Goal: Information Seeking & Learning: Compare options

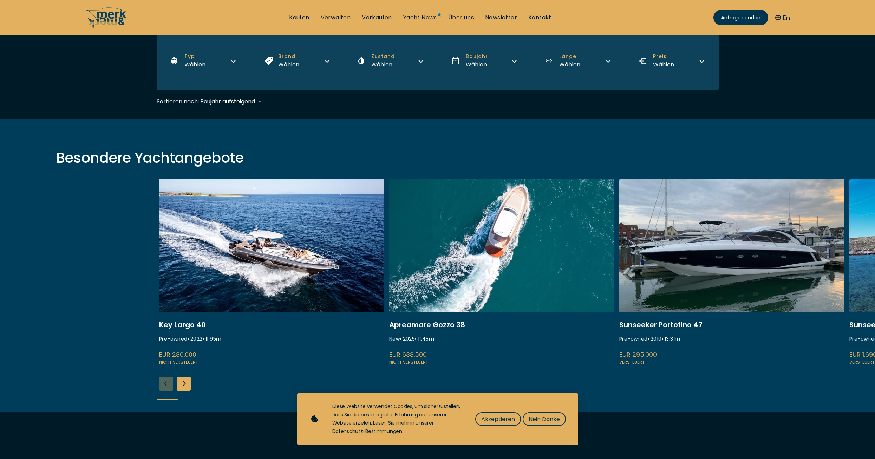
scroll to position [176, 0]
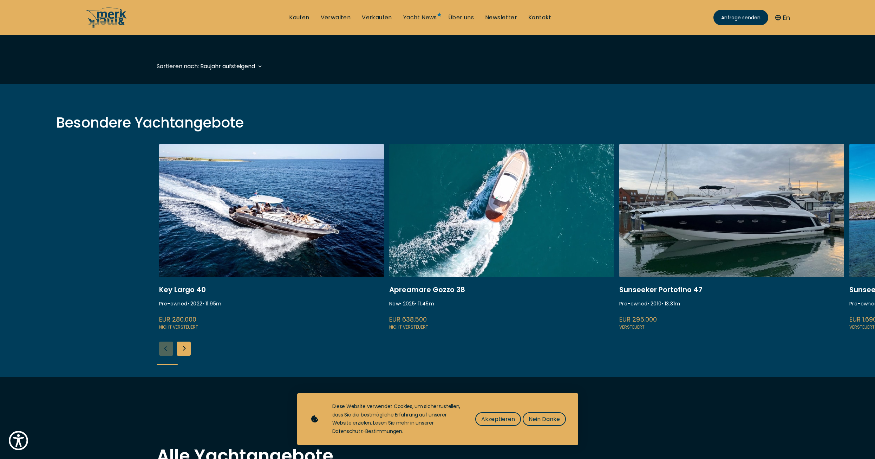
click at [727, 205] on link at bounding box center [732, 237] width 225 height 187
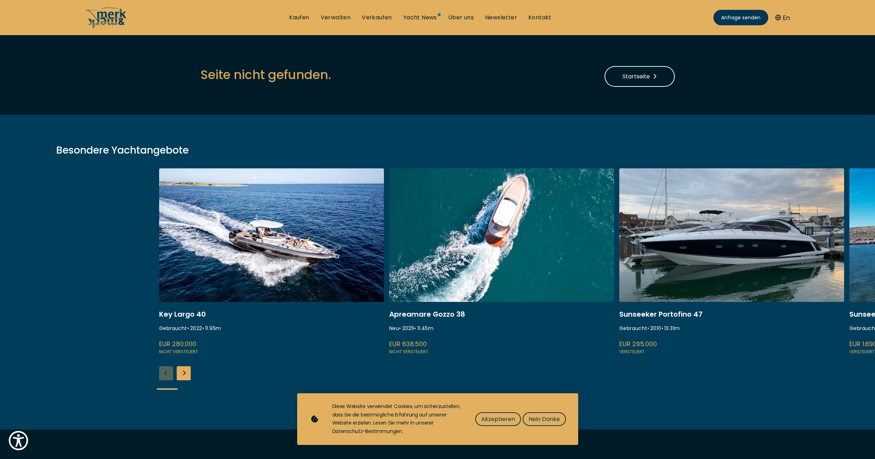
click at [706, 267] on link at bounding box center [732, 261] width 225 height 187
click at [662, 316] on link at bounding box center [732, 261] width 225 height 187
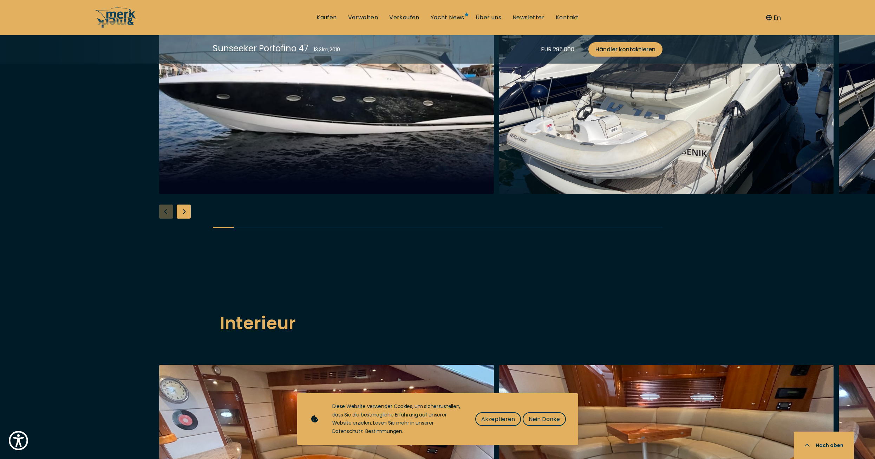
scroll to position [738, 0]
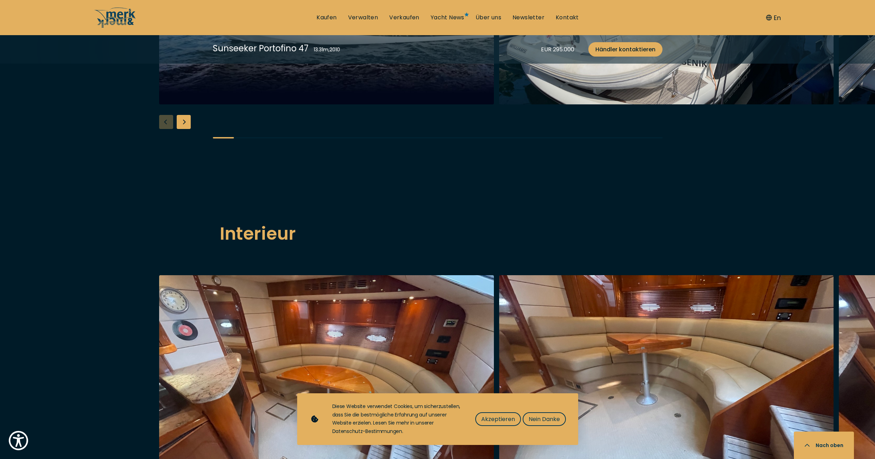
click at [180, 129] on div "Next slide" at bounding box center [184, 122] width 14 height 14
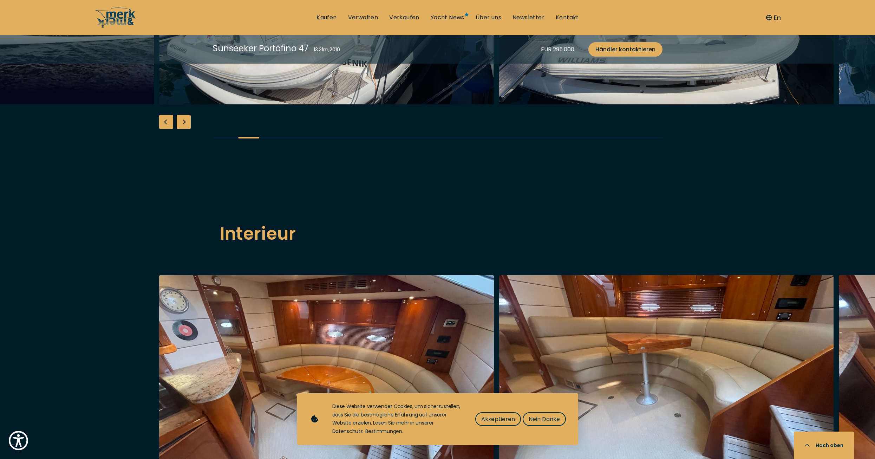
click at [187, 129] on div "Next slide" at bounding box center [184, 122] width 14 height 14
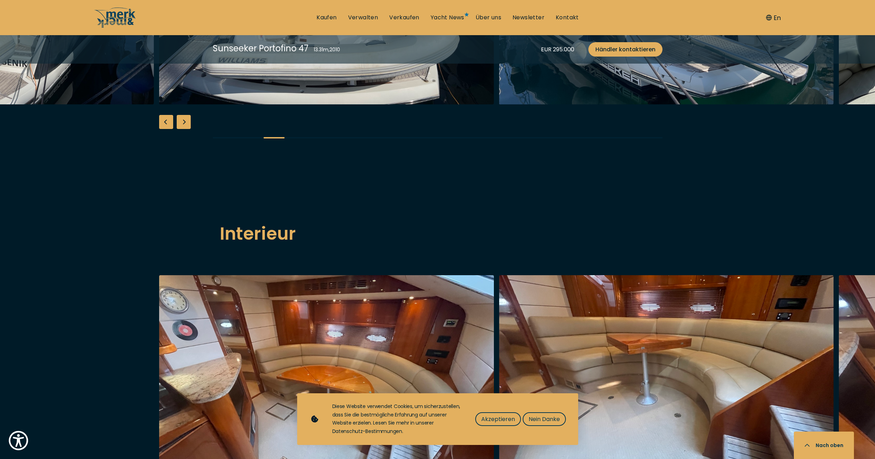
click at [187, 129] on div "Next slide" at bounding box center [184, 122] width 14 height 14
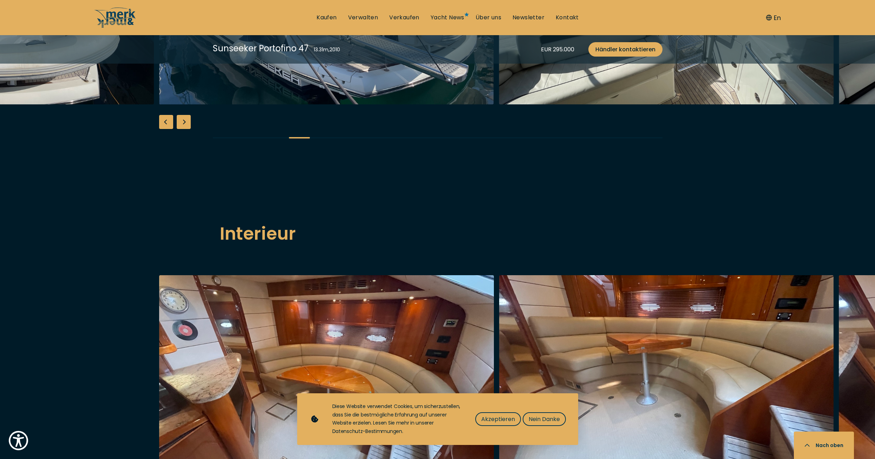
click at [187, 129] on div "Next slide" at bounding box center [184, 122] width 14 height 14
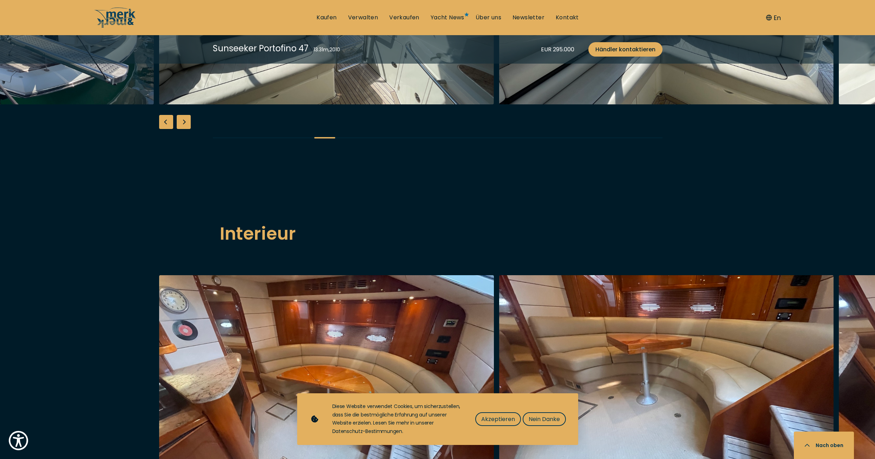
click at [187, 129] on div "Next slide" at bounding box center [184, 122] width 14 height 14
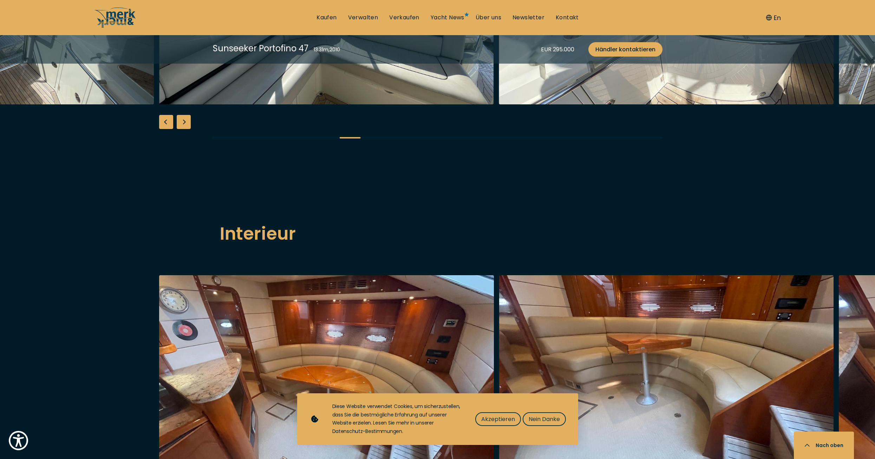
click at [188, 129] on div "Next slide" at bounding box center [184, 122] width 14 height 14
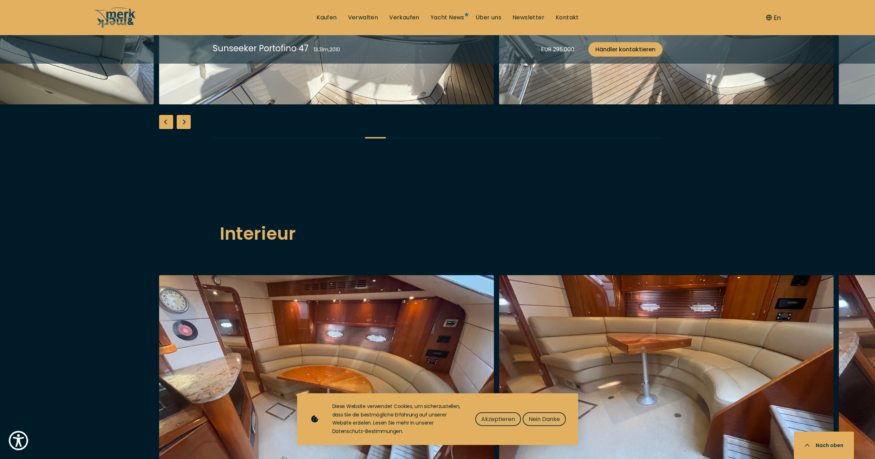
click at [188, 129] on div "Next slide" at bounding box center [184, 122] width 14 height 14
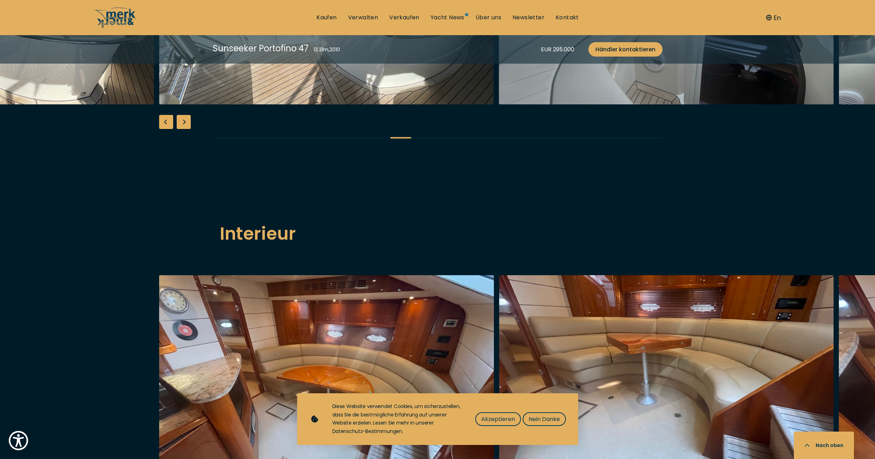
click at [188, 129] on div "Next slide" at bounding box center [184, 122] width 14 height 14
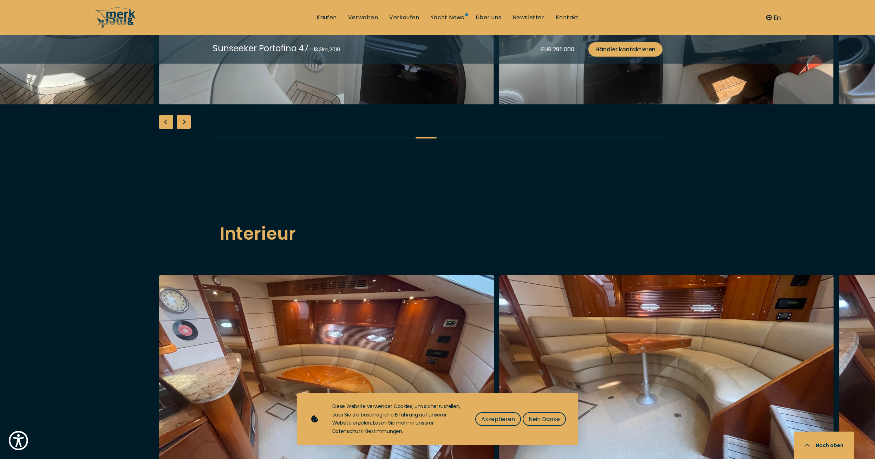
click at [188, 129] on div "Next slide" at bounding box center [184, 122] width 14 height 14
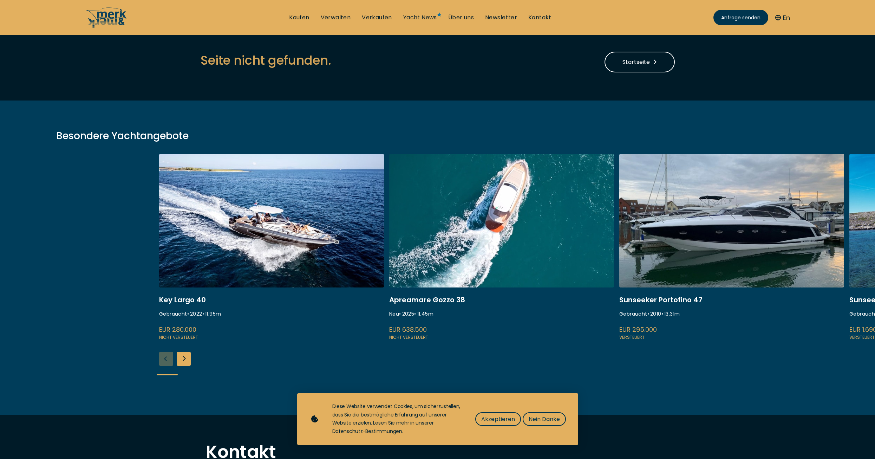
scroll to position [70, 0]
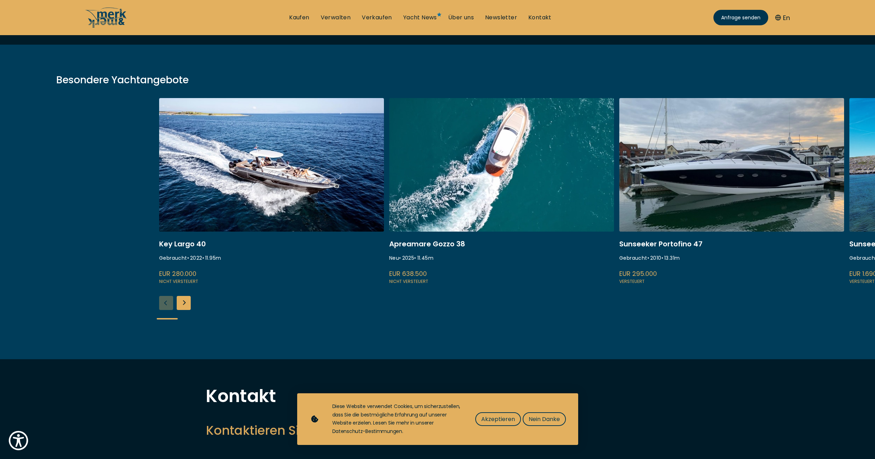
click at [179, 301] on div "Next slide" at bounding box center [184, 303] width 14 height 14
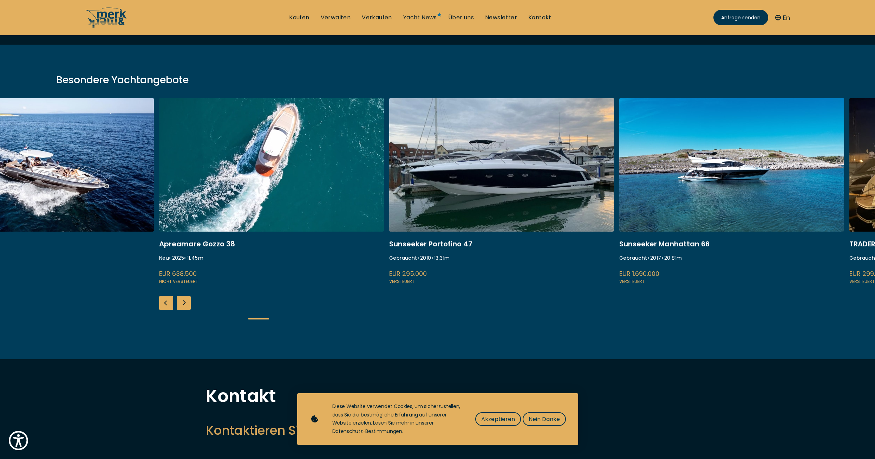
click at [181, 301] on div "Next slide" at bounding box center [184, 303] width 14 height 14
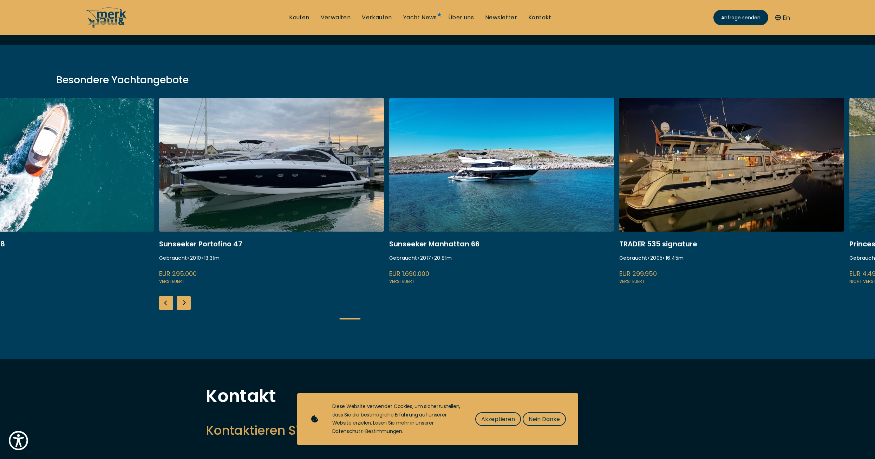
click at [183, 299] on div "Next slide" at bounding box center [184, 303] width 14 height 14
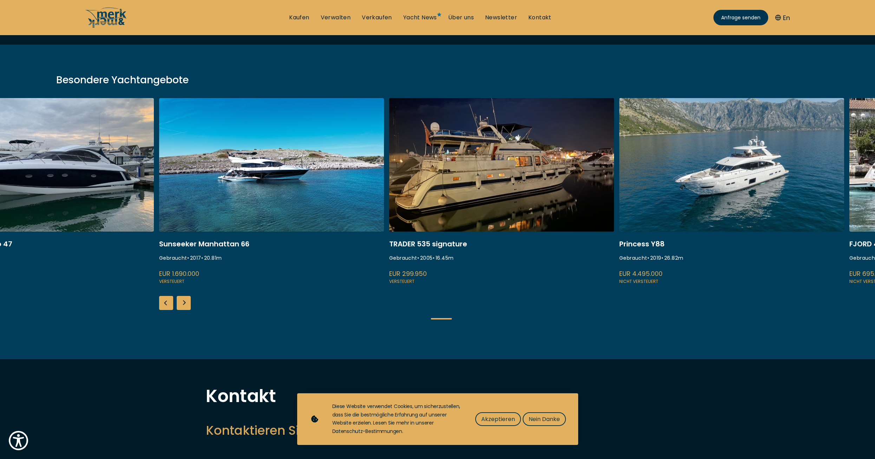
click at [183, 299] on div "Next slide" at bounding box center [184, 303] width 14 height 14
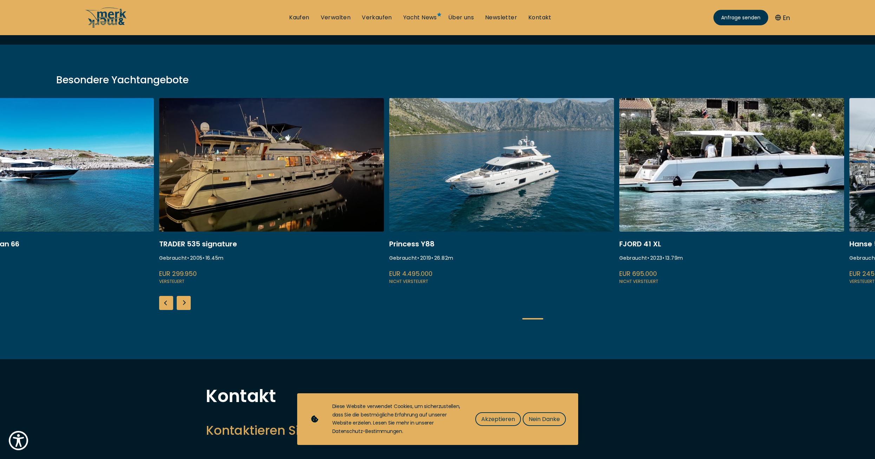
click at [183, 300] on div "Next slide" at bounding box center [184, 303] width 14 height 14
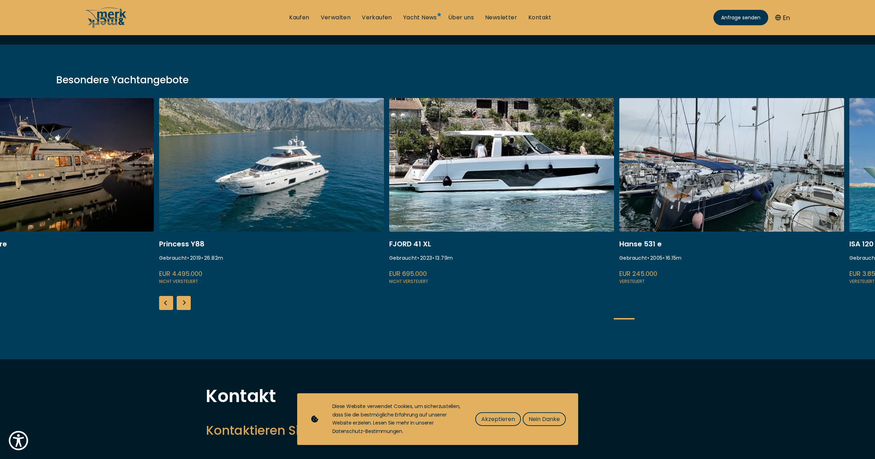
click at [183, 300] on div "Next slide" at bounding box center [184, 303] width 14 height 14
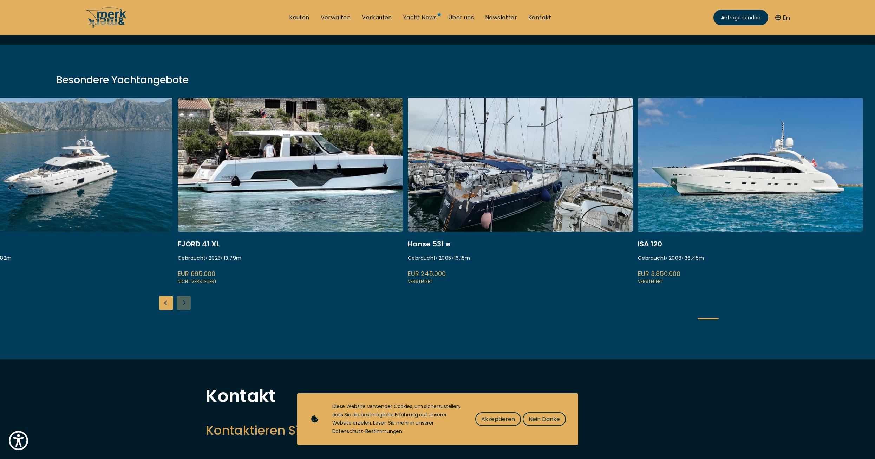
click at [183, 300] on div "Key Largo 40 Gebraucht • 2022 • 11.95 m EUR 280.000 Nicht versteuert Apreamare …" at bounding box center [437, 214] width 875 height 233
click at [734, 183] on link at bounding box center [750, 191] width 225 height 187
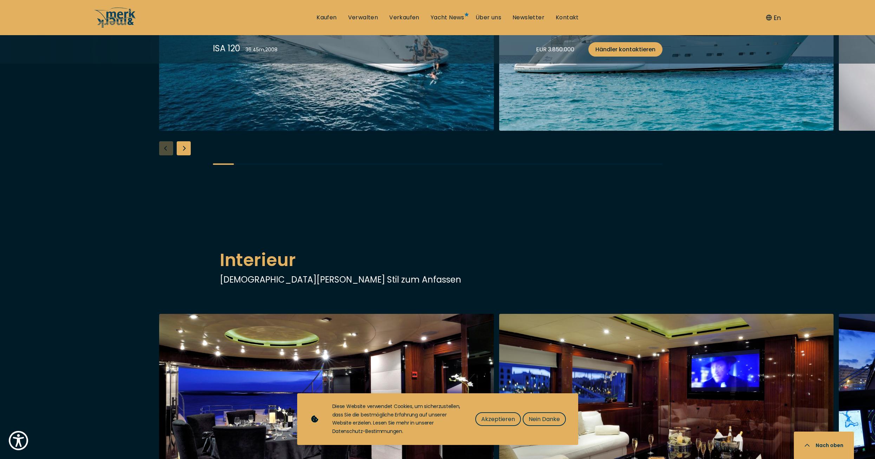
scroll to position [773, 0]
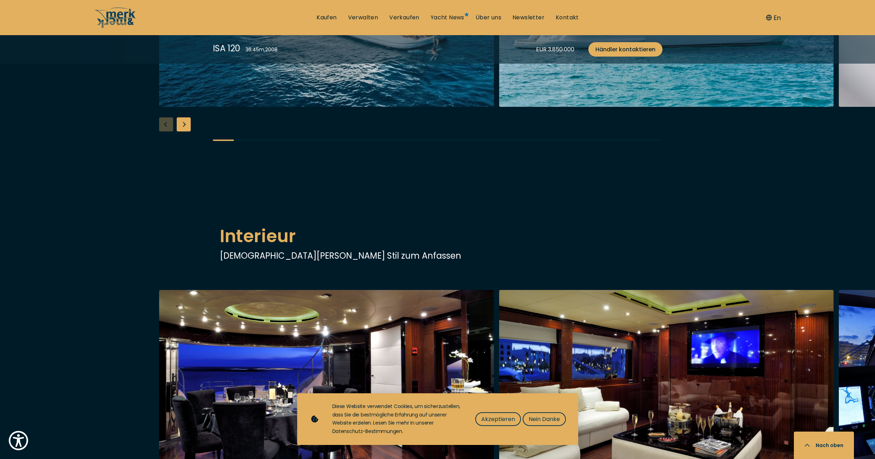
click at [185, 131] on div "Next slide" at bounding box center [184, 124] width 14 height 14
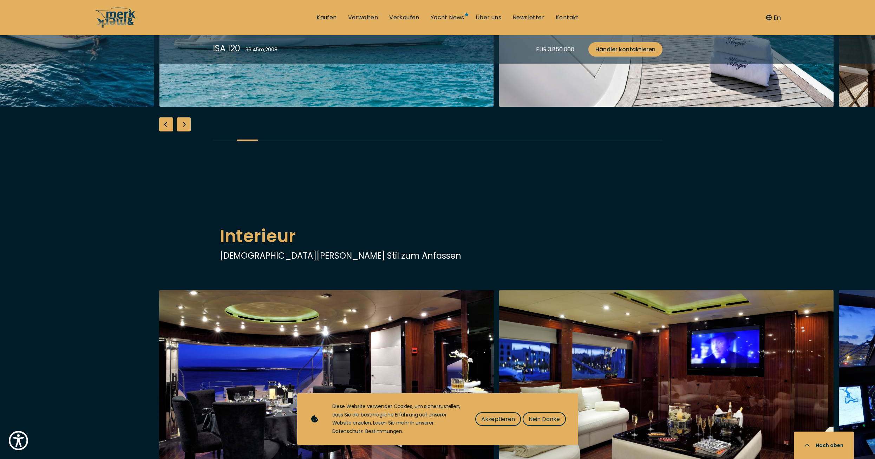
click at [185, 131] on div "Next slide" at bounding box center [184, 124] width 14 height 14
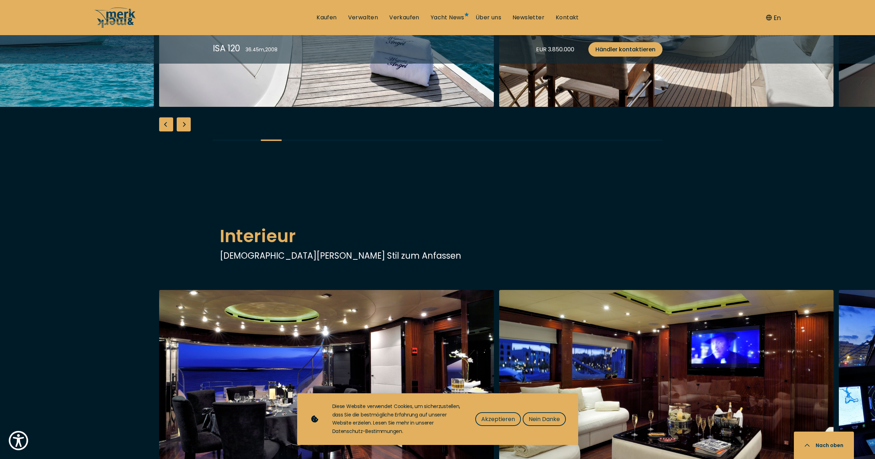
click at [186, 131] on div "Next slide" at bounding box center [184, 124] width 14 height 14
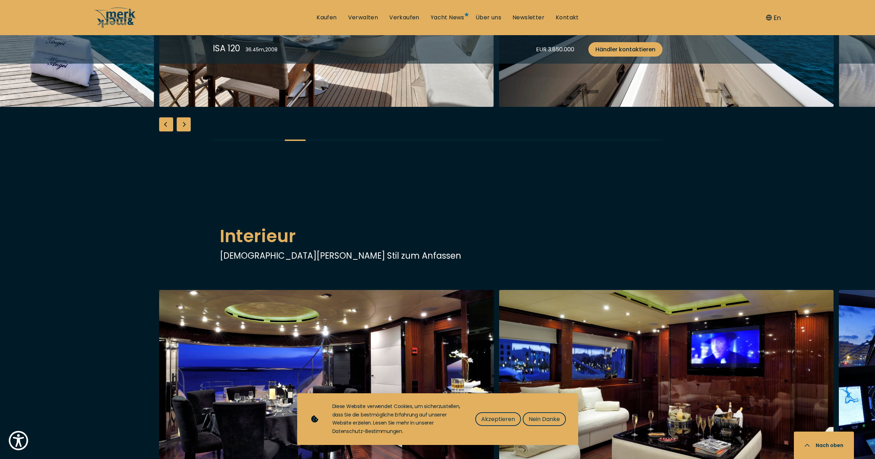
click at [186, 131] on div "Next slide" at bounding box center [184, 124] width 14 height 14
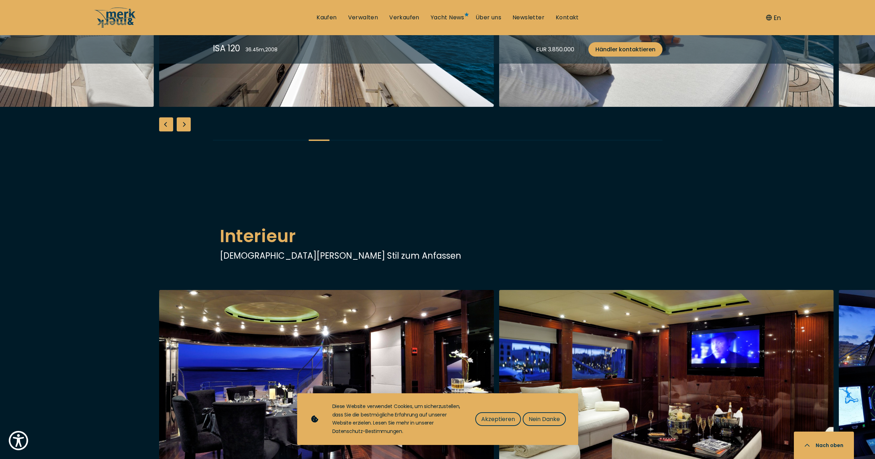
click at [186, 131] on div "Next slide" at bounding box center [184, 124] width 14 height 14
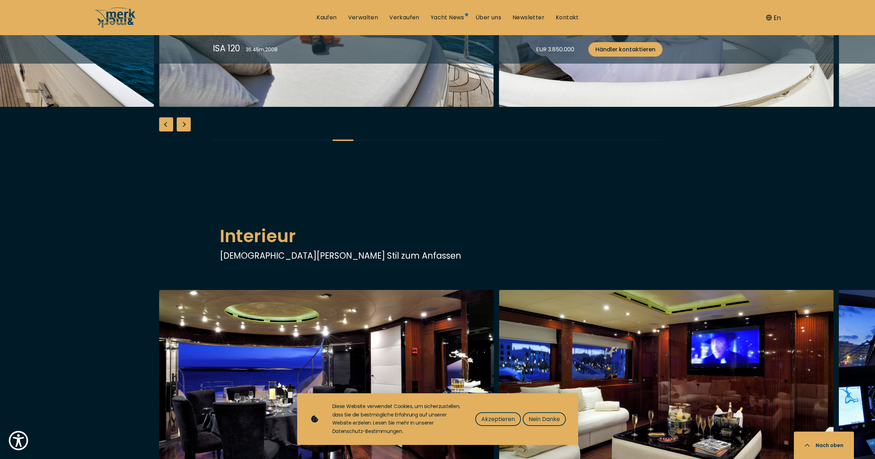
click at [186, 131] on div "Next slide" at bounding box center [184, 124] width 14 height 14
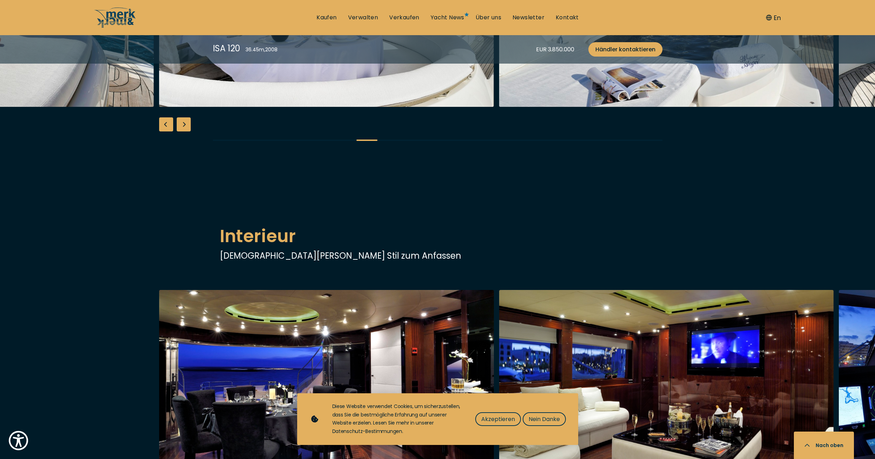
click at [186, 131] on div "Next slide" at bounding box center [184, 124] width 14 height 14
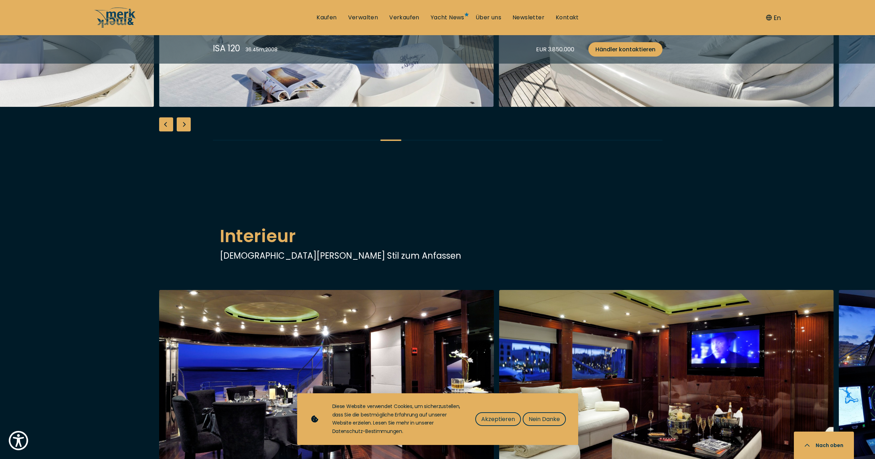
click at [186, 131] on div "Next slide" at bounding box center [184, 124] width 14 height 14
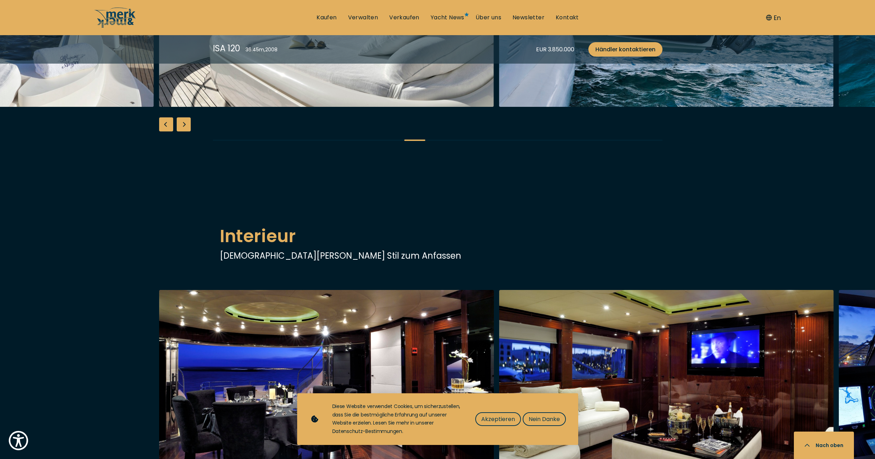
click at [186, 131] on div "Next slide" at bounding box center [184, 124] width 14 height 14
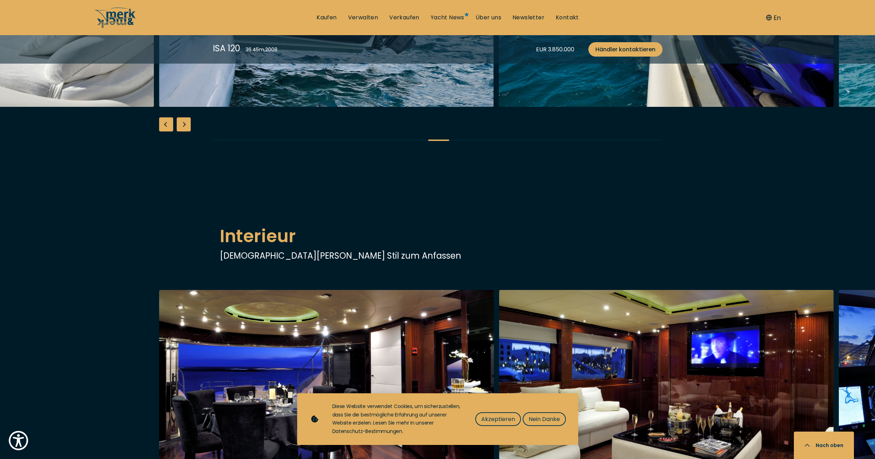
click at [185, 131] on div "Next slide" at bounding box center [184, 124] width 14 height 14
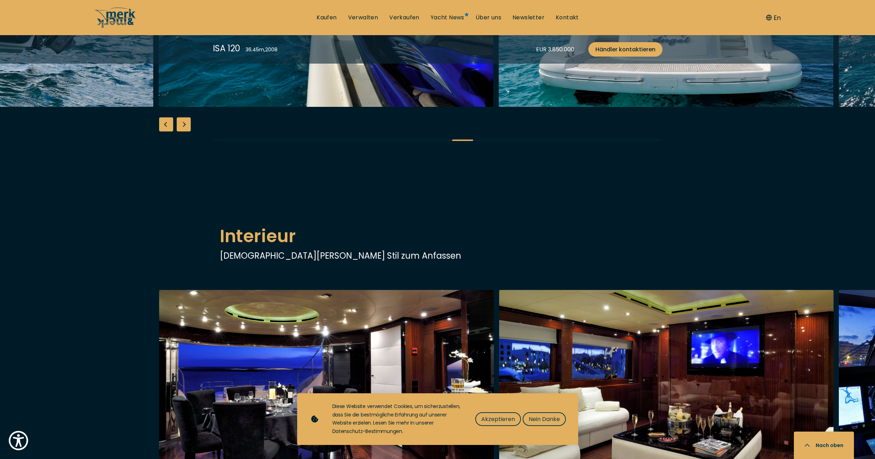
click at [187, 131] on div "Next slide" at bounding box center [184, 124] width 14 height 14
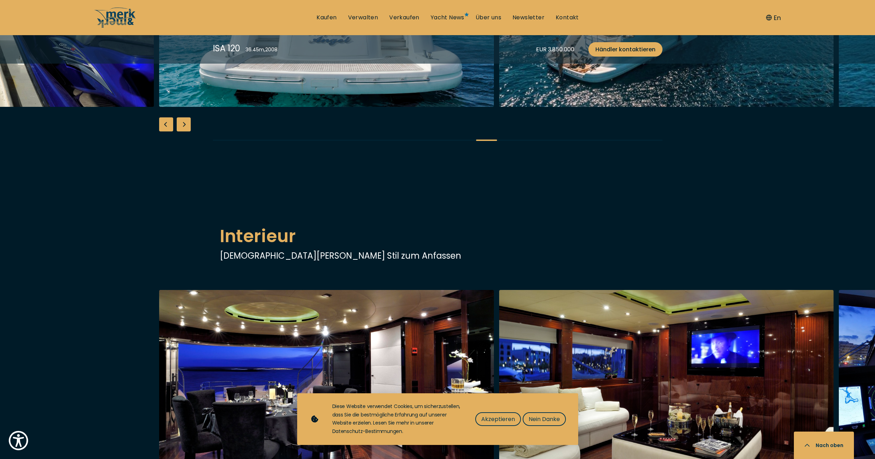
click at [187, 131] on div "Next slide" at bounding box center [184, 124] width 14 height 14
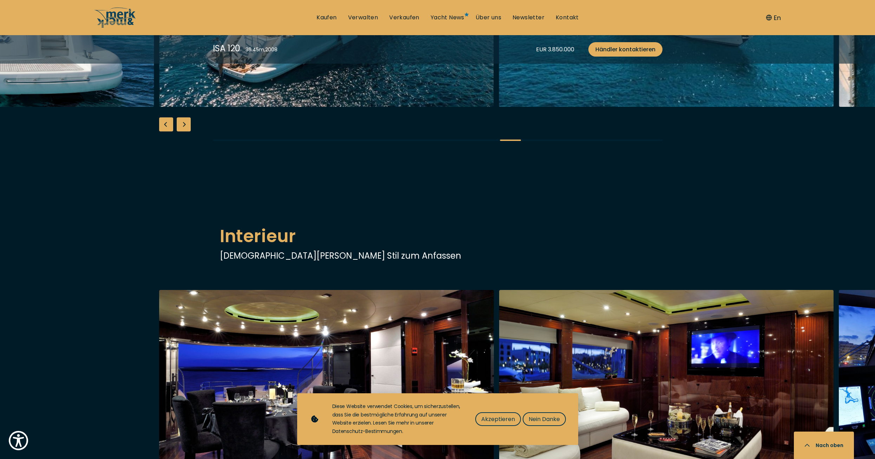
click at [186, 131] on div "Next slide" at bounding box center [184, 124] width 14 height 14
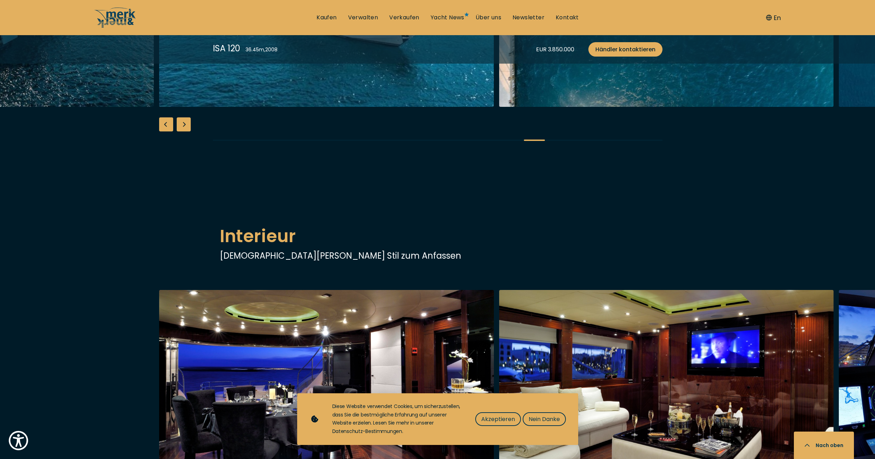
click at [186, 131] on div "Next slide" at bounding box center [184, 124] width 14 height 14
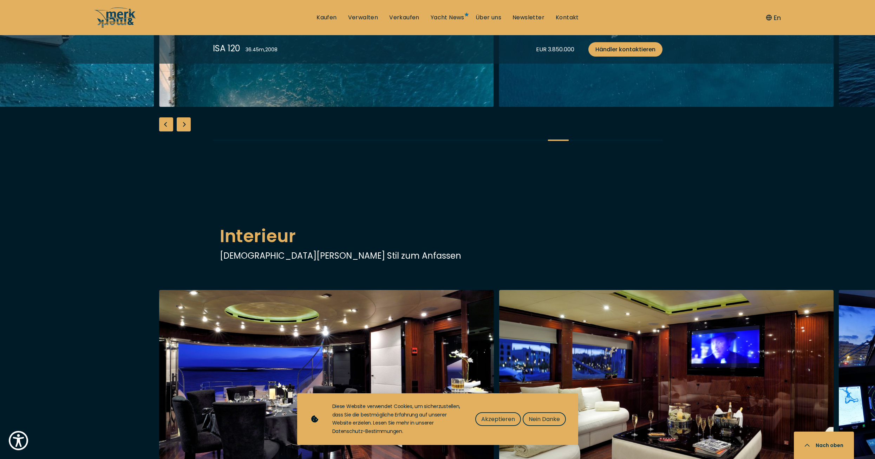
click at [186, 131] on div "Next slide" at bounding box center [184, 124] width 14 height 14
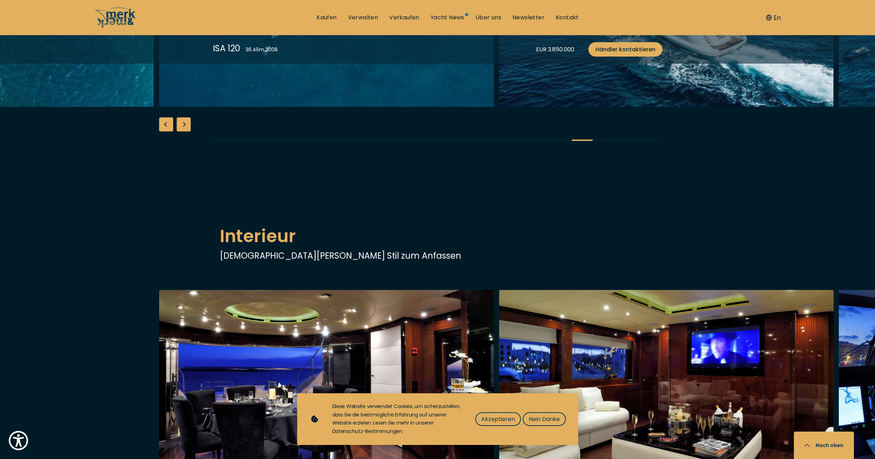
click at [186, 131] on div "Next slide" at bounding box center [184, 124] width 14 height 14
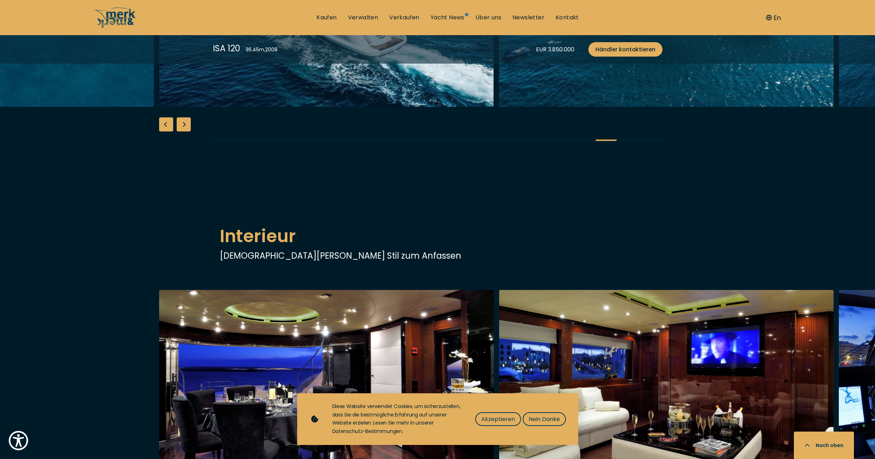
click at [186, 131] on div "Next slide" at bounding box center [184, 124] width 14 height 14
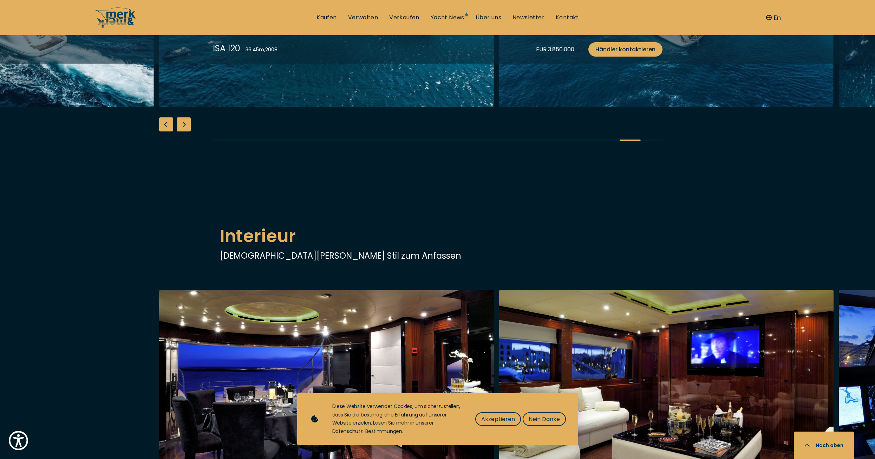
click at [186, 131] on div "Next slide" at bounding box center [184, 124] width 14 height 14
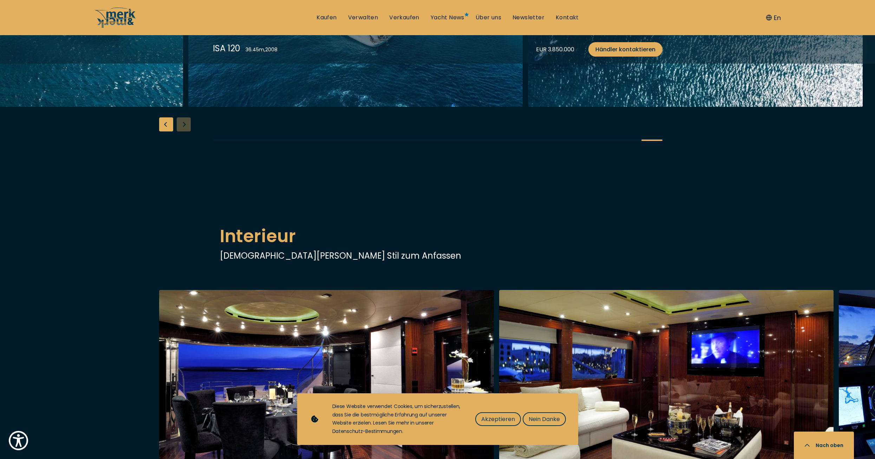
click at [186, 153] on div at bounding box center [437, 17] width 875 height 271
click at [166, 131] on div "Previous slide" at bounding box center [166, 124] width 14 height 14
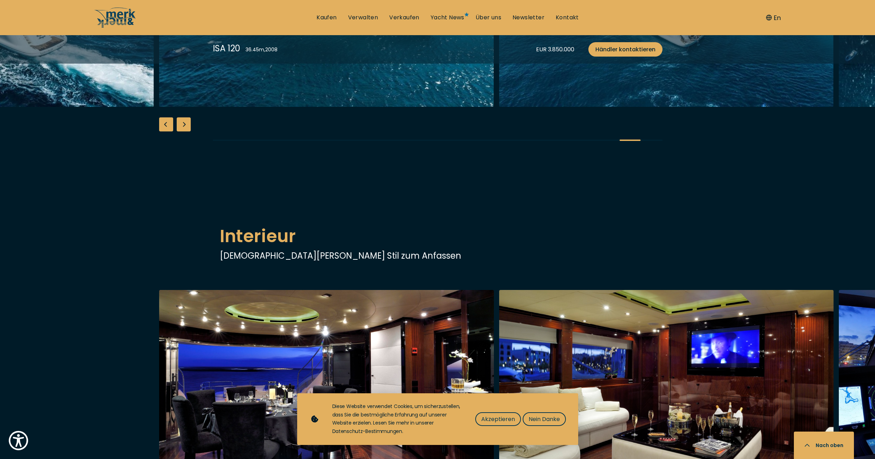
click at [166, 131] on div "Previous slide" at bounding box center [166, 124] width 14 height 14
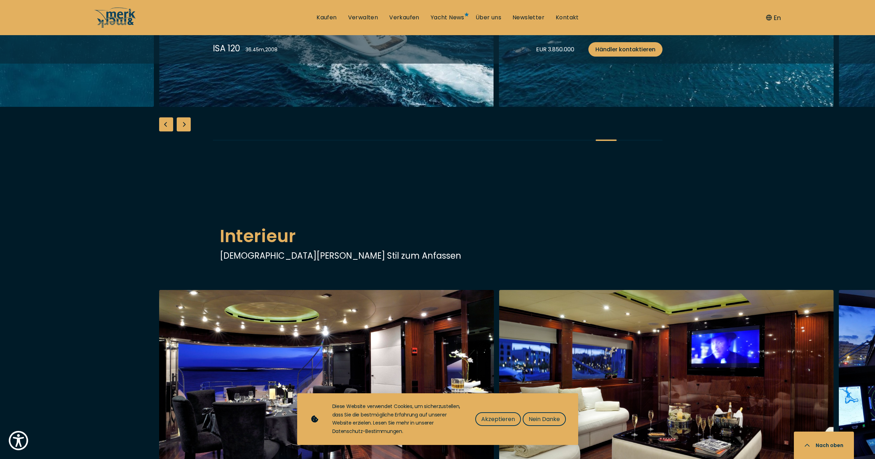
click at [166, 131] on div "Previous slide" at bounding box center [166, 124] width 14 height 14
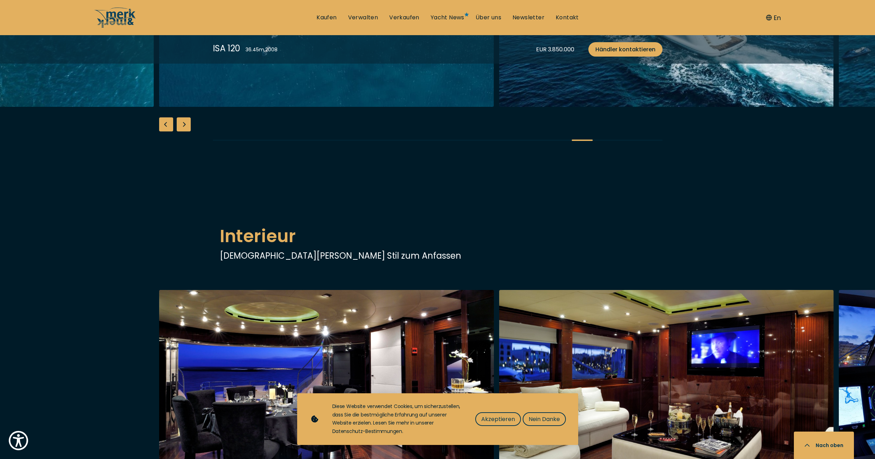
click at [166, 131] on div "Previous slide" at bounding box center [166, 124] width 14 height 14
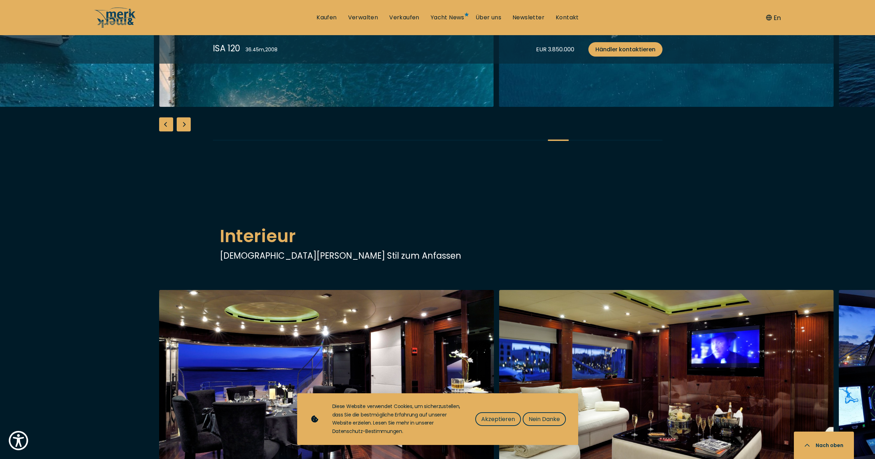
click at [166, 131] on div "Previous slide" at bounding box center [166, 124] width 14 height 14
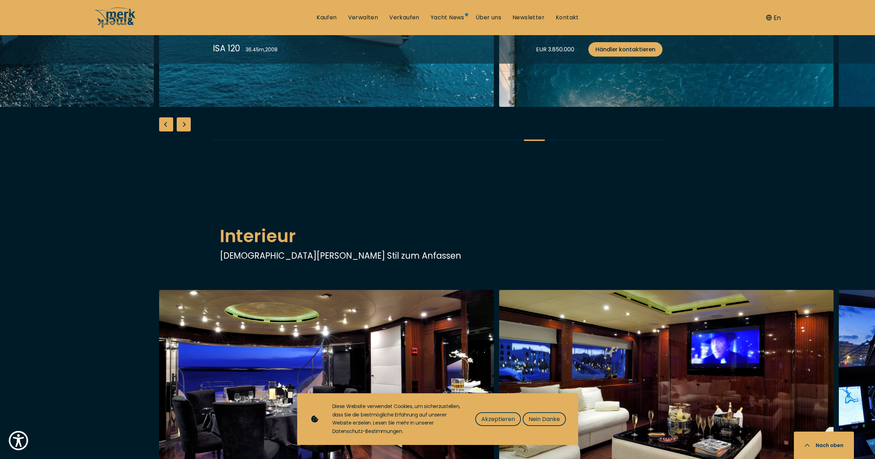
click at [166, 131] on div "Previous slide" at bounding box center [166, 124] width 14 height 14
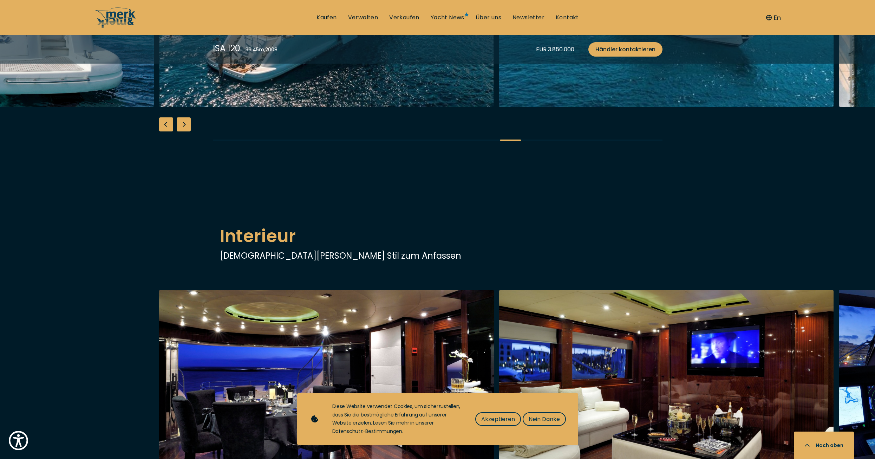
click at [166, 131] on div "Previous slide" at bounding box center [166, 124] width 14 height 14
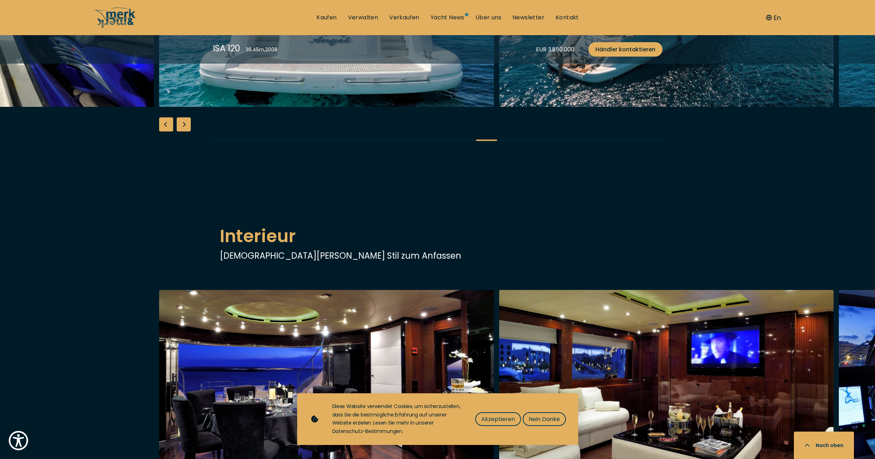
click at [165, 131] on div "Previous slide" at bounding box center [166, 124] width 14 height 14
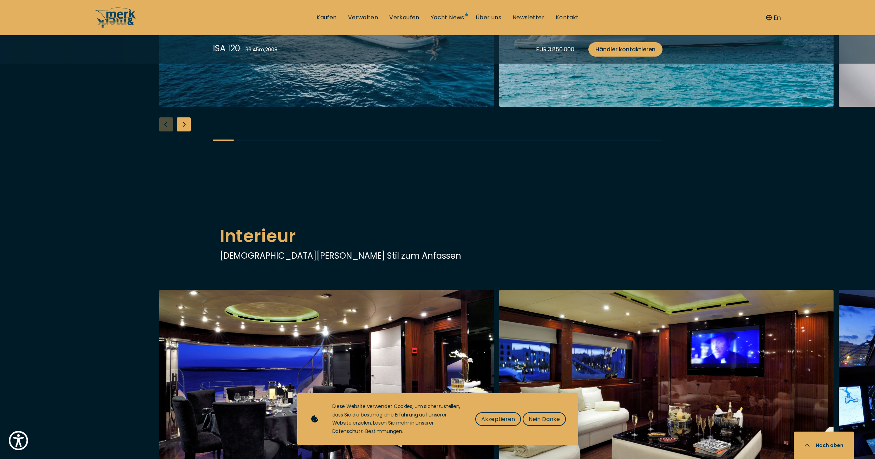
drag, startPoint x: 399, startPoint y: 32, endPoint x: 395, endPoint y: 31, distance: 4.6
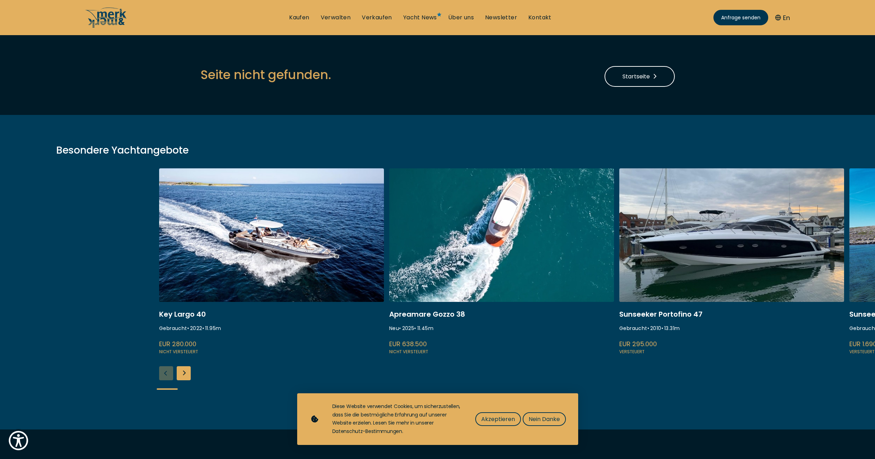
click at [181, 375] on div "Next slide" at bounding box center [184, 373] width 14 height 14
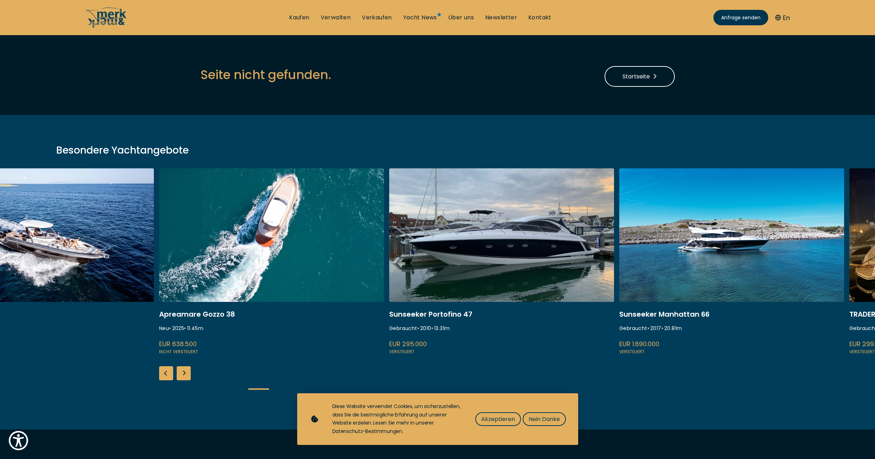
click at [181, 374] on div "Next slide" at bounding box center [184, 373] width 14 height 14
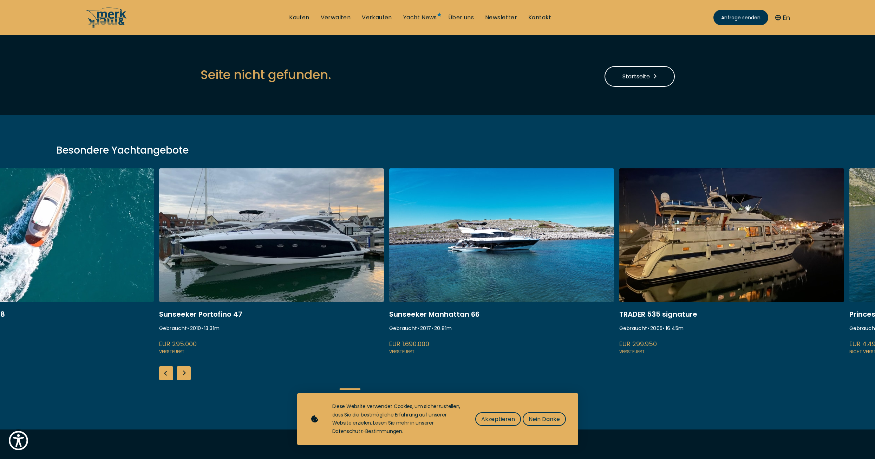
click at [181, 374] on div "Next slide" at bounding box center [184, 373] width 14 height 14
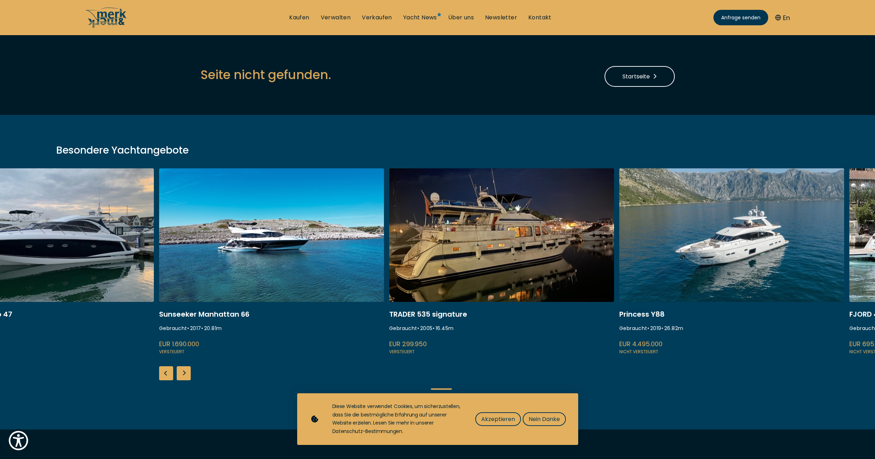
click at [181, 374] on div "Next slide" at bounding box center [184, 373] width 14 height 14
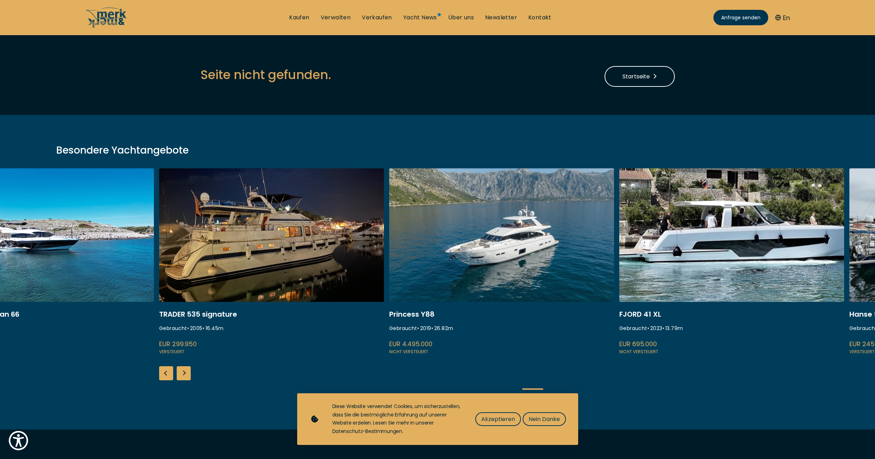
click at [181, 374] on div "Next slide" at bounding box center [184, 373] width 14 height 14
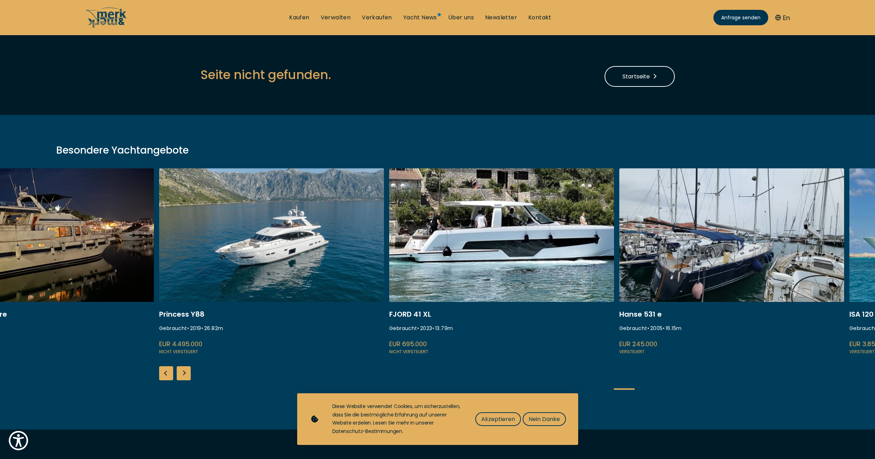
click at [181, 374] on div "Next slide" at bounding box center [184, 373] width 14 height 14
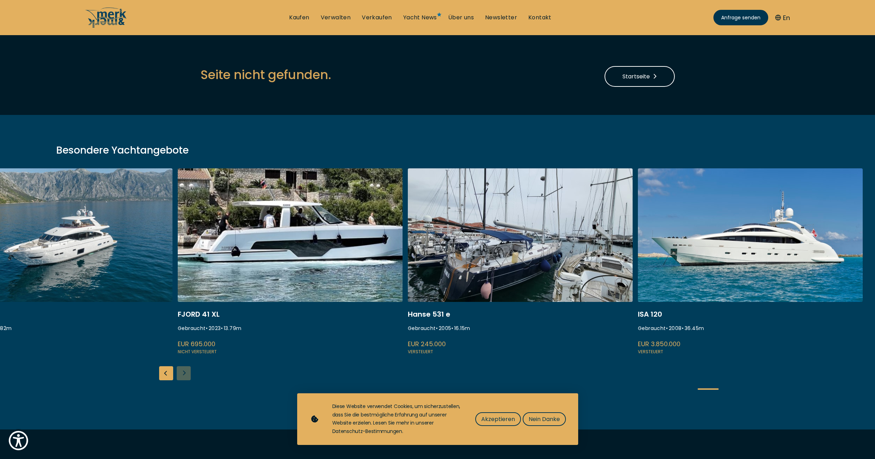
click at [181, 374] on div "Key Largo 40 Gebraucht • 2022 • 11.95 m EUR 280.000 Nicht versteuert Apreamare …" at bounding box center [437, 284] width 875 height 233
click at [182, 372] on div "Key Largo 40 Gebraucht • 2022 • 11.95 m EUR 280.000 Nicht versteuert Apreamare …" at bounding box center [437, 284] width 875 height 233
click at [486, 420] on span "Akzeptieren" at bounding box center [498, 419] width 34 height 9
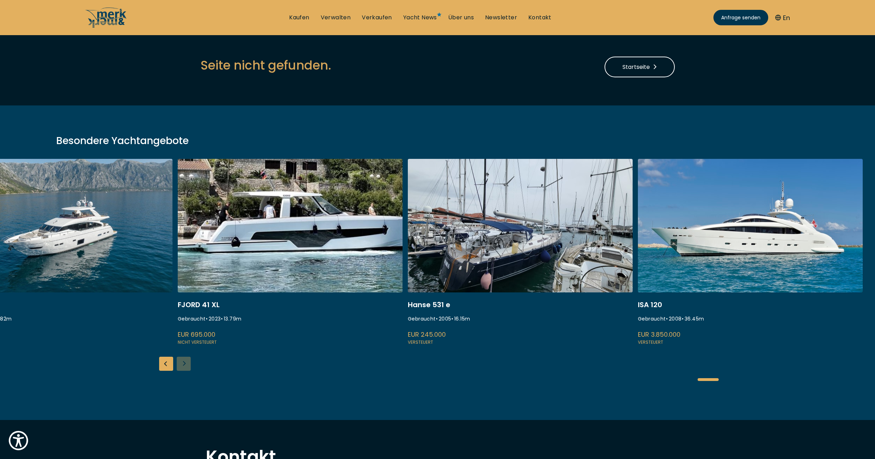
scroll to position [1, 0]
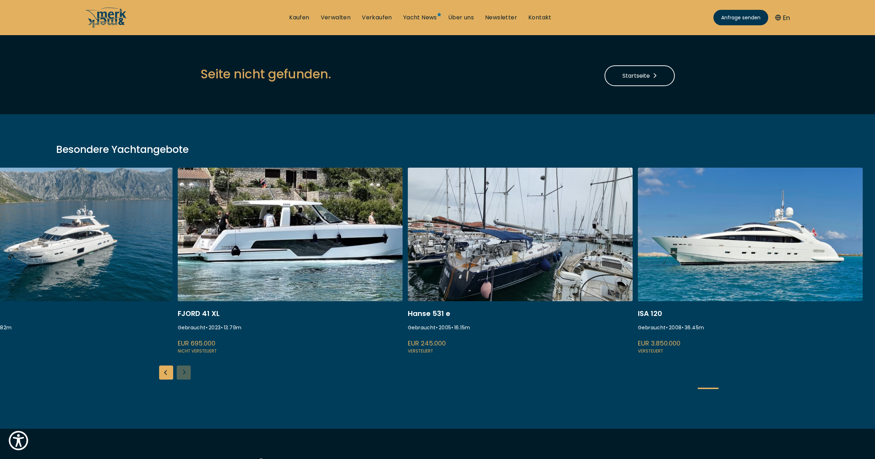
click at [168, 372] on div "Previous slide" at bounding box center [166, 372] width 14 height 14
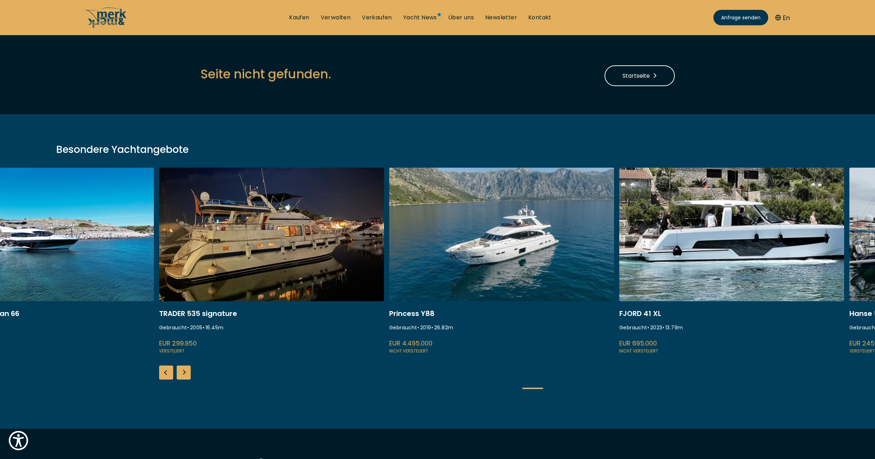
click at [168, 372] on div "Previous slide" at bounding box center [166, 372] width 14 height 14
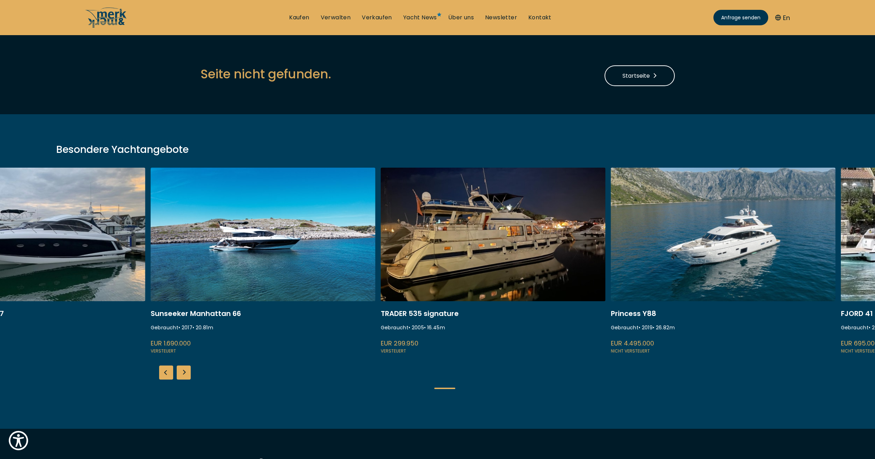
click at [167, 372] on div "Previous slide" at bounding box center [166, 372] width 14 height 14
click at [167, 372] on div "Key Largo 40 Gebraucht • 2022 • 11.95 m EUR 280.000 Nicht versteuert Apreamare …" at bounding box center [437, 284] width 875 height 233
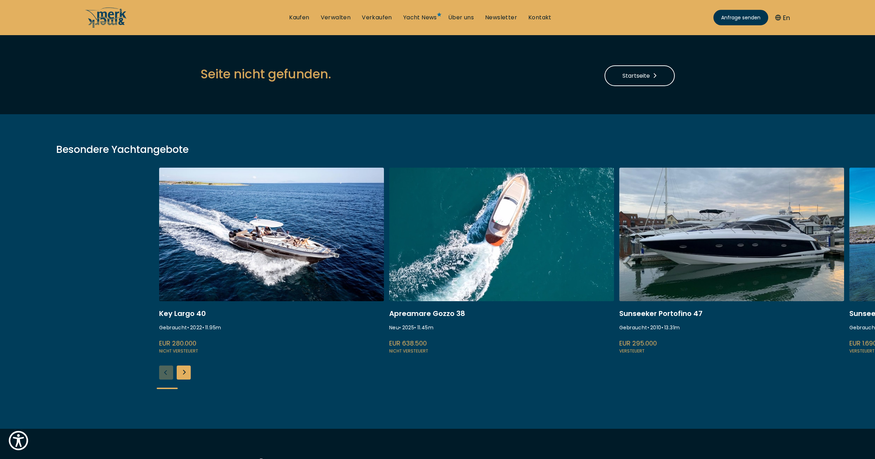
click at [167, 372] on div "Key Largo 40 Gebraucht • 2022 • 11.95 m EUR 280.000 Nicht versteuert Apreamare …" at bounding box center [437, 284] width 875 height 233
click at [167, 371] on div "Key Largo 40 Gebraucht • 2022 • 11.95 m EUR 280.000 Nicht versteuert Apreamare …" at bounding box center [437, 284] width 875 height 233
click at [300, 19] on link "Kaufen" at bounding box center [299, 18] width 20 height 8
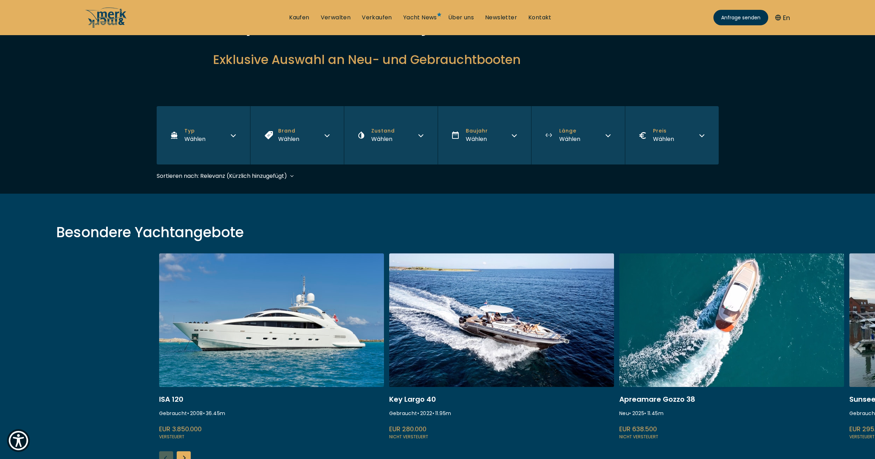
scroll to position [70, 0]
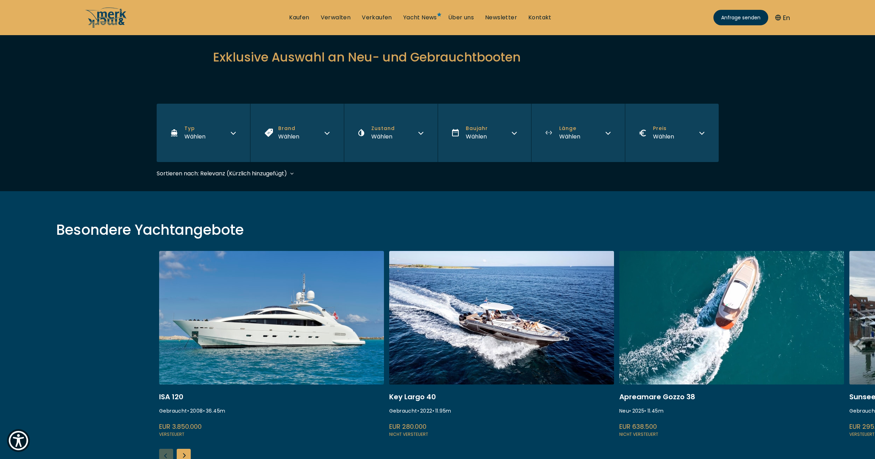
click at [324, 130] on icon "button" at bounding box center [327, 132] width 6 height 6
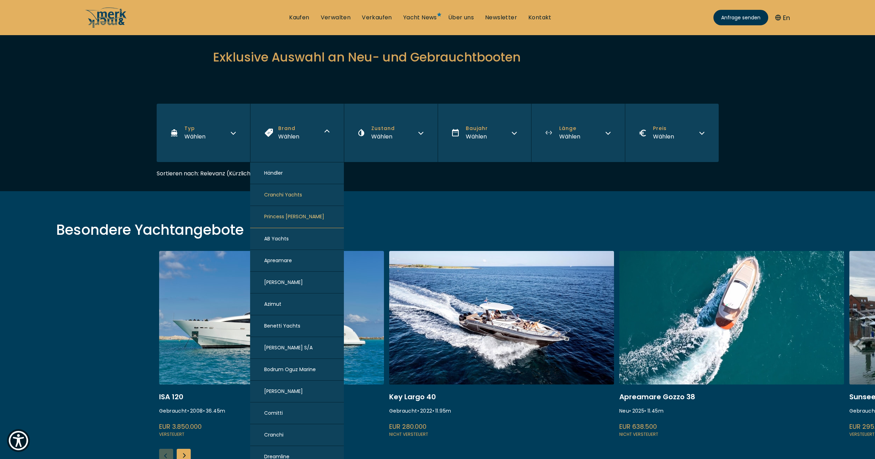
click at [328, 139] on button "Brand Wählen" at bounding box center [297, 133] width 94 height 58
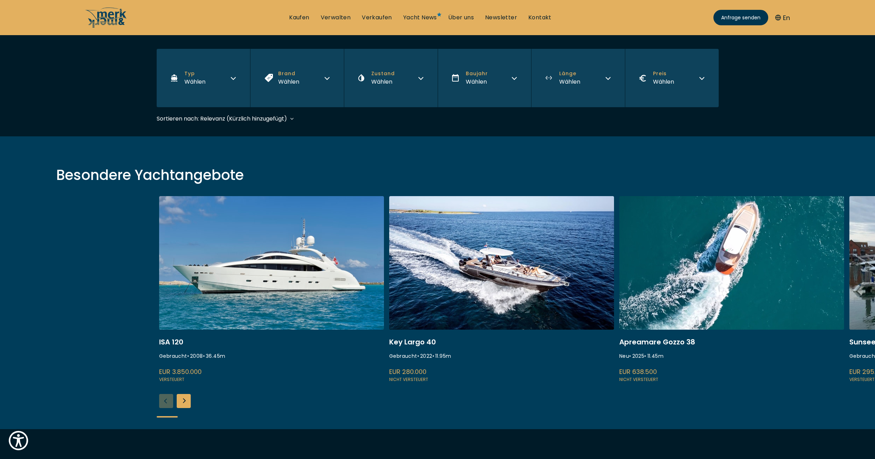
scroll to position [176, 0]
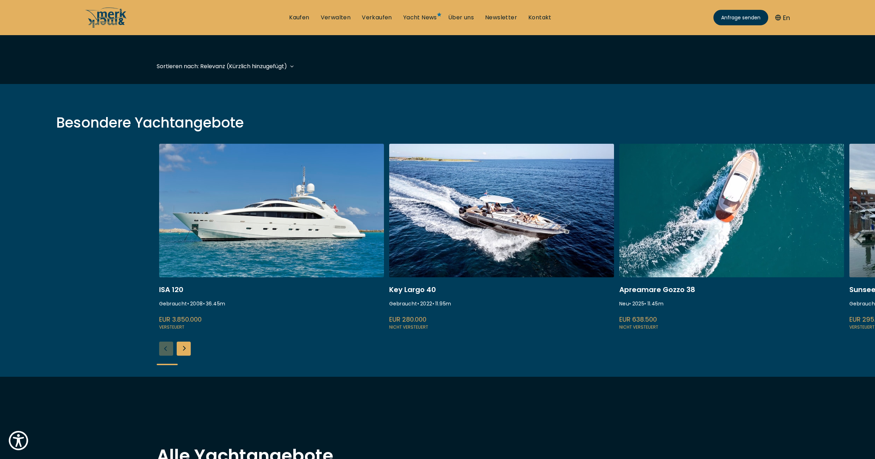
click at [180, 353] on div "Next slide" at bounding box center [184, 349] width 14 height 14
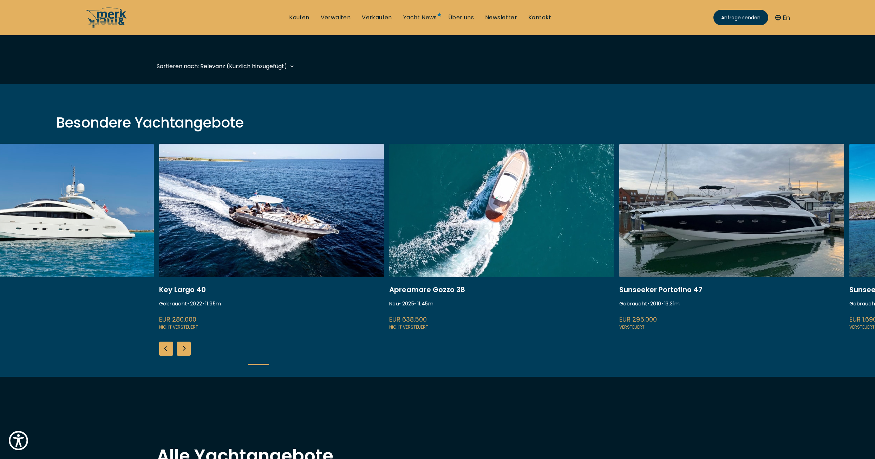
click at [180, 353] on div "Next slide" at bounding box center [184, 349] width 14 height 14
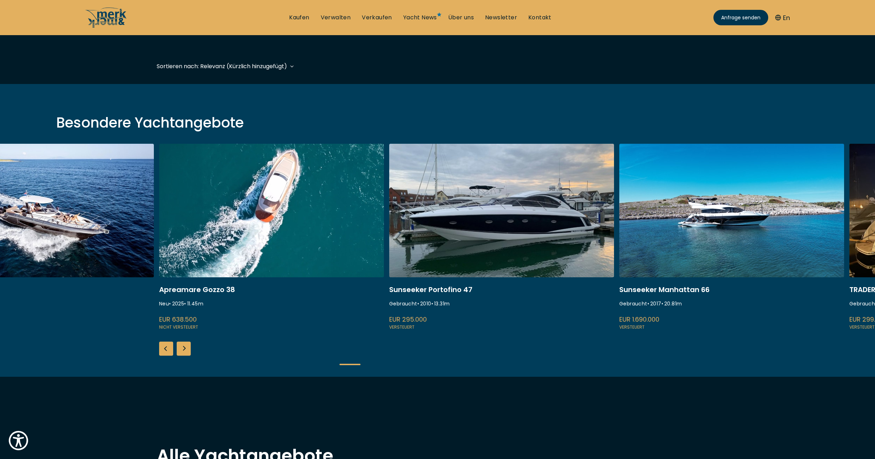
click at [180, 353] on div "Next slide" at bounding box center [184, 349] width 14 height 14
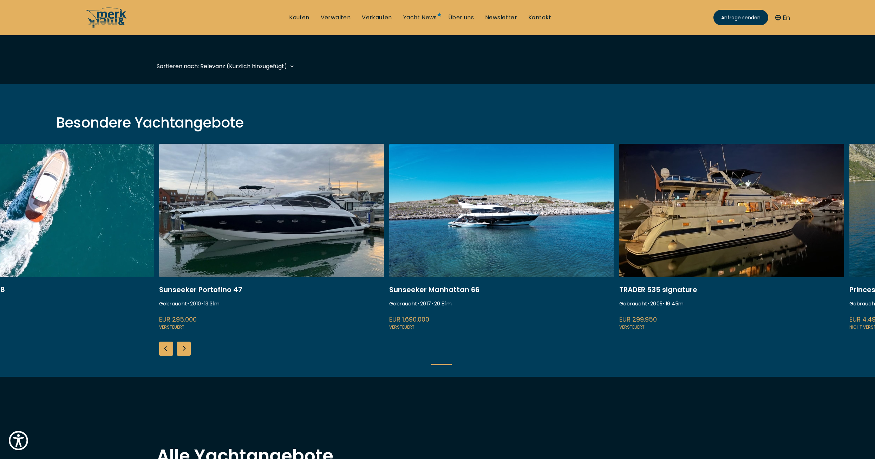
click at [180, 353] on div "Next slide" at bounding box center [184, 349] width 14 height 14
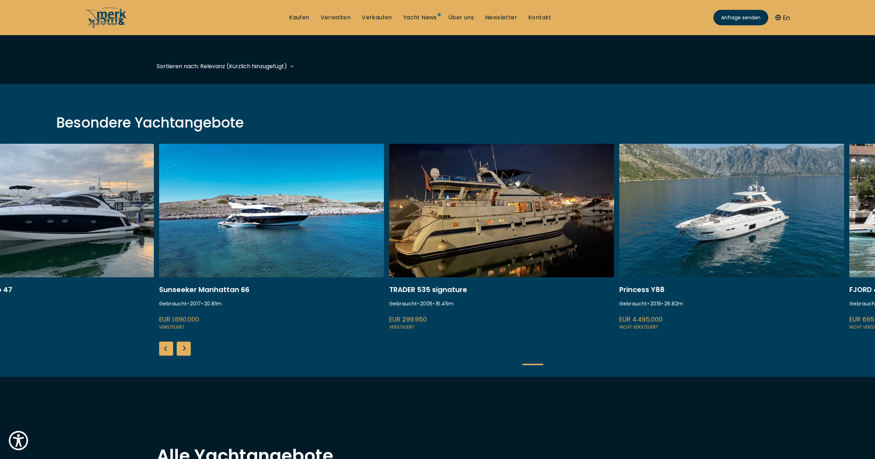
click at [180, 352] on div "Next slide" at bounding box center [184, 349] width 14 height 14
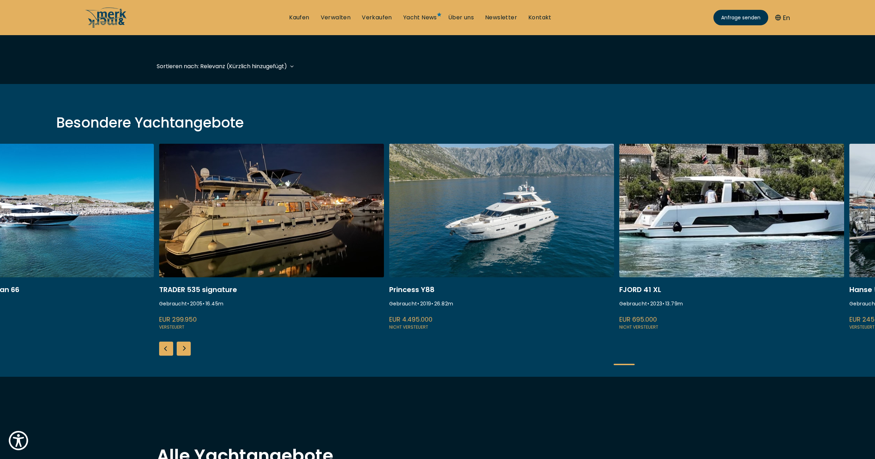
click at [180, 352] on div "Next slide" at bounding box center [184, 349] width 14 height 14
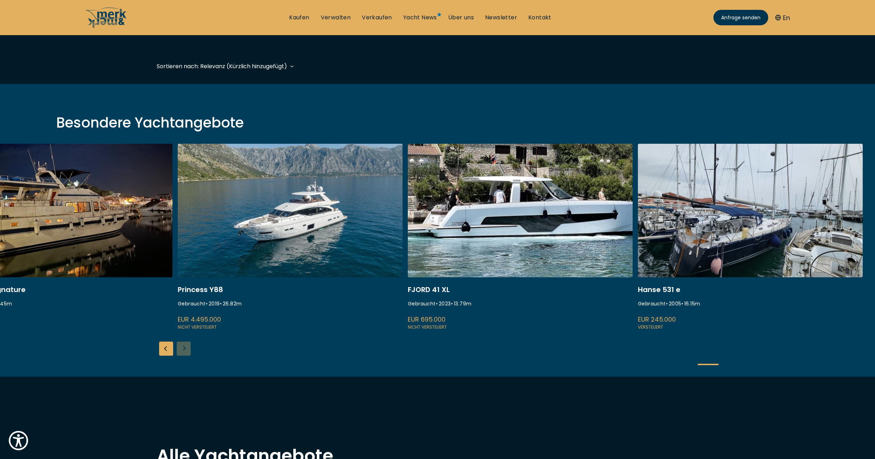
click at [180, 352] on div "ISA 120 Gebraucht • 2008 • 36.45 m EUR 3.850.000 Versteuert Key Largo 40 Gebrau…" at bounding box center [437, 260] width 875 height 233
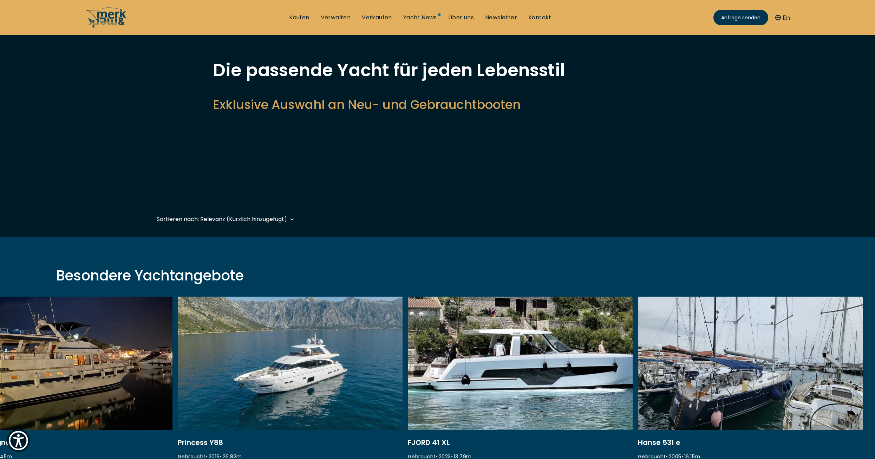
scroll to position [0, 0]
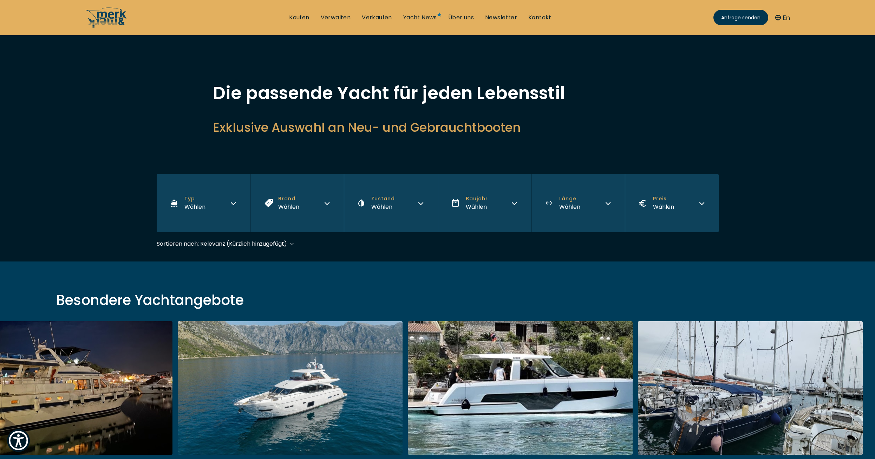
click at [682, 205] on button "Preis Wählen" at bounding box center [672, 203] width 94 height 58
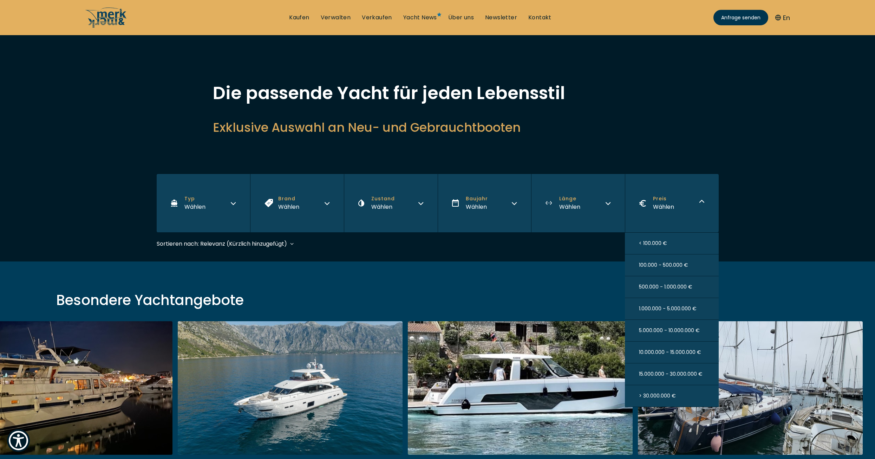
click at [673, 244] on button "< 100.000 €" at bounding box center [672, 244] width 94 height 22
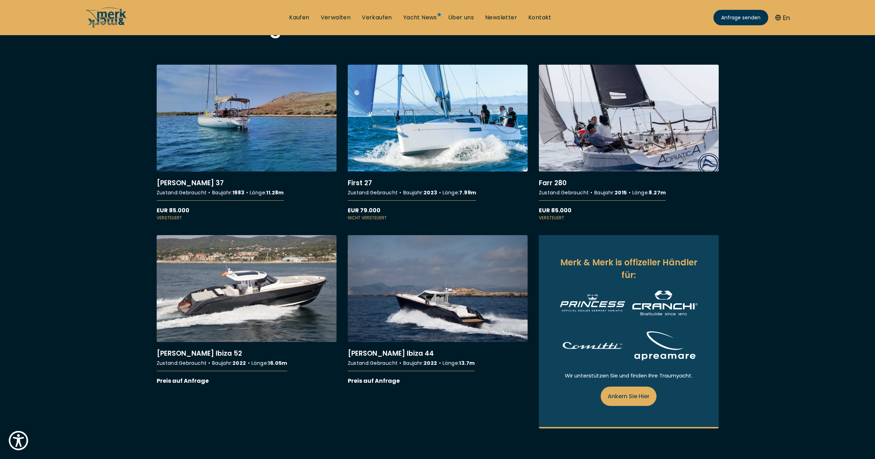
scroll to position [247, 0]
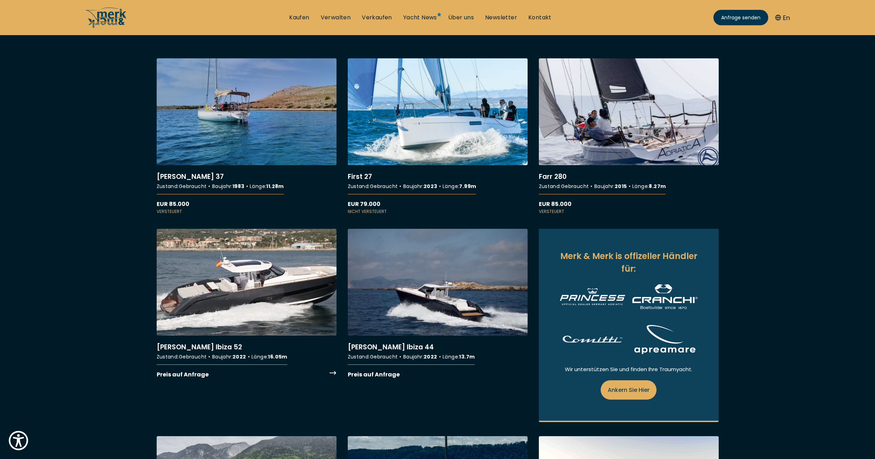
click at [311, 295] on link "More details about Austin Parker Ibiza 52" at bounding box center [247, 304] width 180 height 150
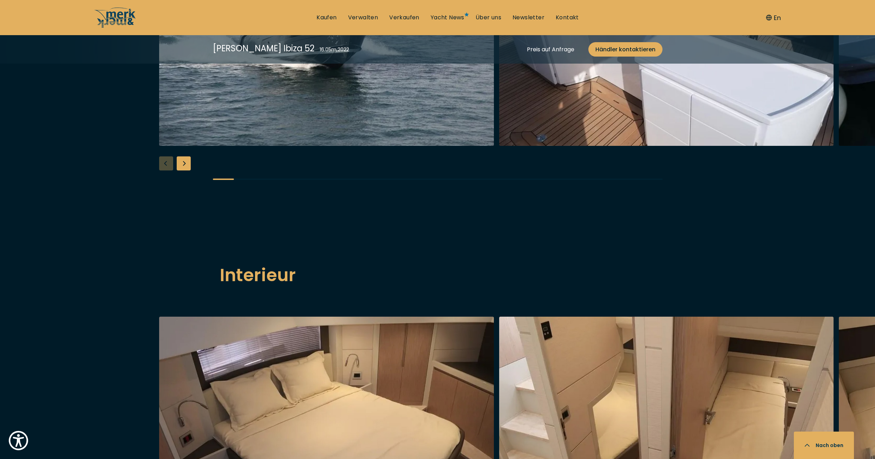
scroll to position [808, 0]
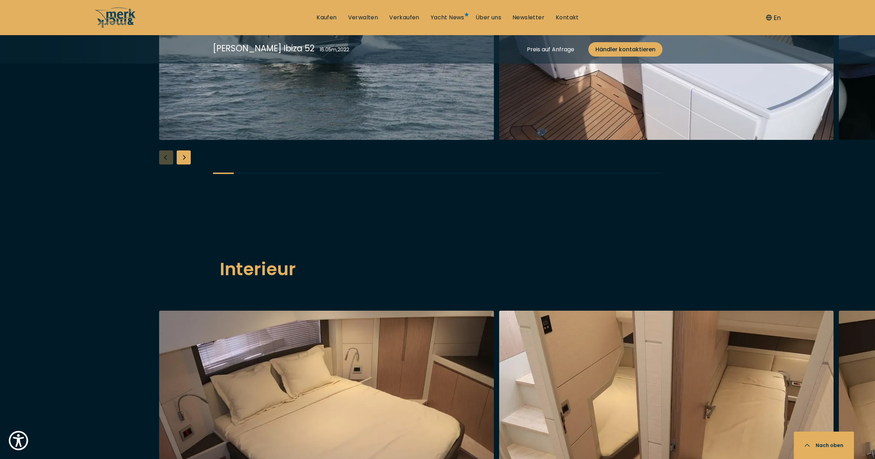
click at [182, 164] on div "Next slide" at bounding box center [184, 157] width 14 height 14
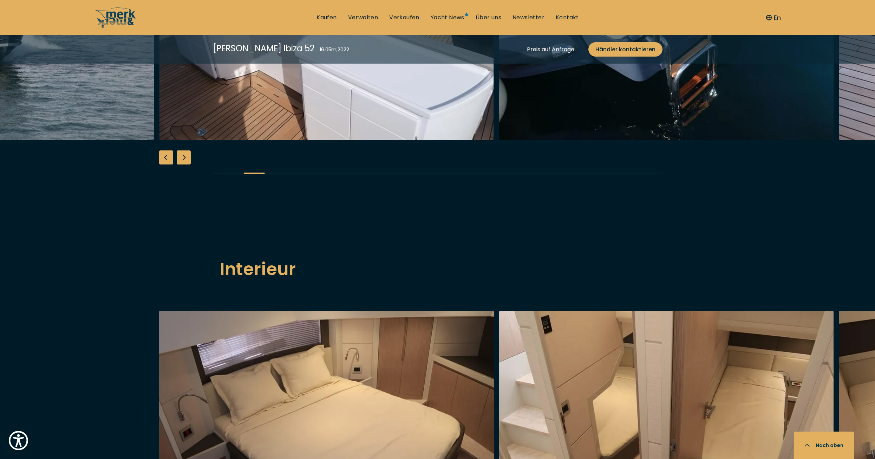
click at [182, 164] on div "Next slide" at bounding box center [184, 157] width 14 height 14
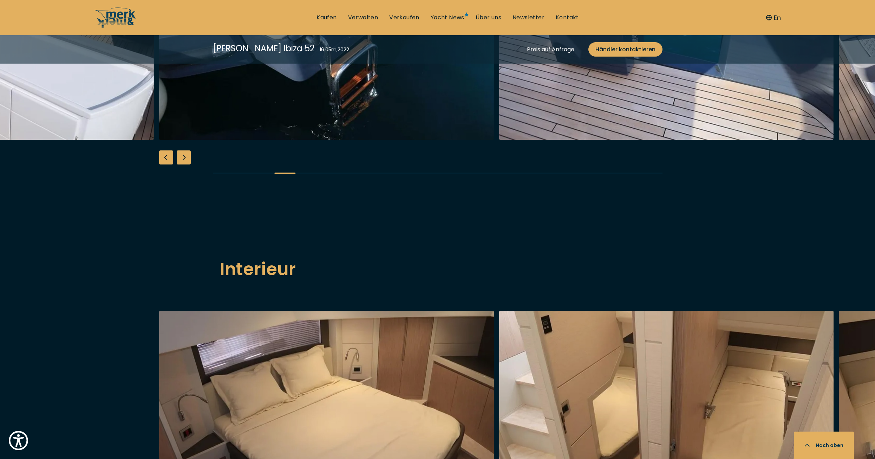
click at [182, 164] on div "Next slide" at bounding box center [184, 157] width 14 height 14
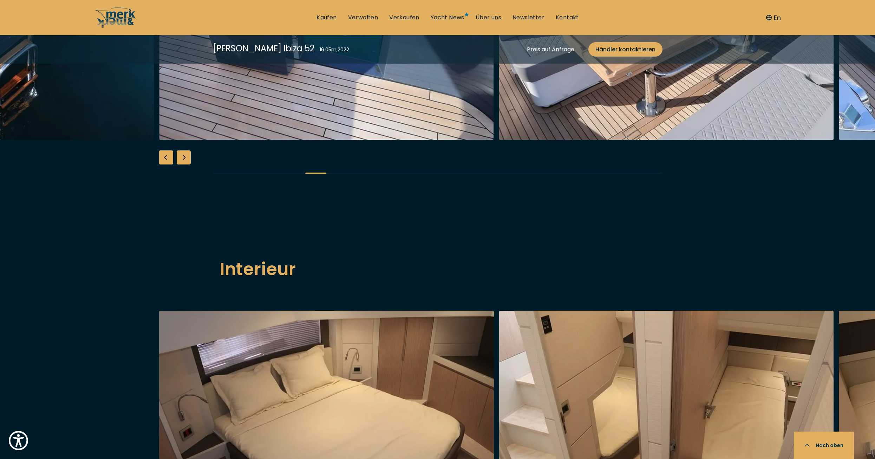
click at [182, 164] on div "Next slide" at bounding box center [184, 157] width 14 height 14
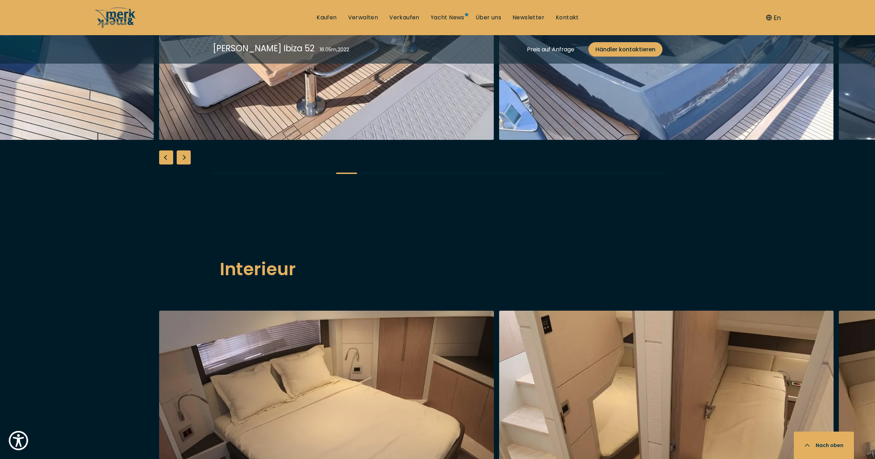
click at [182, 164] on div "Next slide" at bounding box center [184, 157] width 14 height 14
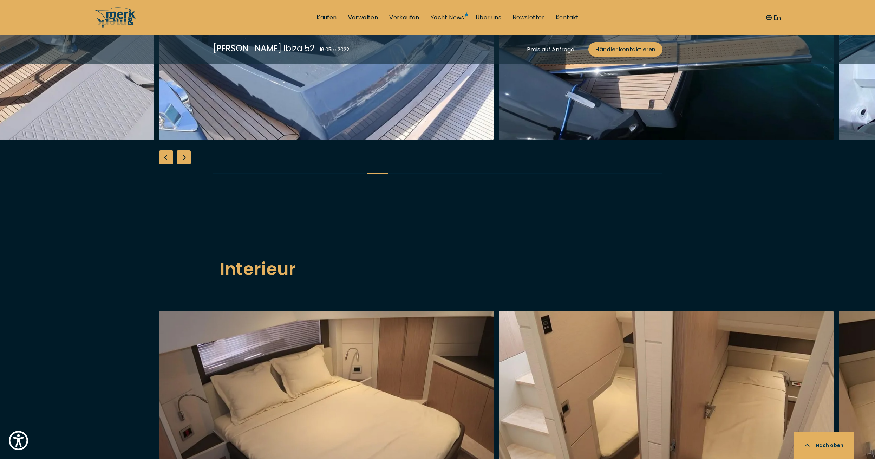
click at [182, 164] on div "Next slide" at bounding box center [184, 157] width 14 height 14
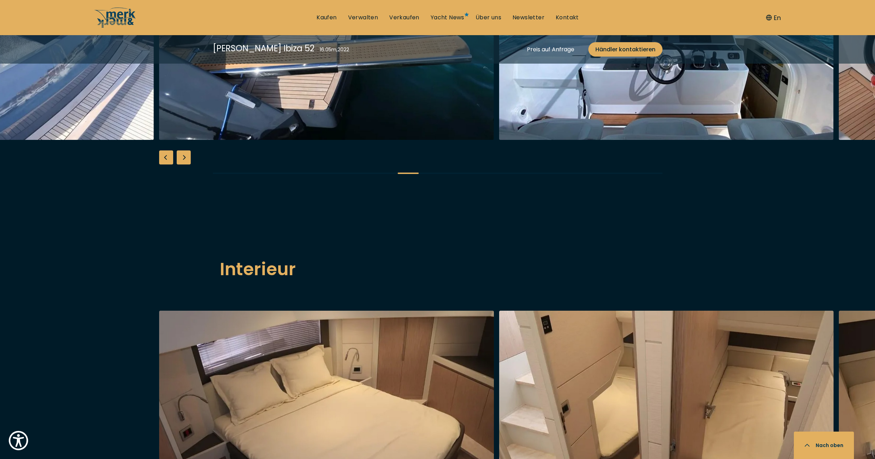
click at [182, 164] on div "Next slide" at bounding box center [184, 157] width 14 height 14
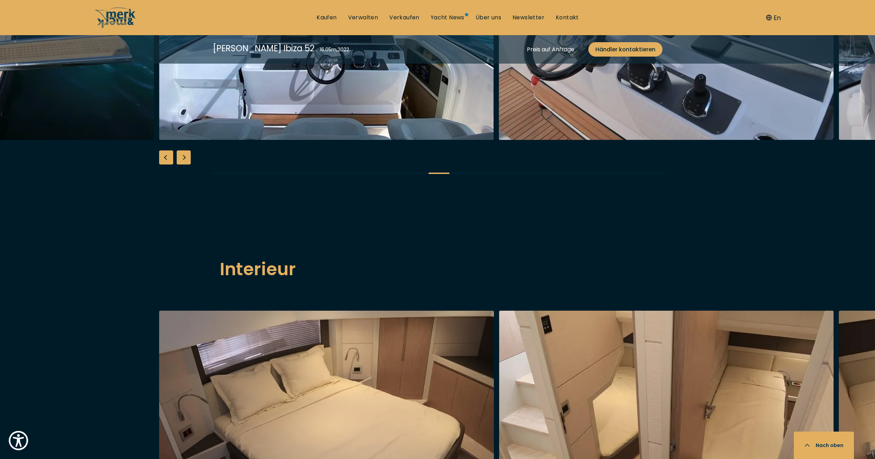
drag, startPoint x: 403, startPoint y: 91, endPoint x: 408, endPoint y: 105, distance: 14.8
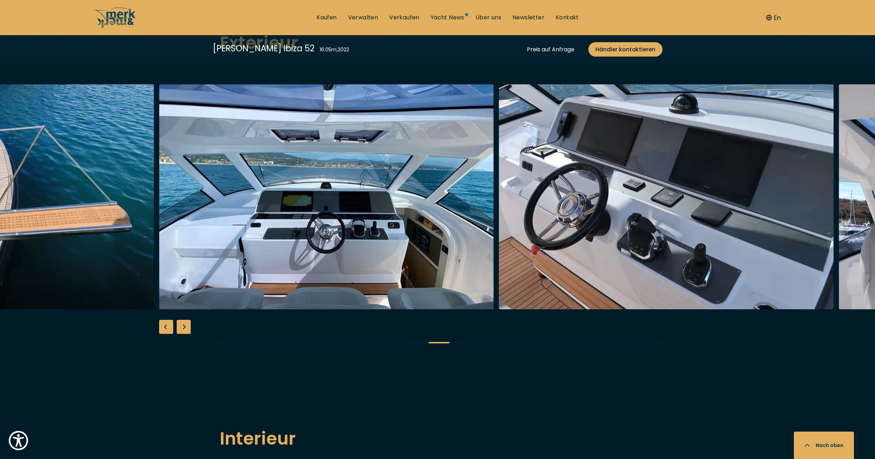
scroll to position [633, 0]
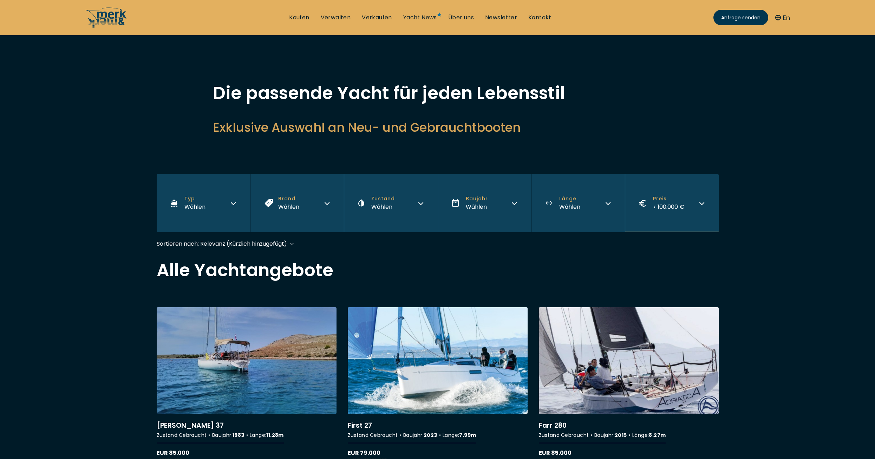
click at [704, 204] on icon "button" at bounding box center [702, 203] width 6 height 6
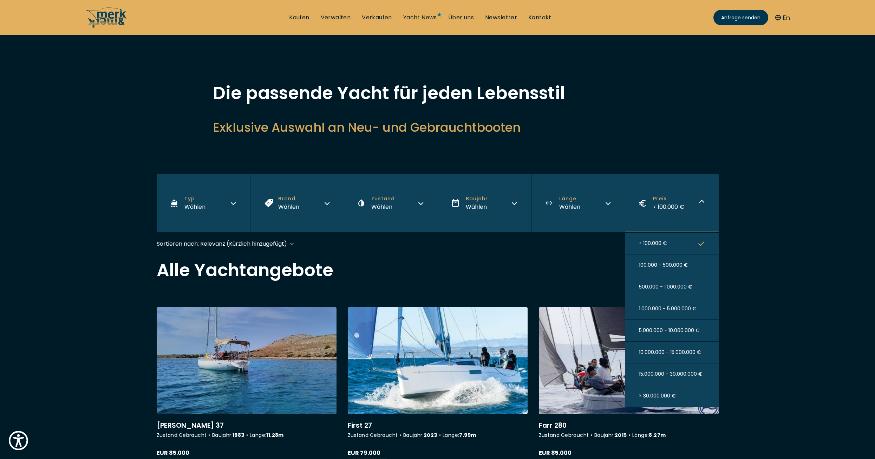
click at [682, 310] on span "1.000.000 - 5.000.000 €" at bounding box center [668, 308] width 58 height 7
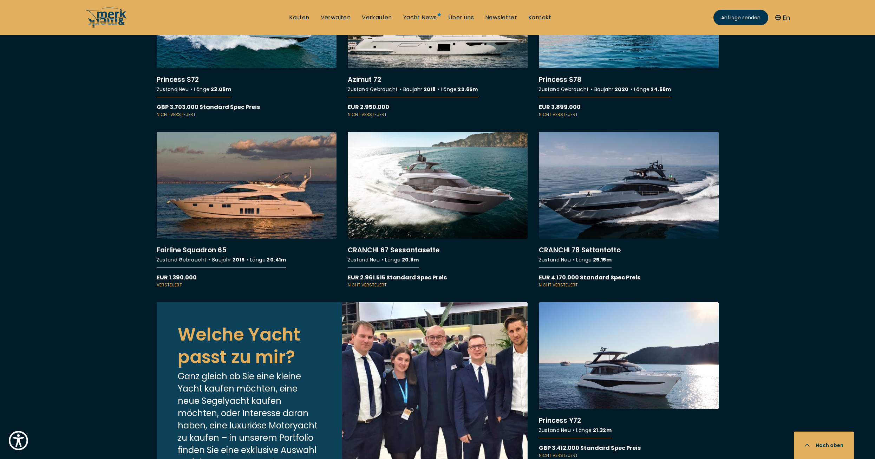
scroll to position [2038, 0]
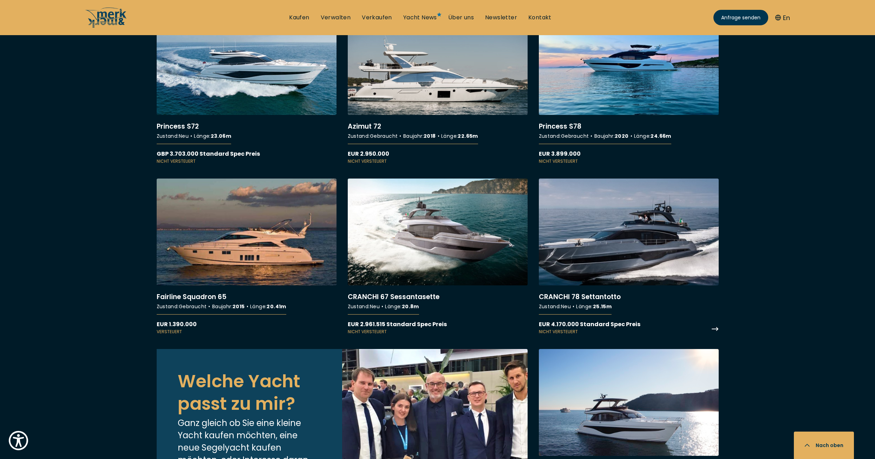
click at [671, 267] on link "More details about CRANCHI 78 Settantotto" at bounding box center [629, 257] width 180 height 156
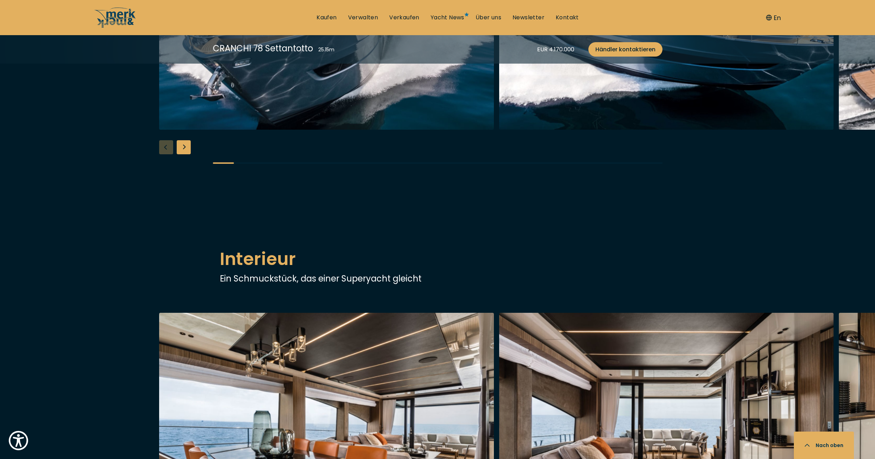
scroll to position [1089, 0]
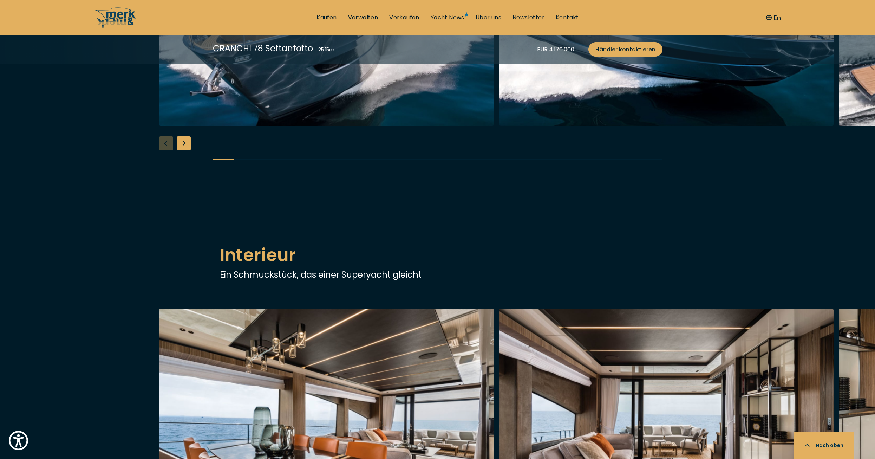
click at [180, 150] on div "Next slide" at bounding box center [184, 143] width 14 height 14
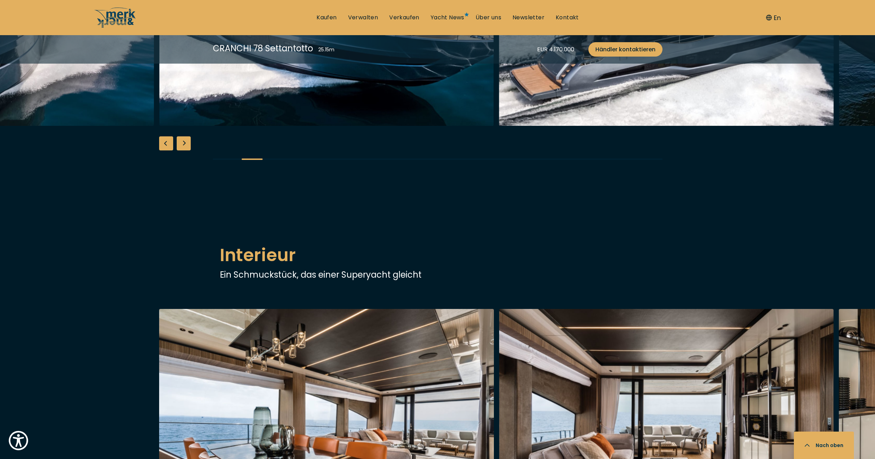
click at [180, 150] on div "Next slide" at bounding box center [184, 143] width 14 height 14
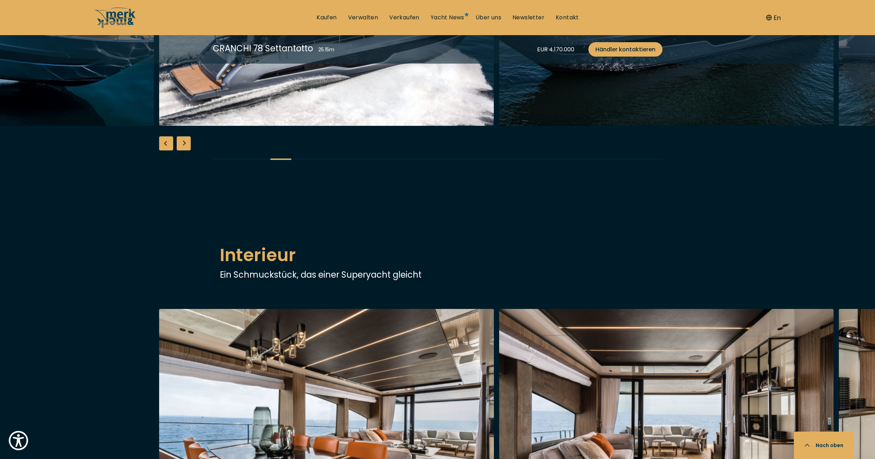
click at [180, 150] on div "Next slide" at bounding box center [184, 143] width 14 height 14
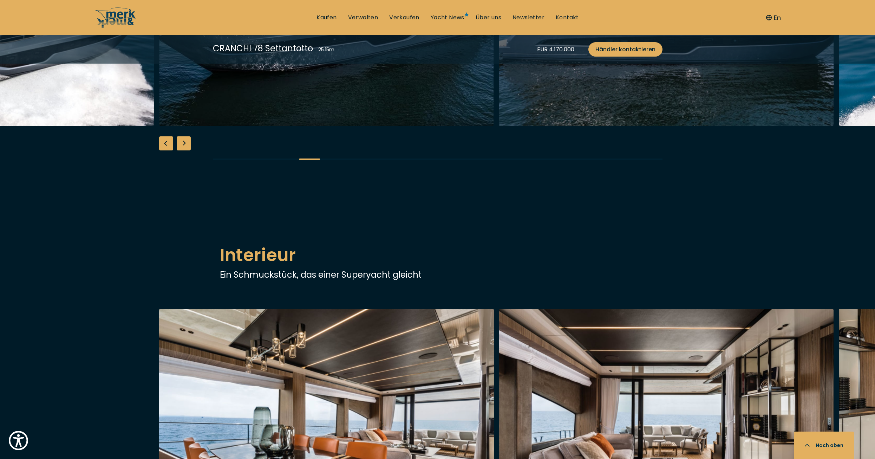
click at [180, 150] on div "Next slide" at bounding box center [184, 143] width 14 height 14
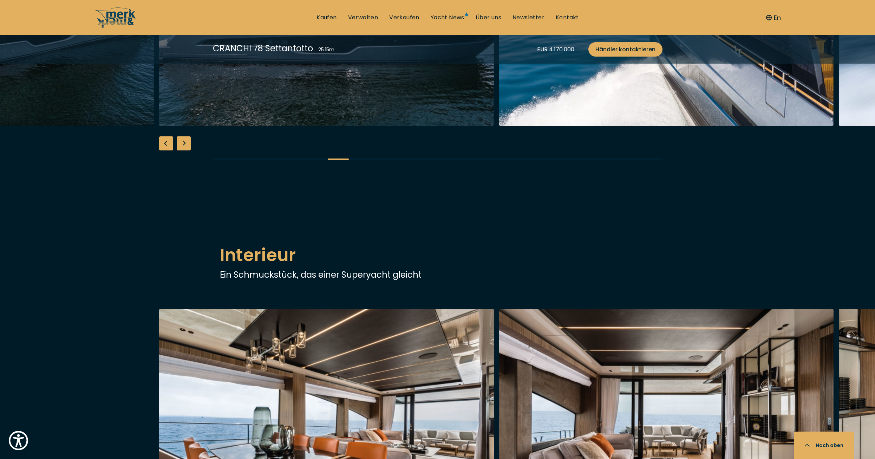
click at [180, 150] on div "Next slide" at bounding box center [184, 143] width 14 height 14
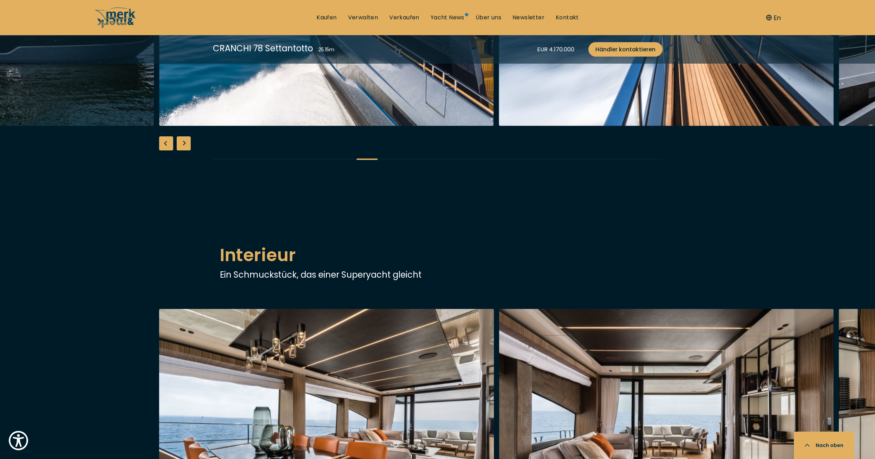
click at [180, 150] on div "Next slide" at bounding box center [184, 143] width 14 height 14
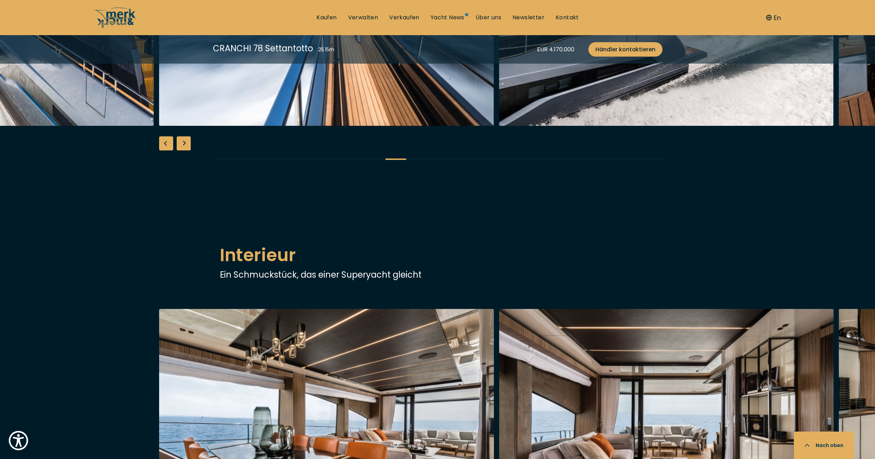
click at [180, 150] on div "Next slide" at bounding box center [184, 143] width 14 height 14
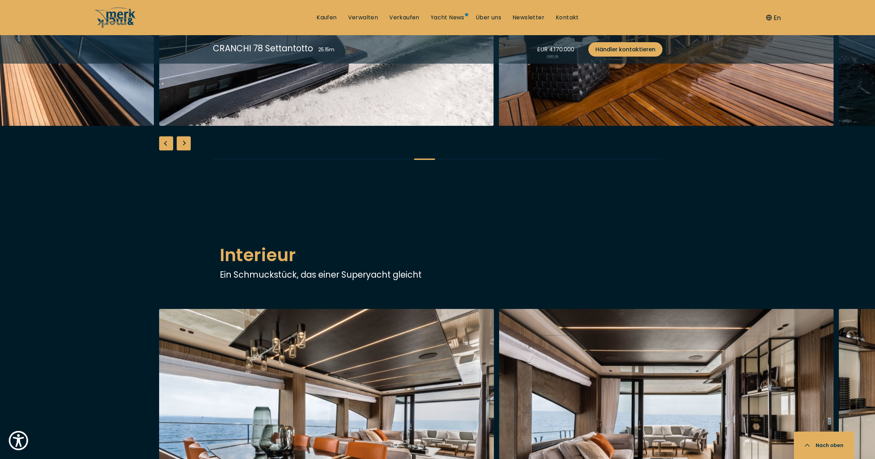
click at [180, 150] on div "Next slide" at bounding box center [184, 143] width 14 height 14
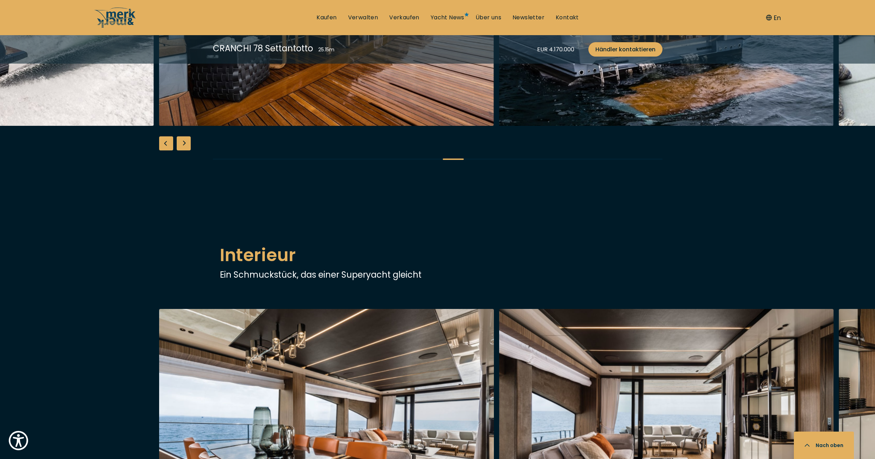
click at [180, 150] on div "Next slide" at bounding box center [184, 143] width 14 height 14
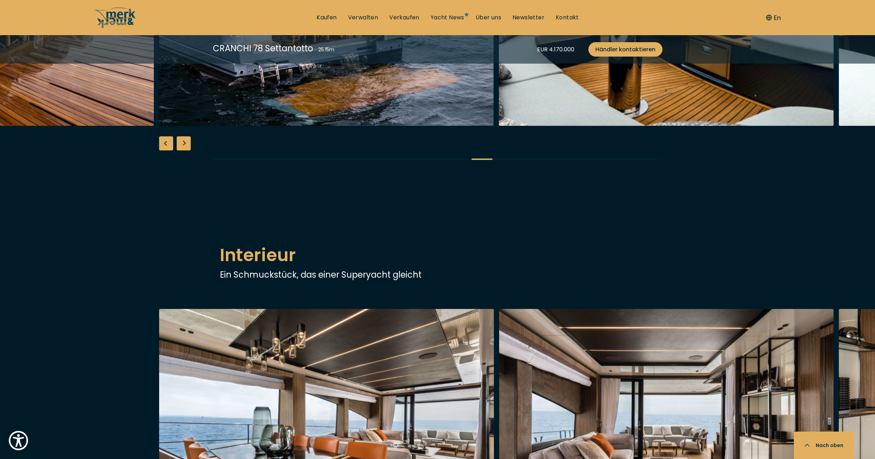
click at [180, 150] on div "Next slide" at bounding box center [184, 143] width 14 height 14
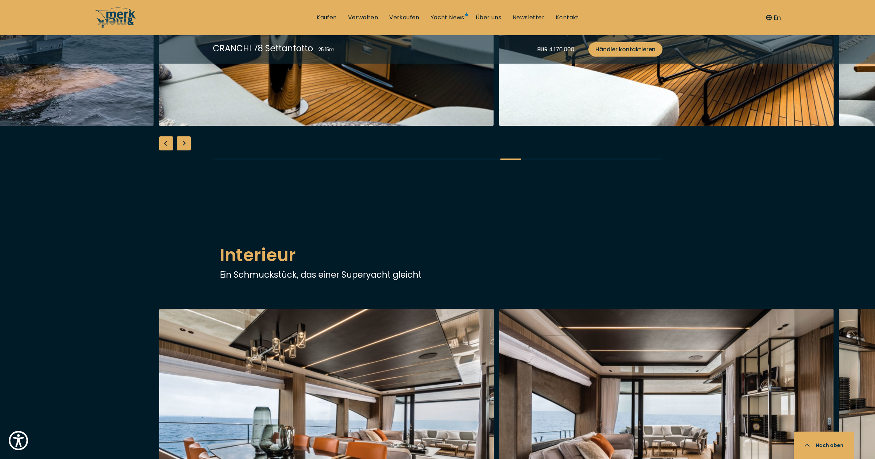
click at [180, 150] on div "Next slide" at bounding box center [184, 143] width 14 height 14
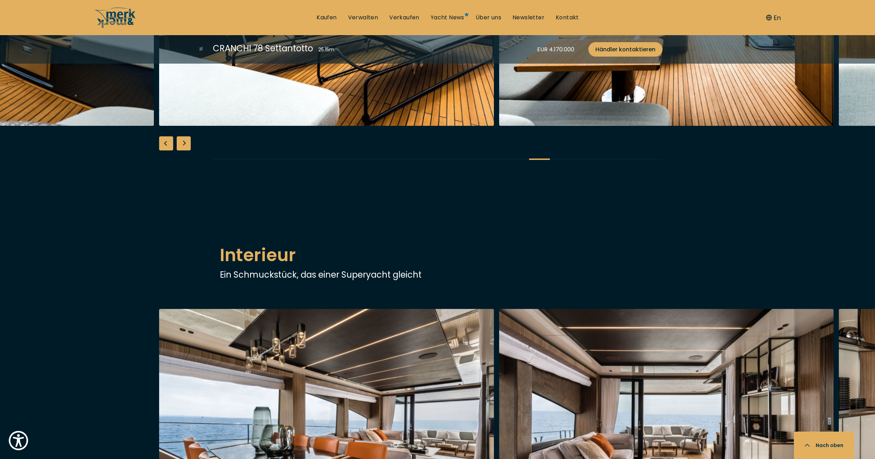
click at [179, 150] on div "Next slide" at bounding box center [184, 143] width 14 height 14
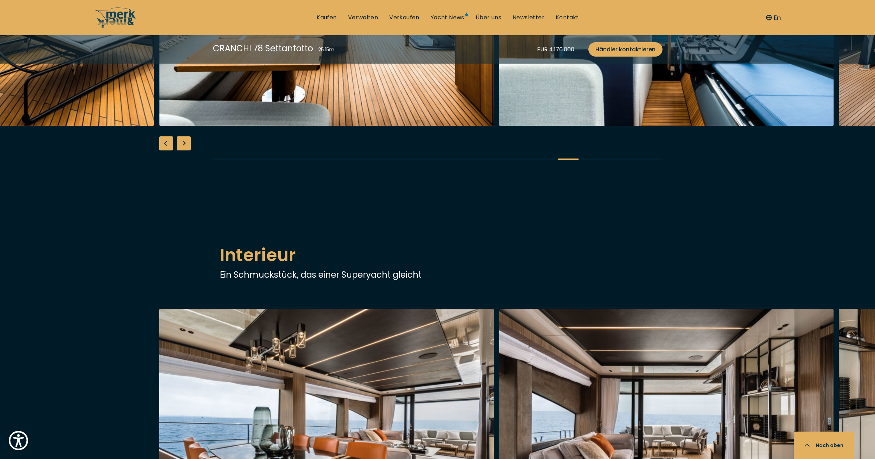
click at [179, 150] on div "Next slide" at bounding box center [184, 143] width 14 height 14
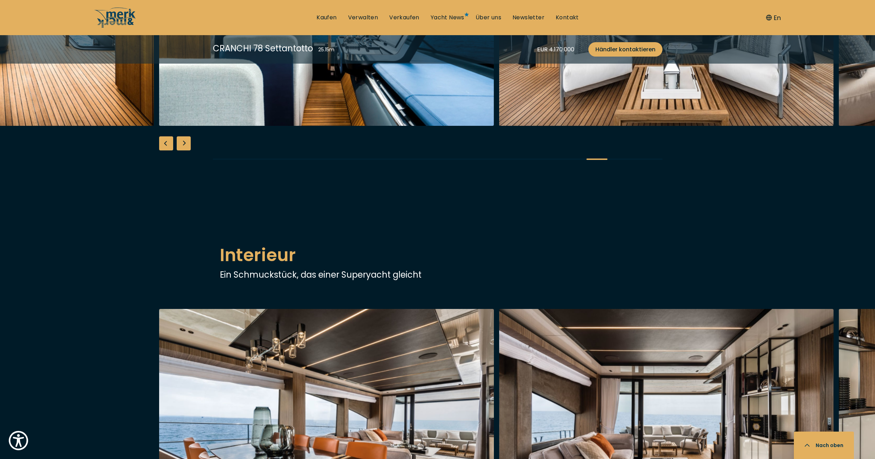
click at [179, 150] on div "Next slide" at bounding box center [184, 143] width 14 height 14
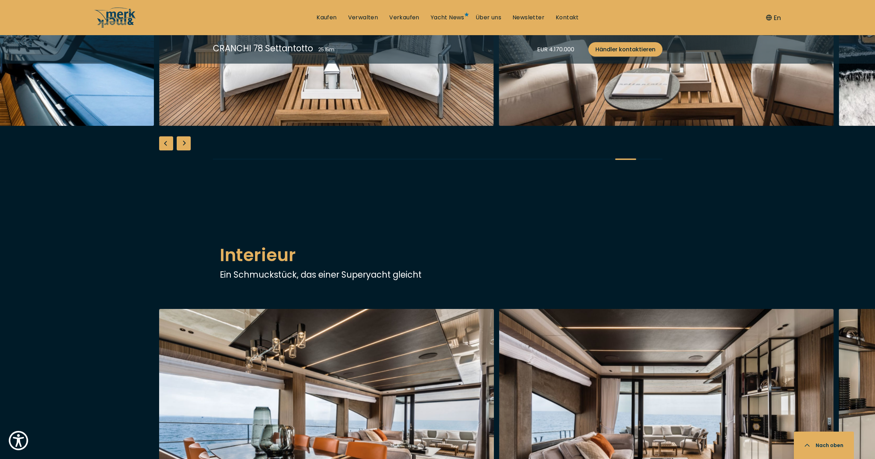
click at [179, 150] on div "Next slide" at bounding box center [184, 143] width 14 height 14
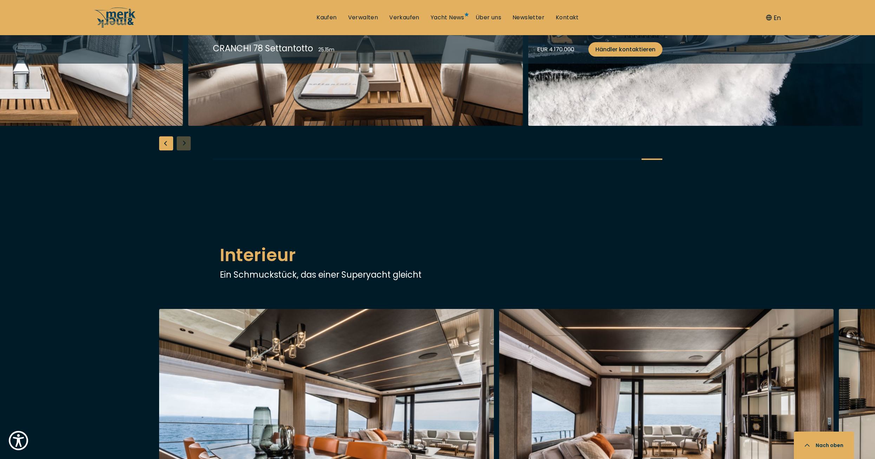
click at [179, 171] on div at bounding box center [437, 36] width 875 height 271
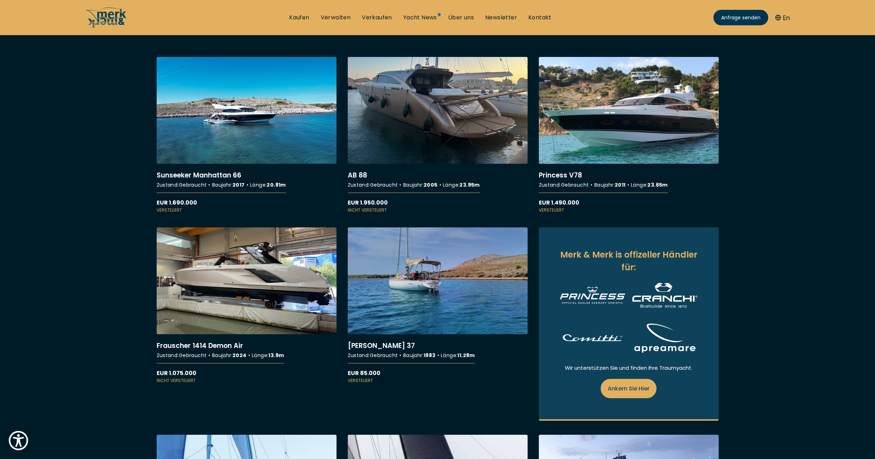
scroll to position [176, 0]
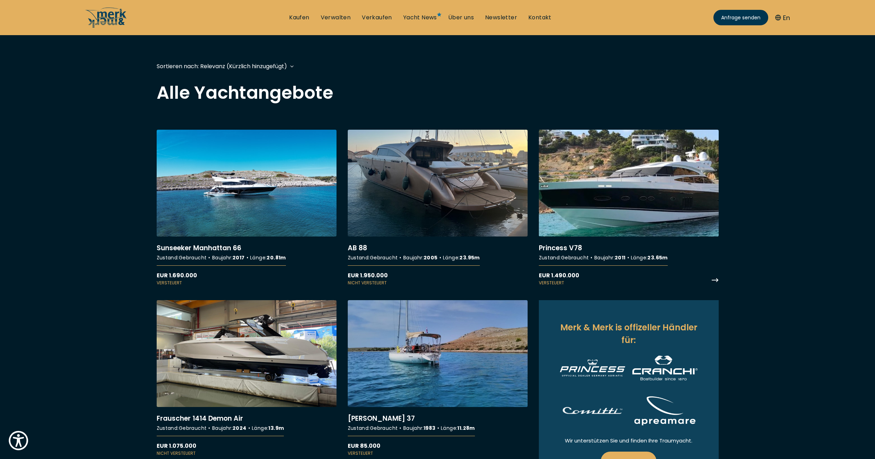
click at [612, 182] on link "More details about Princess V78" at bounding box center [629, 208] width 180 height 156
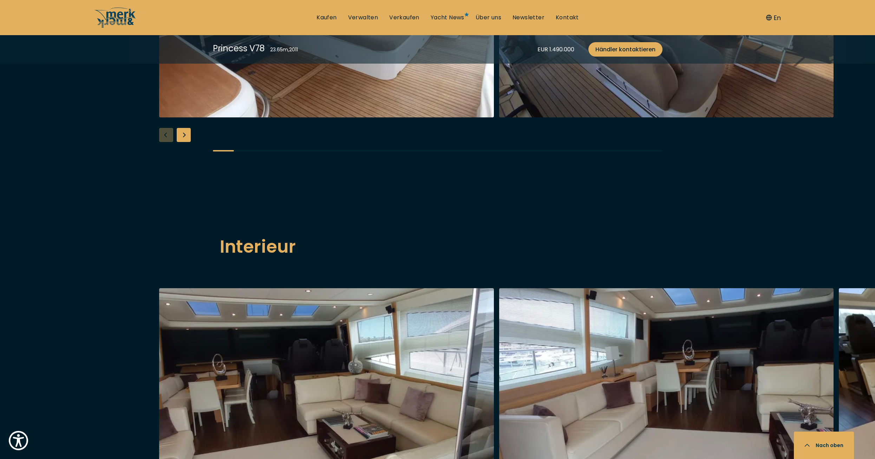
scroll to position [703, 0]
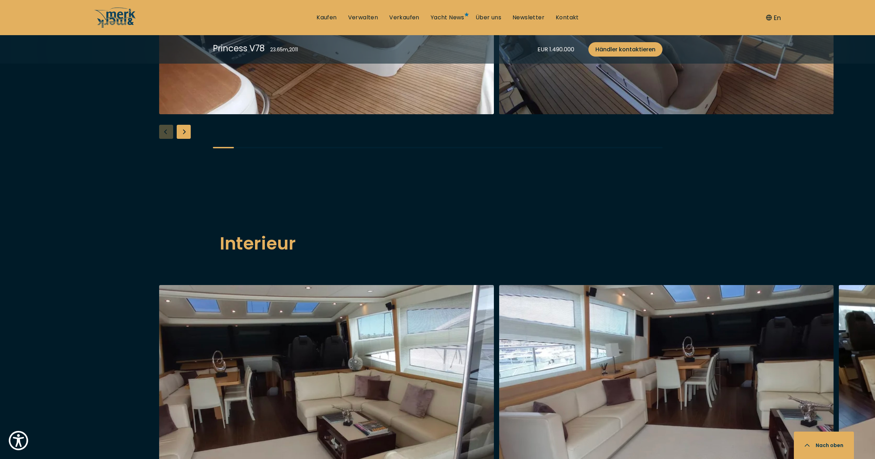
click at [186, 139] on div "Next slide" at bounding box center [184, 132] width 14 height 14
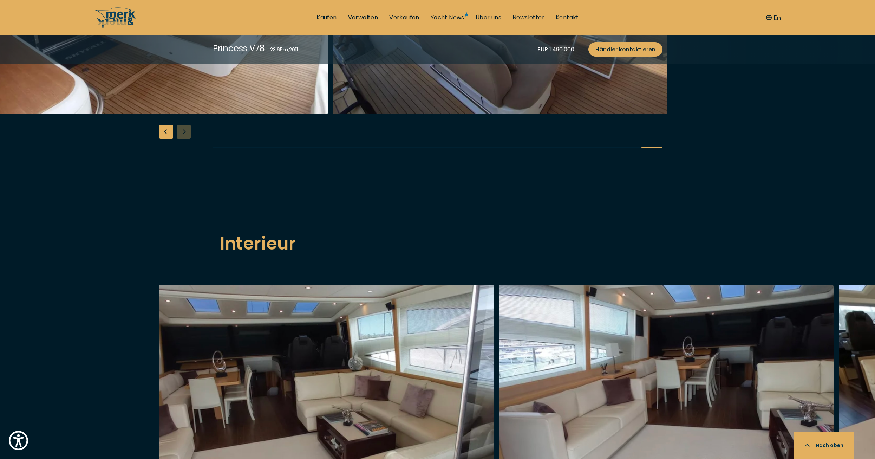
click at [186, 160] on div at bounding box center [437, 24] width 875 height 271
click at [156, 160] on div at bounding box center [437, 24] width 875 height 271
click at [157, 160] on div at bounding box center [437, 24] width 875 height 271
click at [161, 139] on div "Previous slide" at bounding box center [166, 132] width 14 height 14
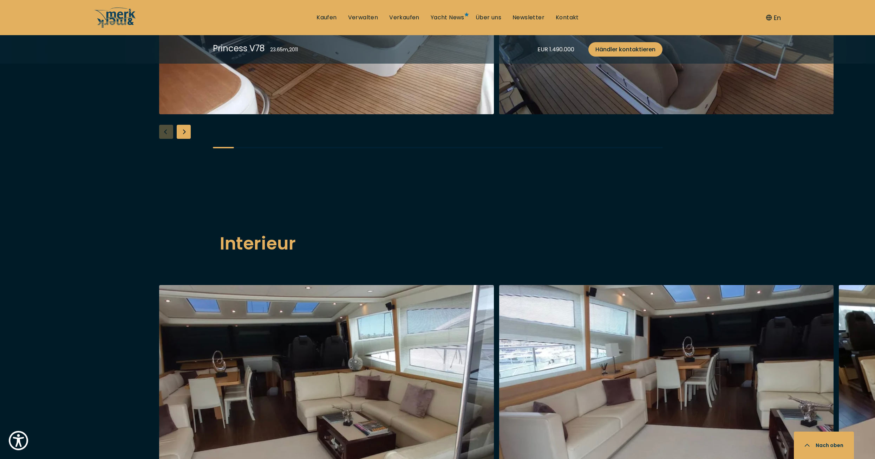
click at [161, 160] on div at bounding box center [437, 24] width 875 height 271
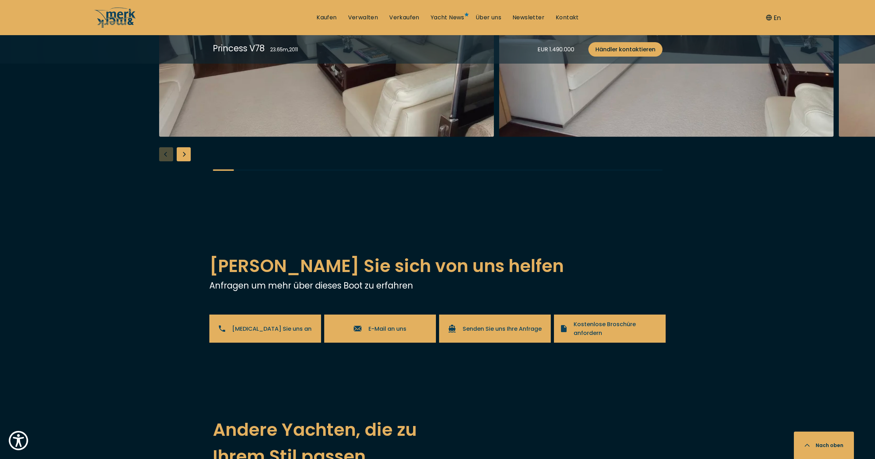
scroll to position [1089, 0]
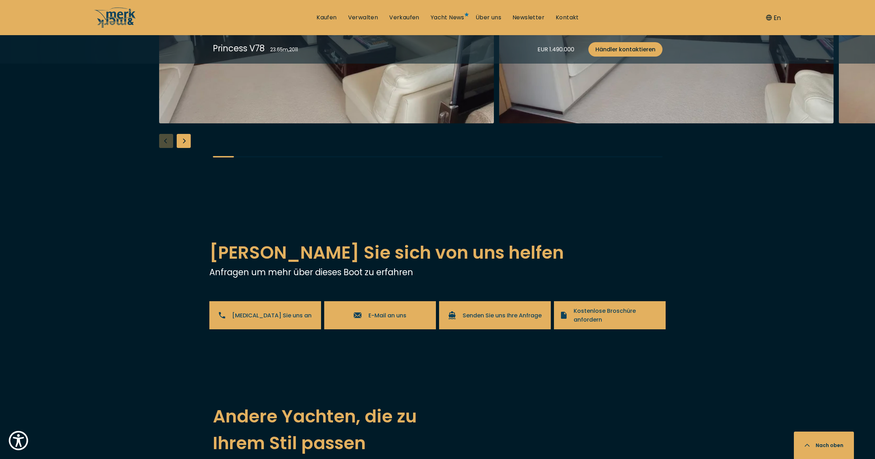
click at [185, 148] on div "Next slide" at bounding box center [184, 141] width 14 height 14
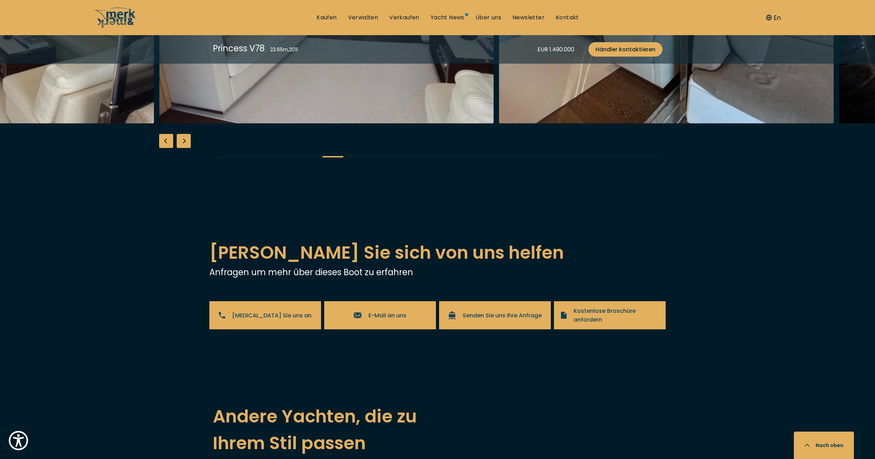
click at [185, 148] on div "Next slide" at bounding box center [184, 141] width 14 height 14
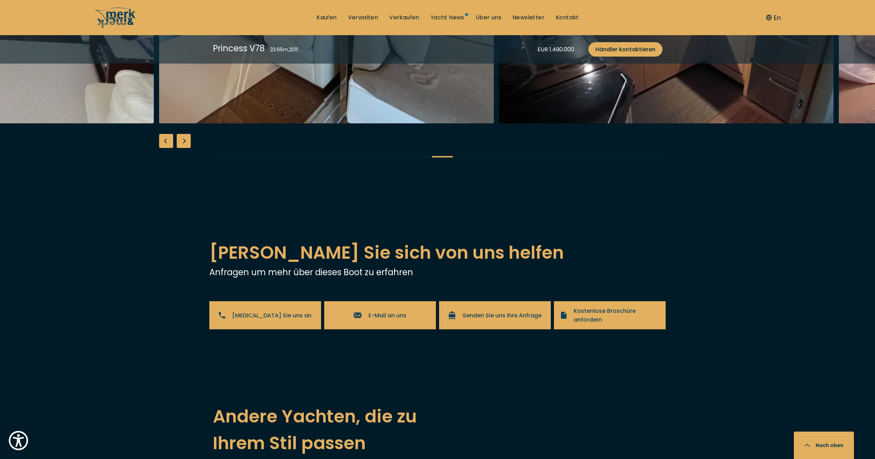
click at [185, 148] on div "Next slide" at bounding box center [184, 141] width 14 height 14
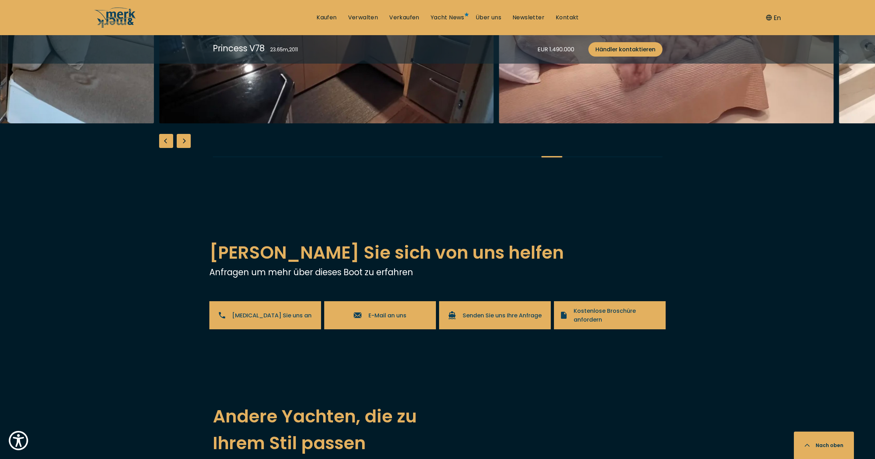
click at [185, 148] on div "Next slide" at bounding box center [184, 141] width 14 height 14
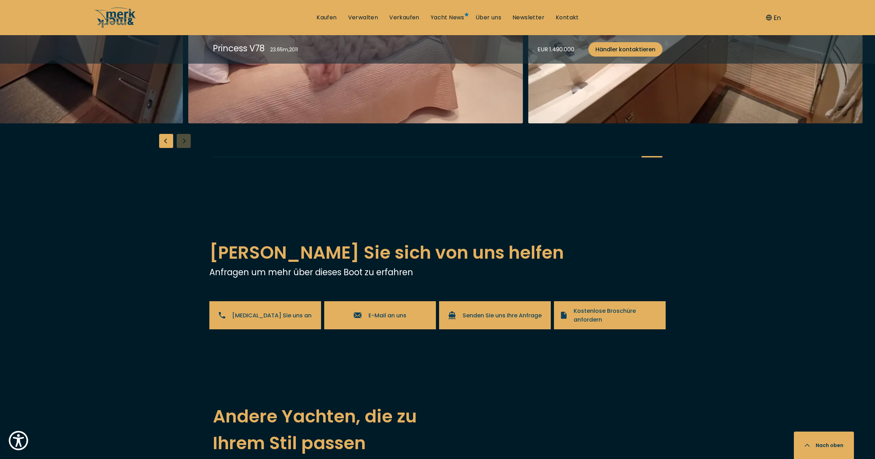
click at [185, 169] on div at bounding box center [437, 33] width 875 height 271
drag, startPoint x: 389, startPoint y: 57, endPoint x: 396, endPoint y: 64, distance: 9.7
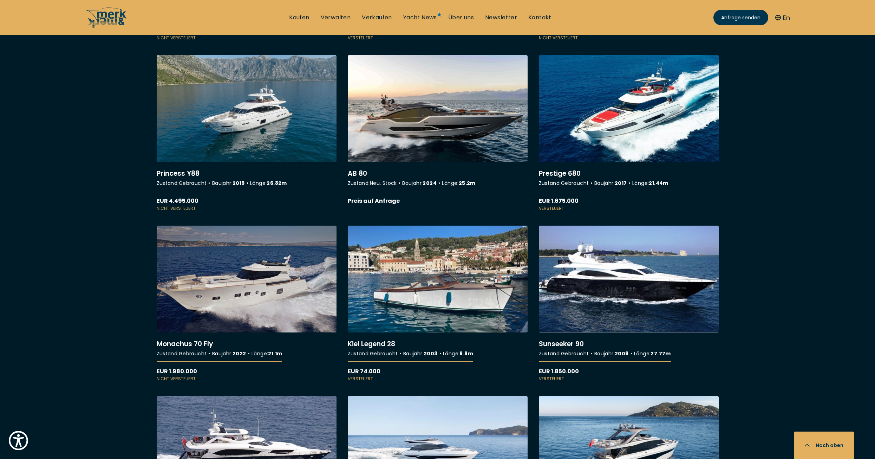
scroll to position [1476, 0]
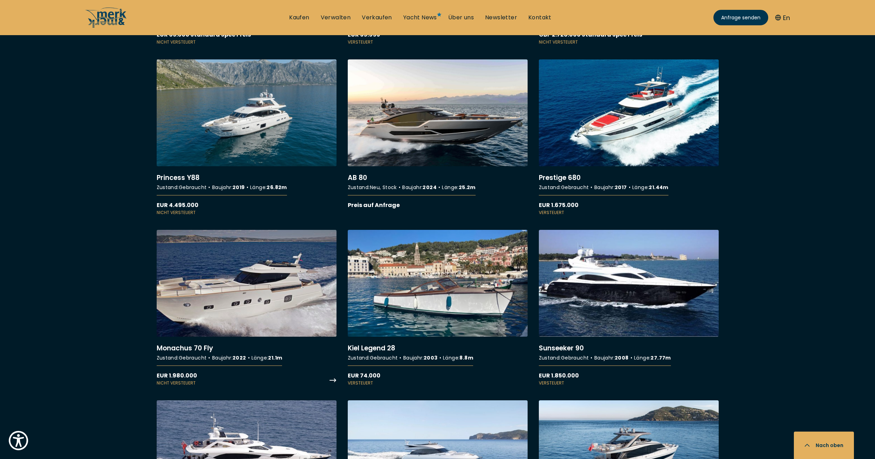
click at [293, 278] on link "More details about Monachus 70 Fly" at bounding box center [247, 308] width 180 height 156
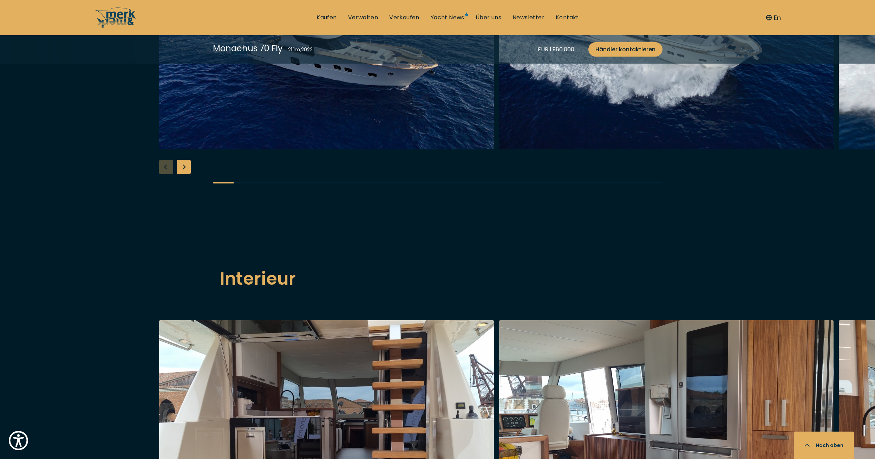
scroll to position [808, 0]
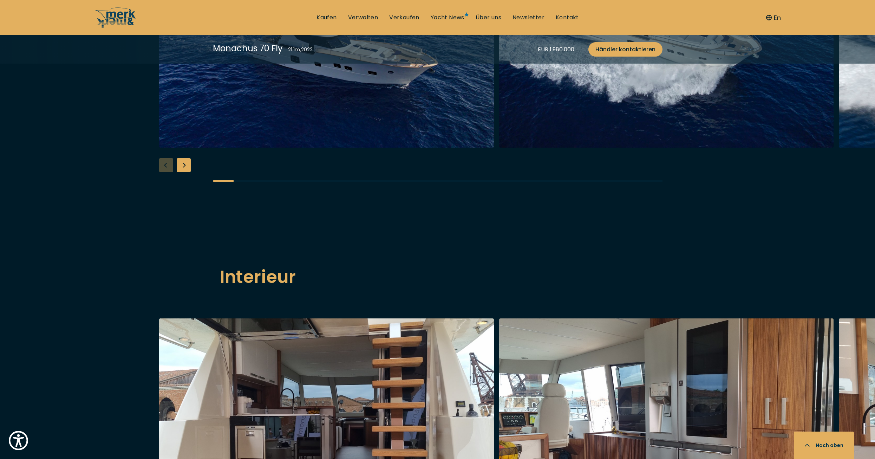
click at [181, 172] on div "Next slide" at bounding box center [184, 165] width 14 height 14
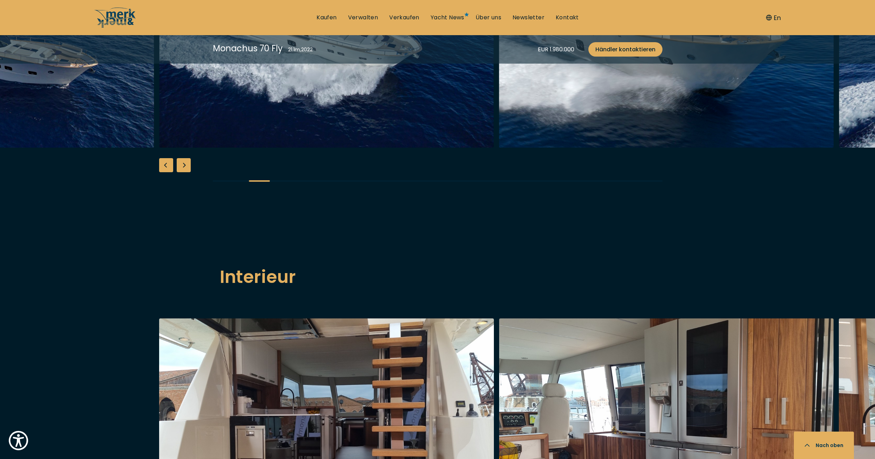
click at [181, 172] on div "Next slide" at bounding box center [184, 165] width 14 height 14
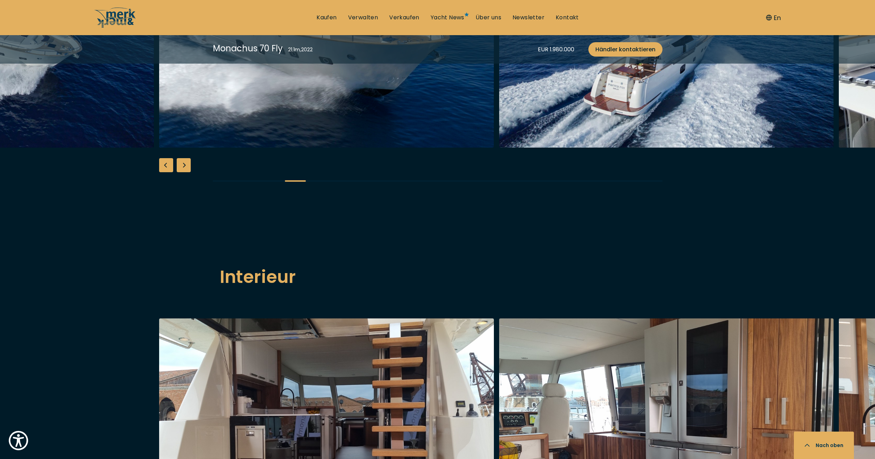
click at [181, 172] on div "Next slide" at bounding box center [184, 165] width 14 height 14
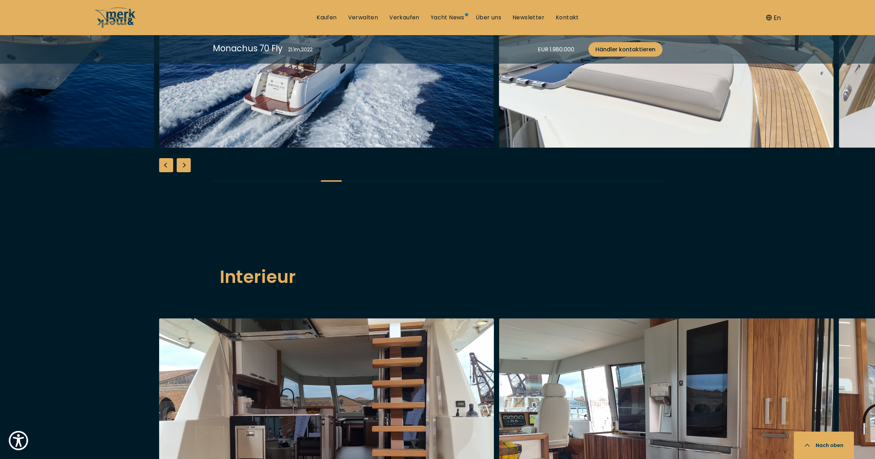
click at [181, 172] on div "Next slide" at bounding box center [184, 165] width 14 height 14
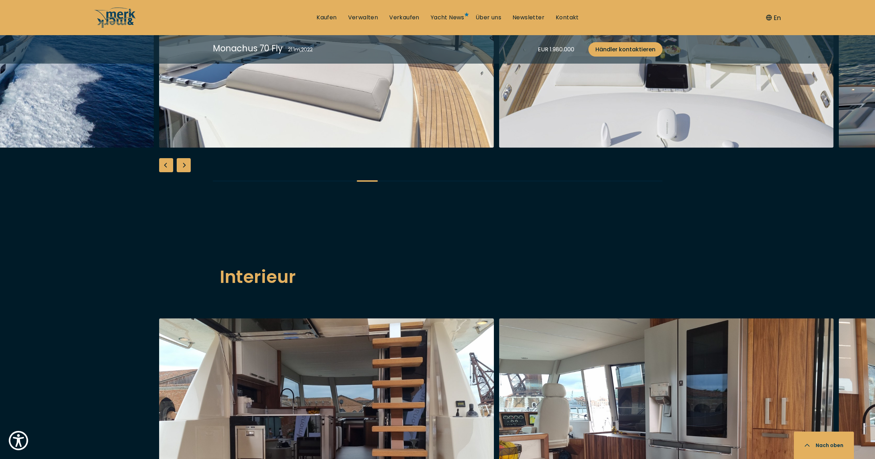
click at [181, 172] on div "Next slide" at bounding box center [184, 165] width 14 height 14
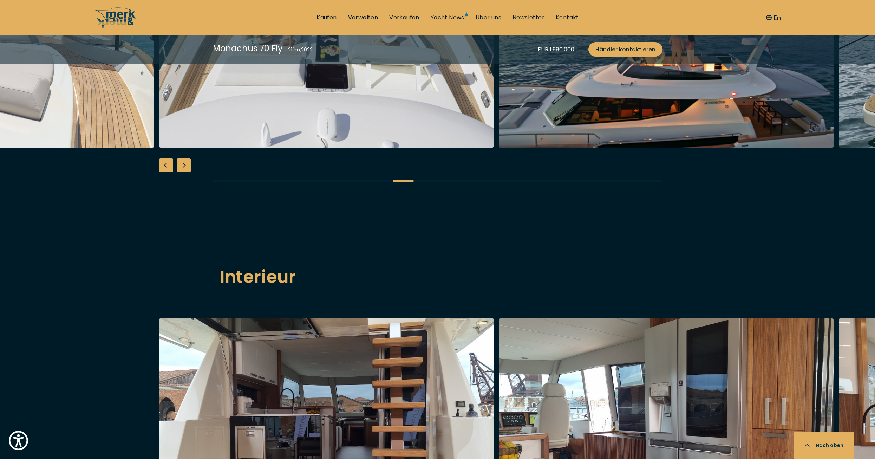
click at [181, 172] on div "Next slide" at bounding box center [184, 165] width 14 height 14
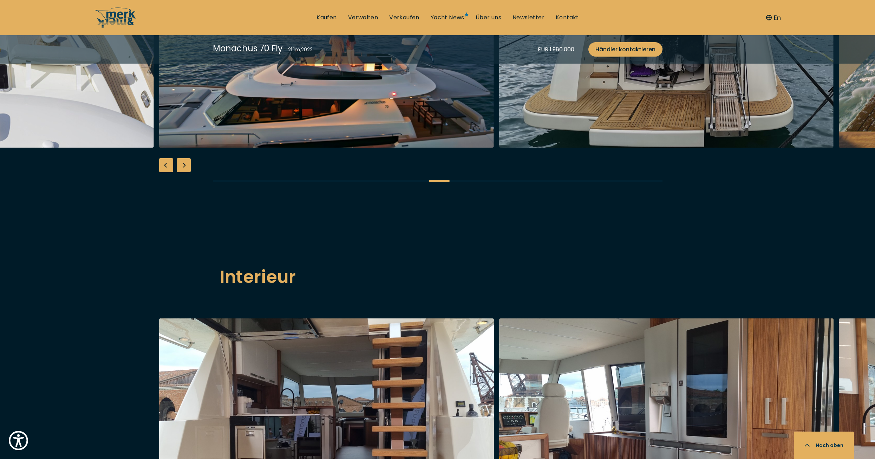
click at [181, 172] on div "Next slide" at bounding box center [184, 165] width 14 height 14
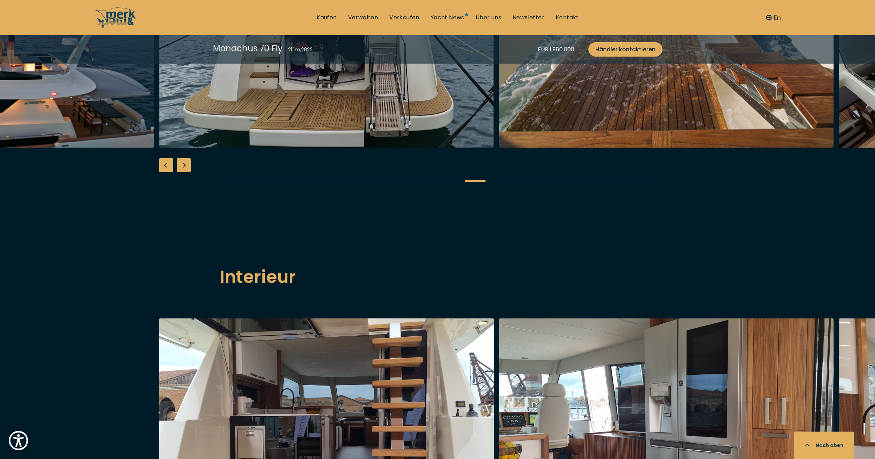
click at [181, 172] on div "Next slide" at bounding box center [184, 165] width 14 height 14
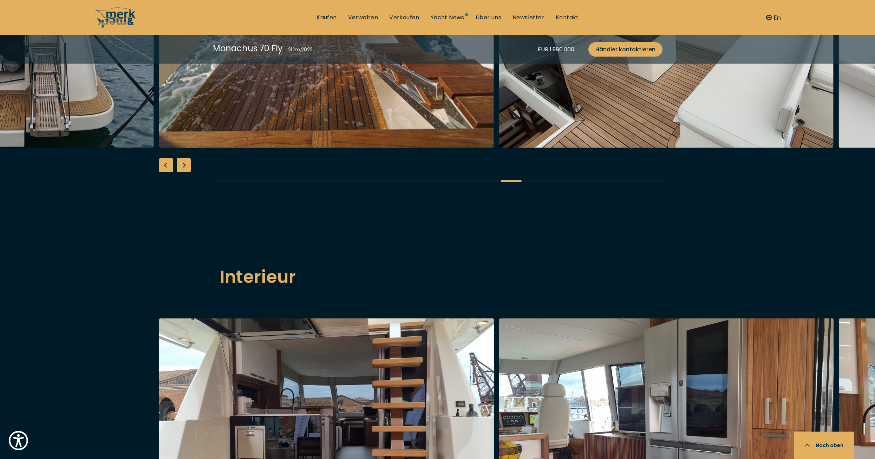
click at [181, 172] on div "Next slide" at bounding box center [184, 165] width 14 height 14
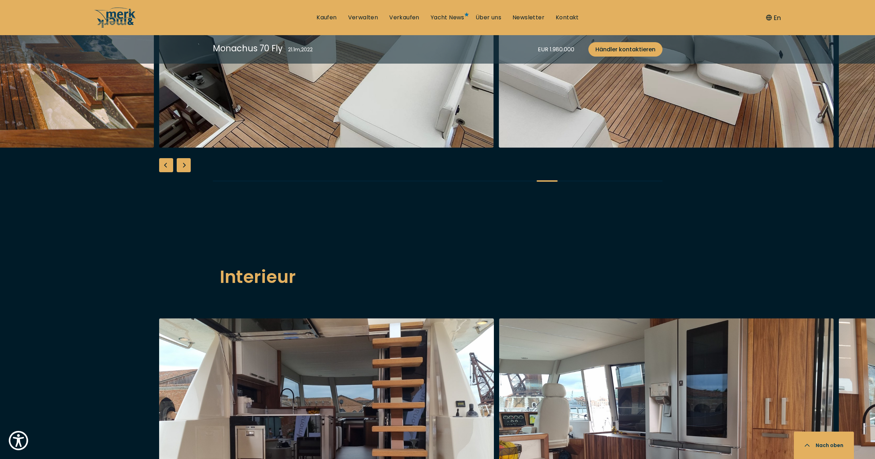
click at [181, 172] on div "Next slide" at bounding box center [184, 165] width 14 height 14
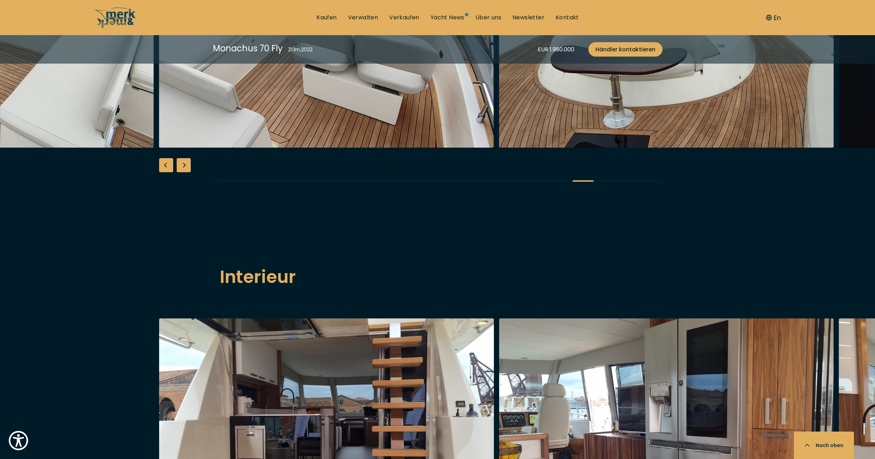
click at [181, 172] on div "Next slide" at bounding box center [184, 165] width 14 height 14
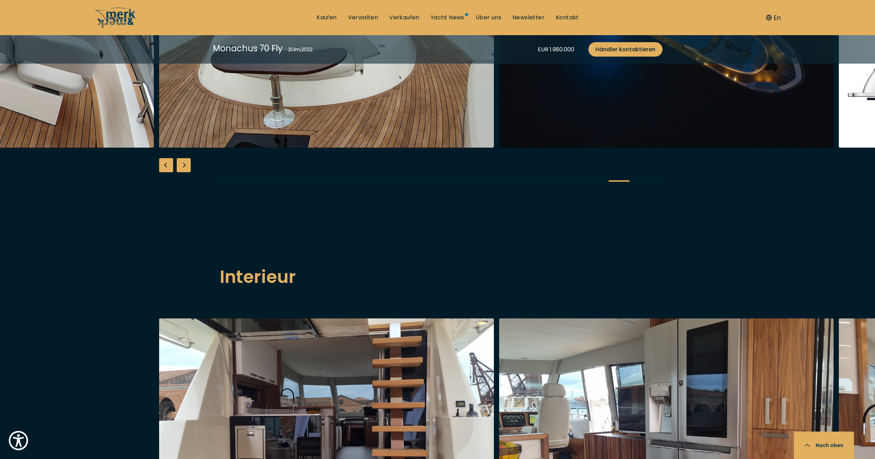
click at [181, 172] on div "Next slide" at bounding box center [184, 165] width 14 height 14
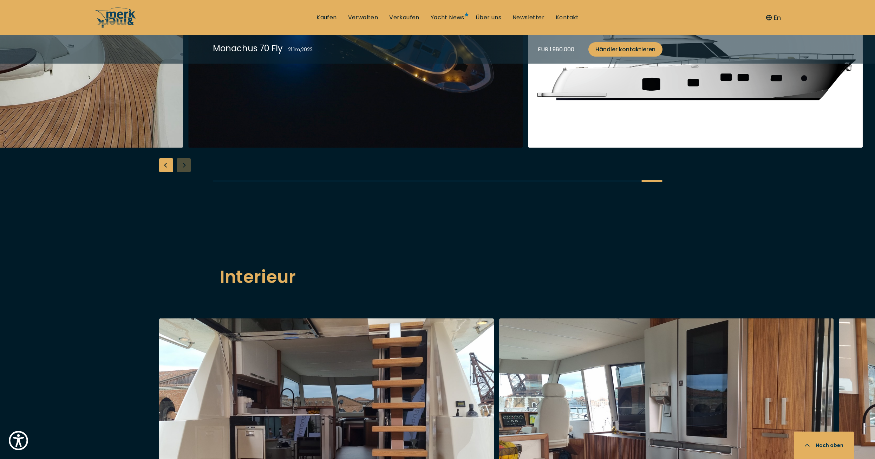
click at [181, 193] on div at bounding box center [437, 58] width 875 height 271
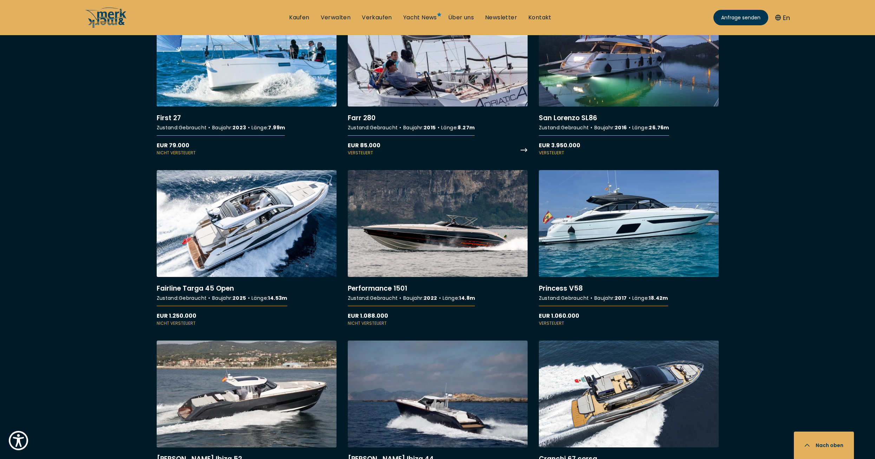
scroll to position [738, 0]
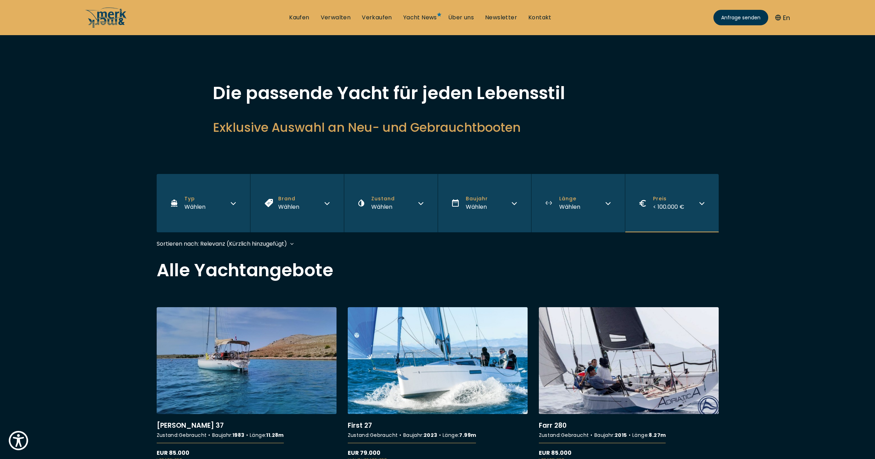
click at [698, 199] on button "Preis < 100.000 €" at bounding box center [672, 203] width 94 height 58
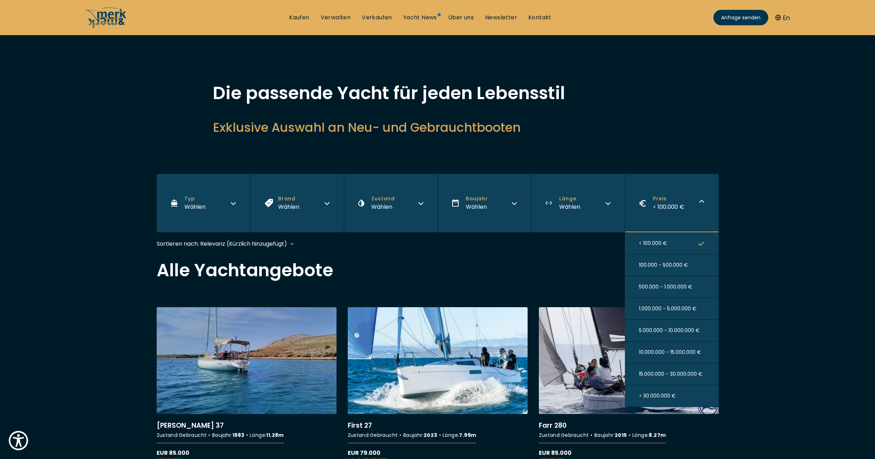
click at [687, 245] on button "< 100.000 €" at bounding box center [672, 244] width 94 height 22
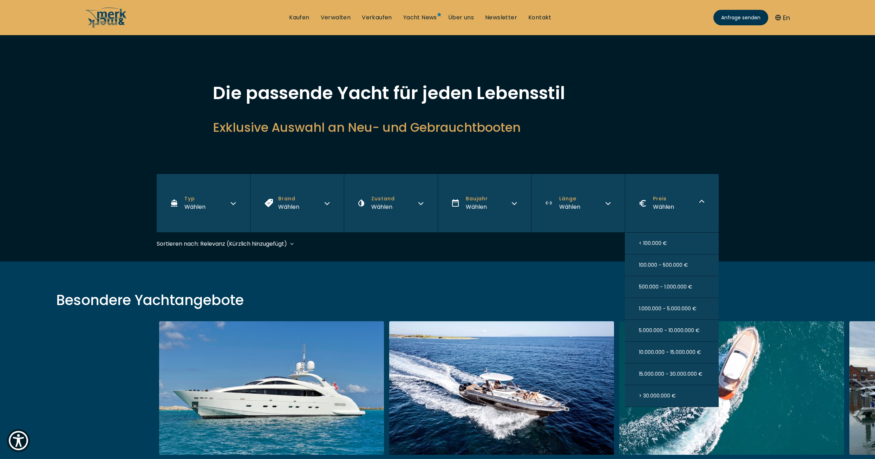
click at [662, 333] on span "5.000.000 - 10.000.000 €" at bounding box center [669, 330] width 61 height 7
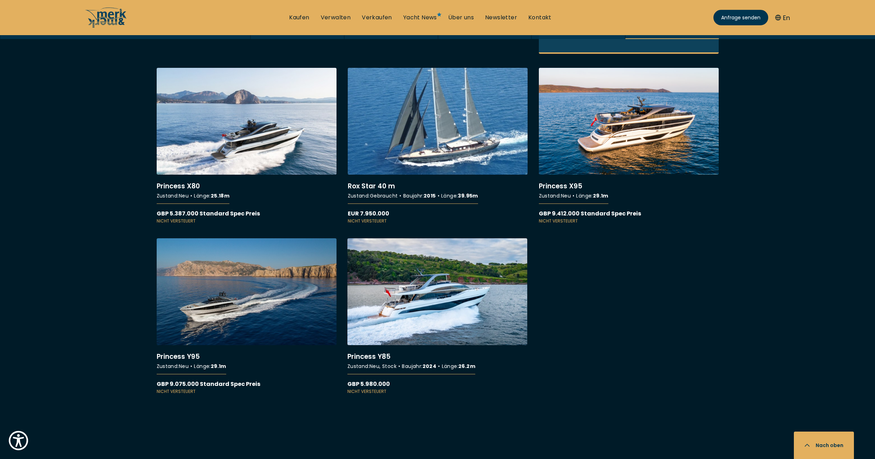
scroll to position [597, 0]
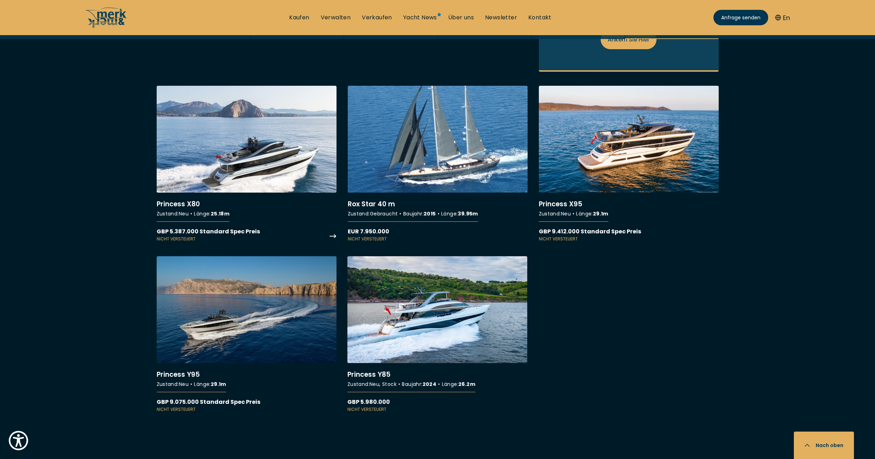
click at [247, 161] on link "More details about Princess X80" at bounding box center [247, 164] width 180 height 156
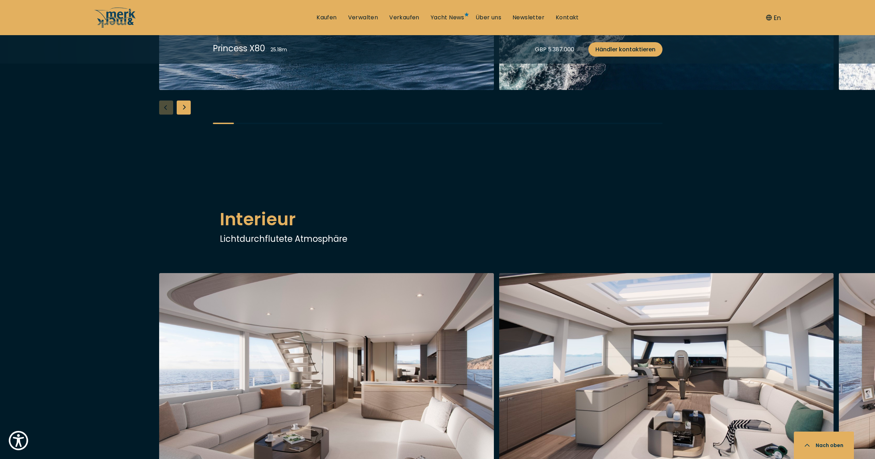
scroll to position [949, 0]
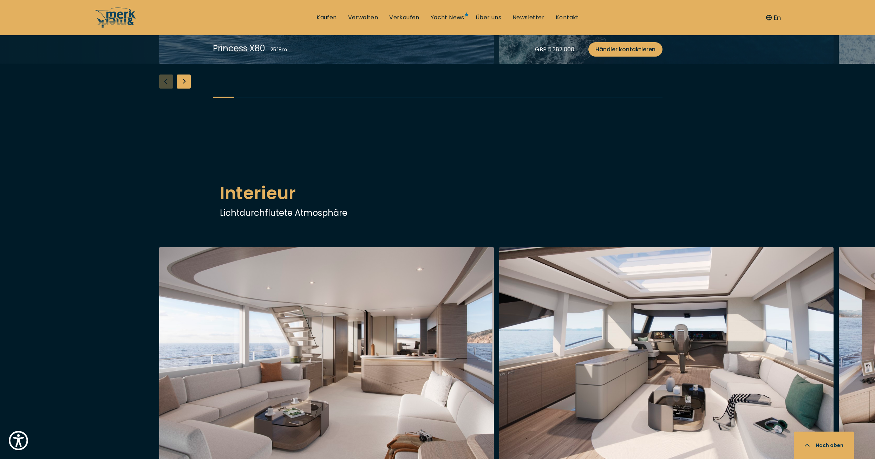
click at [185, 89] on div "Next slide" at bounding box center [184, 81] width 14 height 14
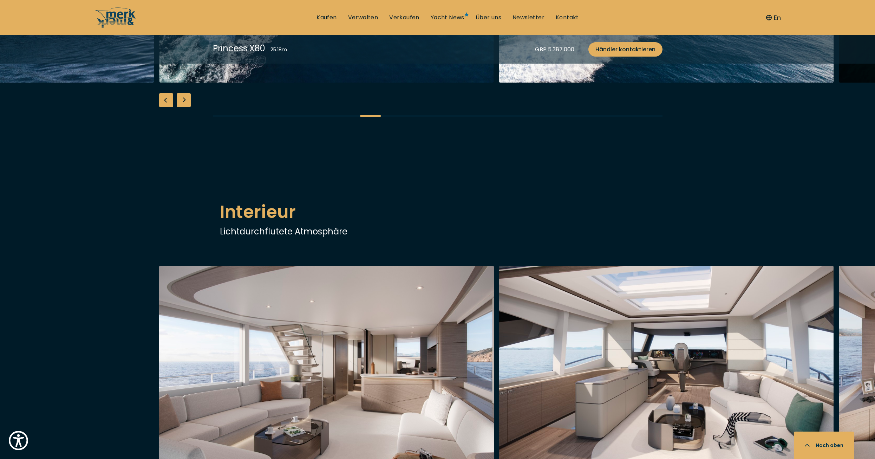
scroll to position [914, 0]
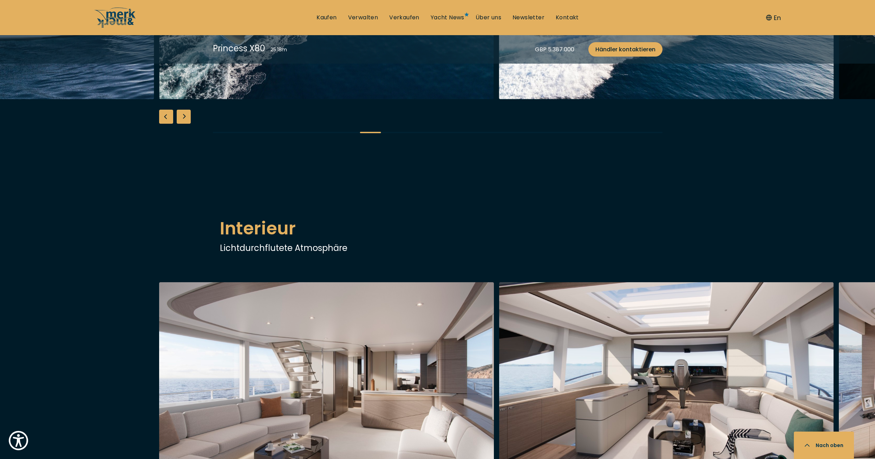
click at [187, 124] on div "Next slide" at bounding box center [184, 117] width 14 height 14
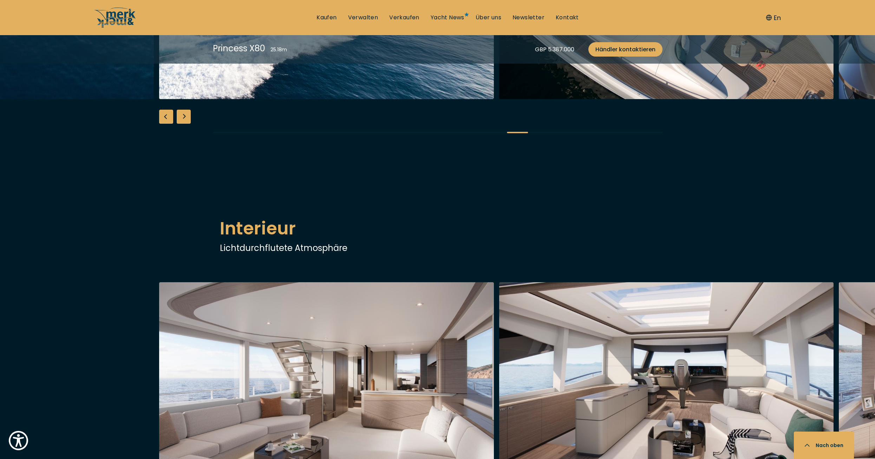
click at [187, 124] on div "Next slide" at bounding box center [184, 117] width 14 height 14
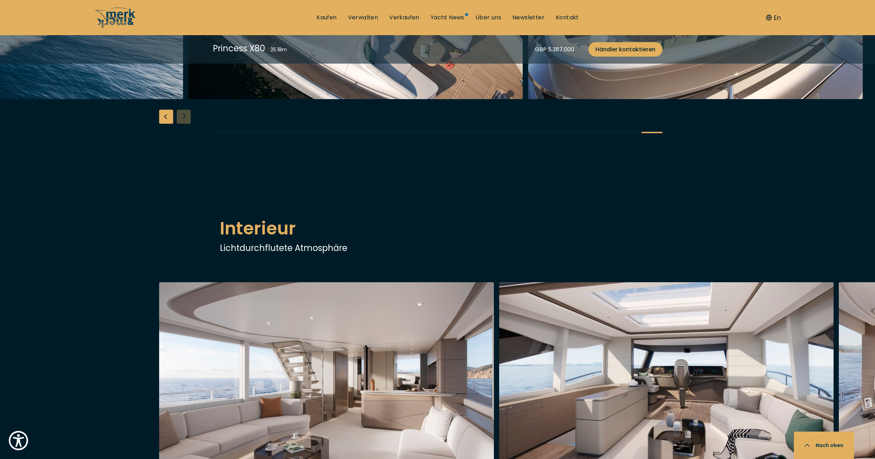
click at [187, 145] on div at bounding box center [437, 9] width 875 height 271
click at [189, 145] on div at bounding box center [437, 9] width 875 height 271
click at [163, 124] on div "Previous slide" at bounding box center [166, 117] width 14 height 14
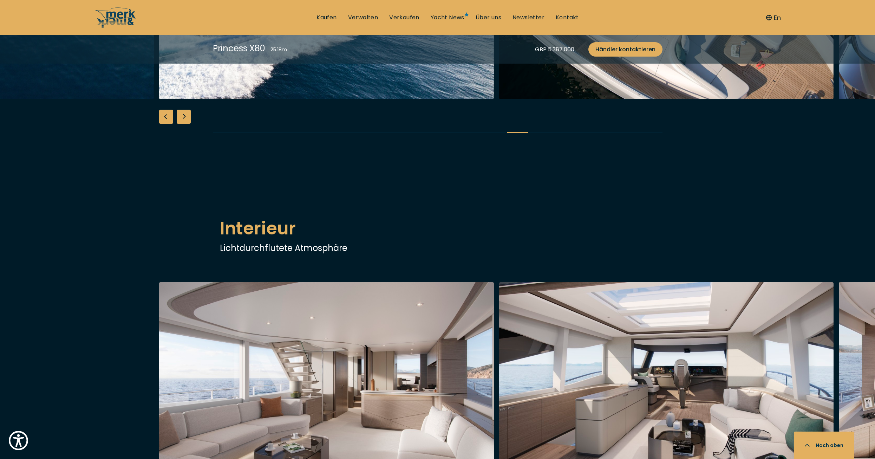
click at [163, 124] on div "Previous slide" at bounding box center [166, 117] width 14 height 14
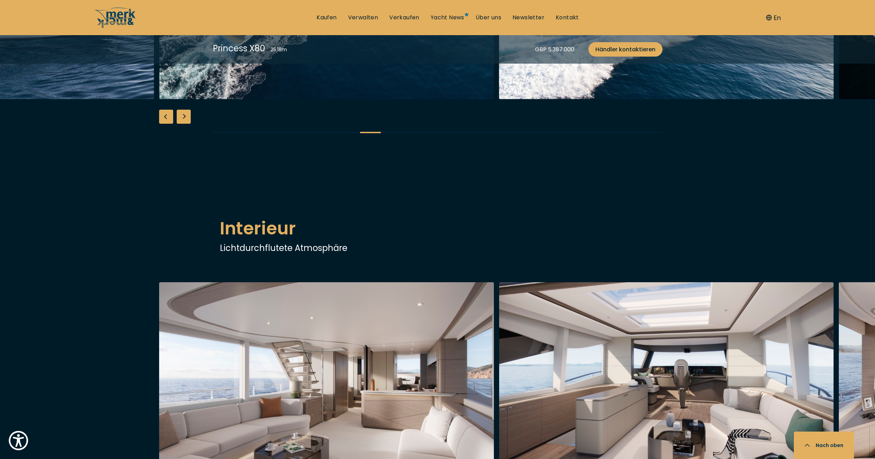
click at [163, 124] on div "Previous slide" at bounding box center [166, 117] width 14 height 14
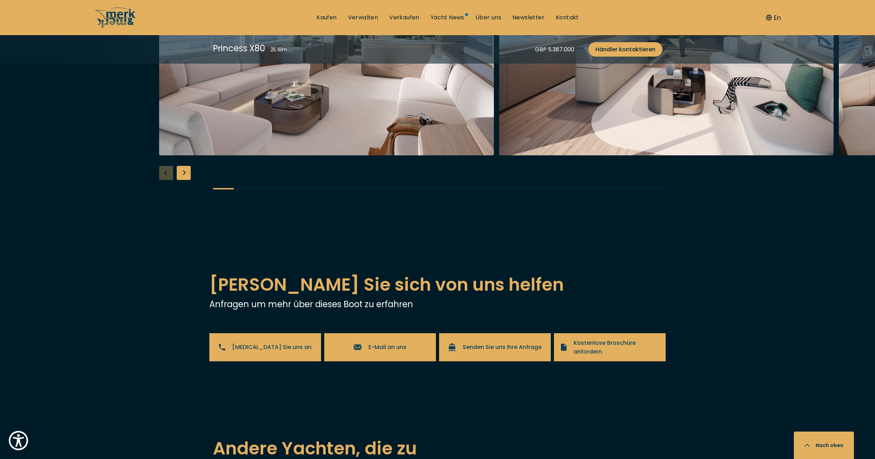
scroll to position [1265, 0]
click at [184, 180] on div "Next slide" at bounding box center [184, 173] width 14 height 14
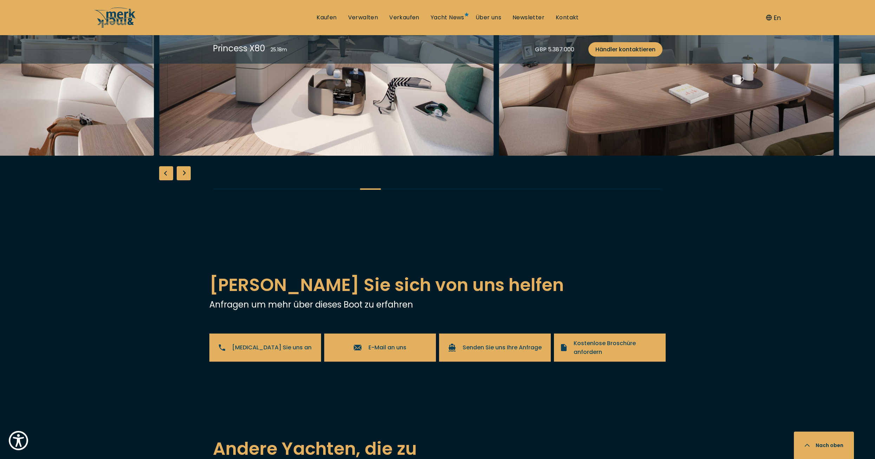
click at [184, 180] on div "Next slide" at bounding box center [184, 173] width 14 height 14
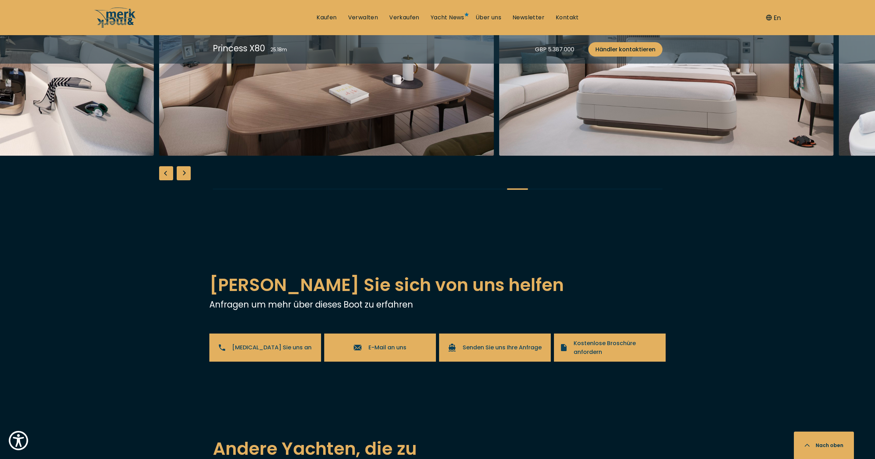
click at [184, 180] on div "Next slide" at bounding box center [184, 173] width 14 height 14
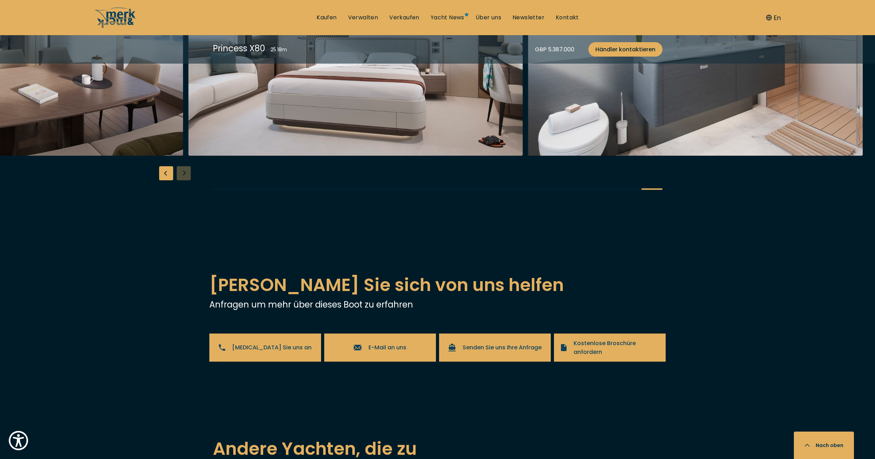
click at [184, 201] on div at bounding box center [437, 66] width 875 height 271
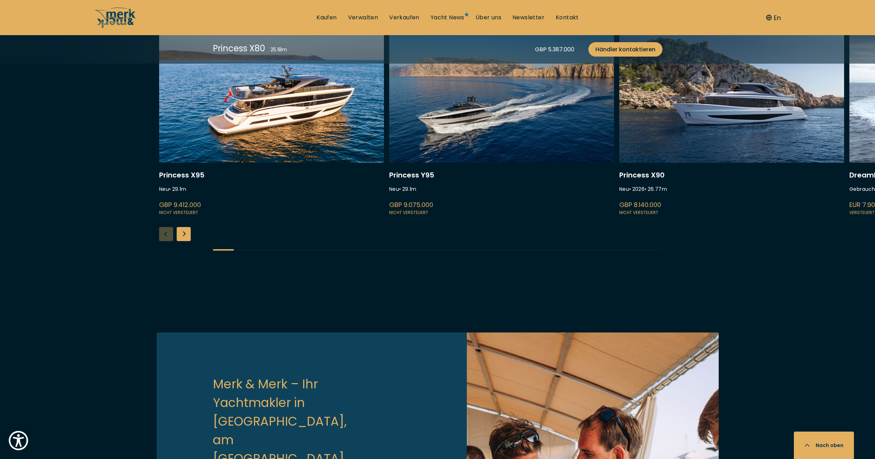
scroll to position [1898, 0]
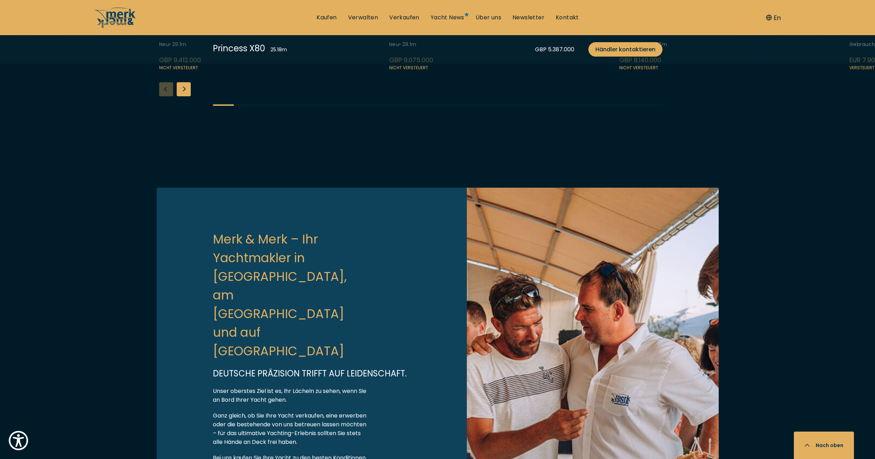
click at [184, 96] on div "Next slide" at bounding box center [184, 89] width 14 height 14
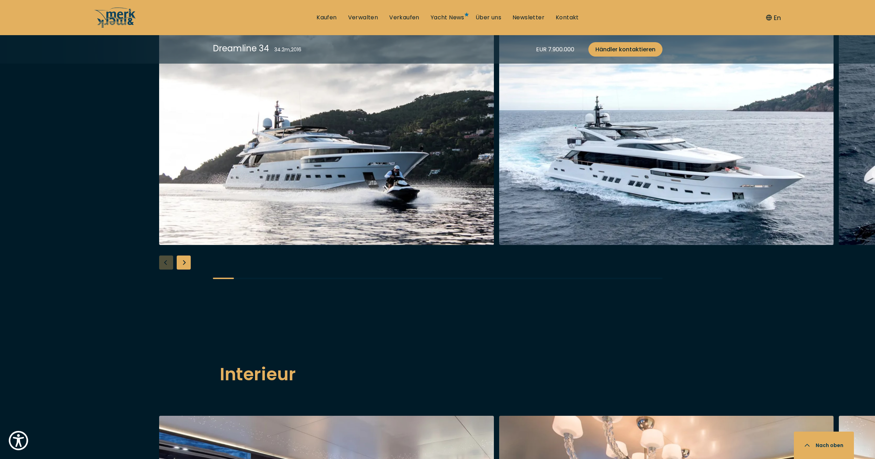
scroll to position [808, 0]
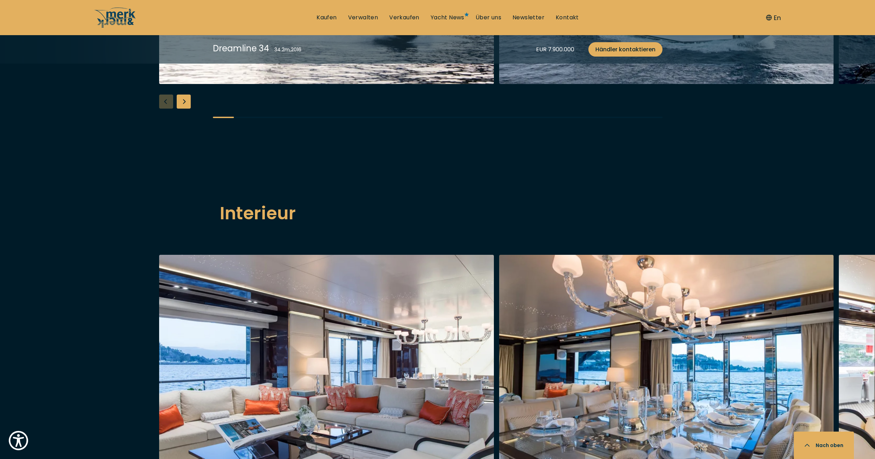
click at [183, 109] on div "Next slide" at bounding box center [184, 102] width 14 height 14
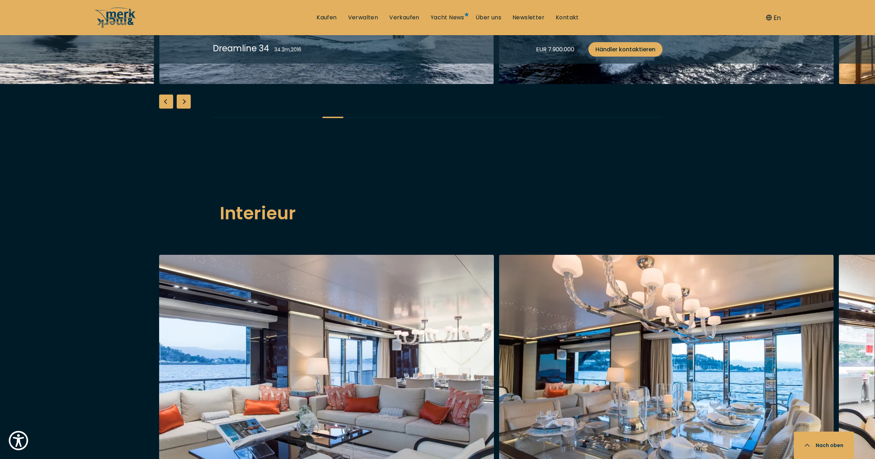
click at [183, 109] on div "Next slide" at bounding box center [184, 102] width 14 height 14
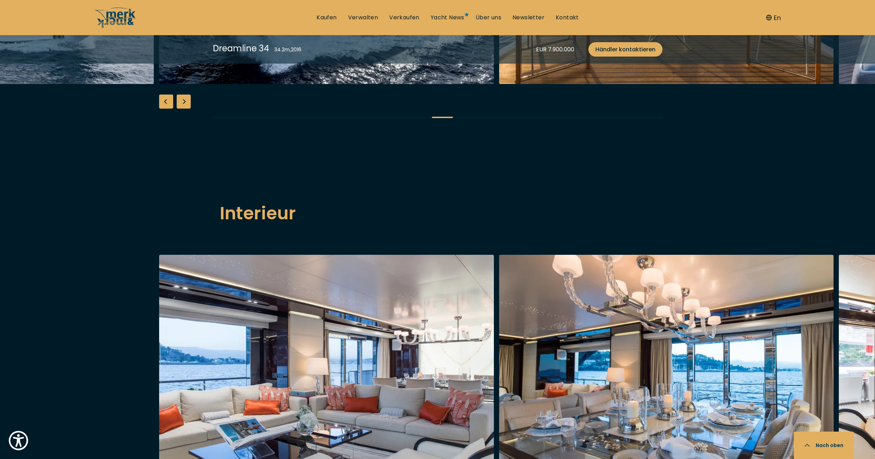
click at [183, 109] on div "Next slide" at bounding box center [184, 102] width 14 height 14
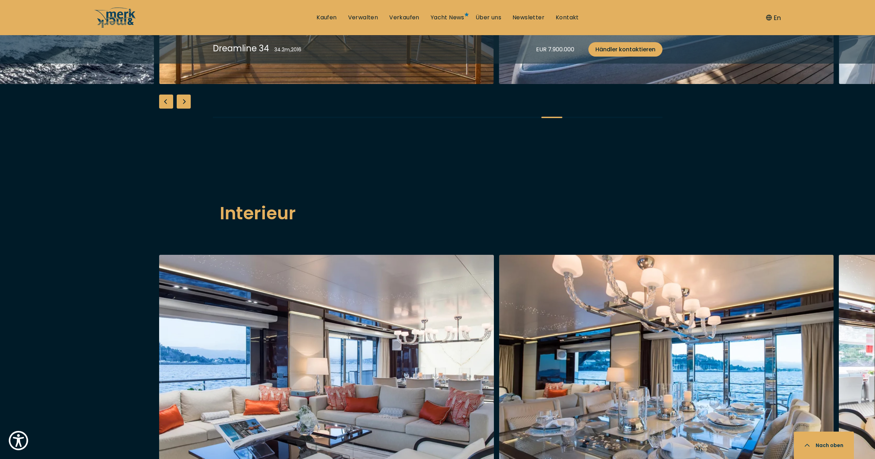
click at [183, 109] on div "Next slide" at bounding box center [184, 102] width 14 height 14
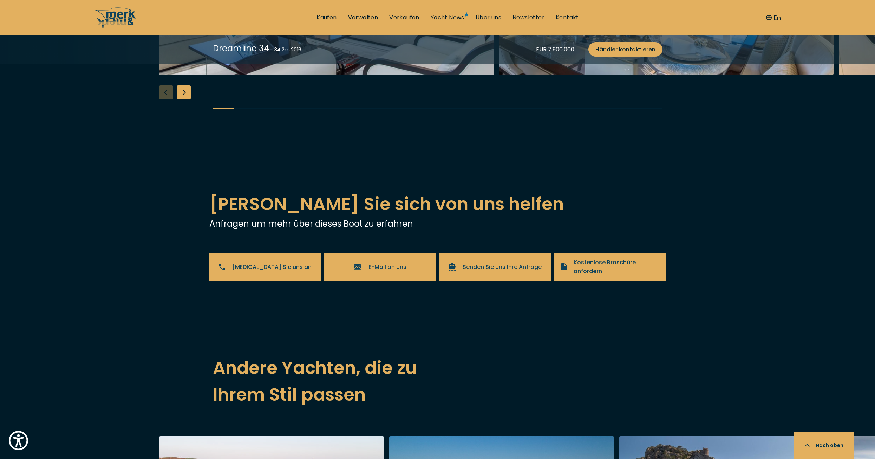
scroll to position [1265, 0]
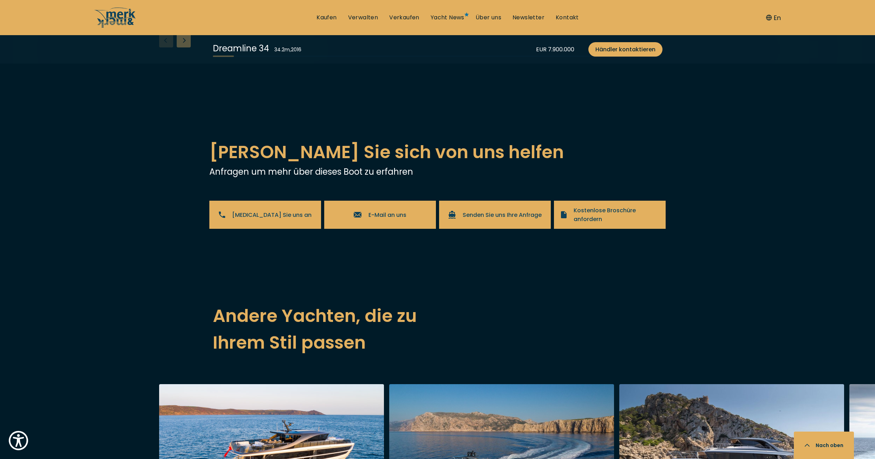
click at [182, 47] on div "Next slide" at bounding box center [184, 40] width 14 height 14
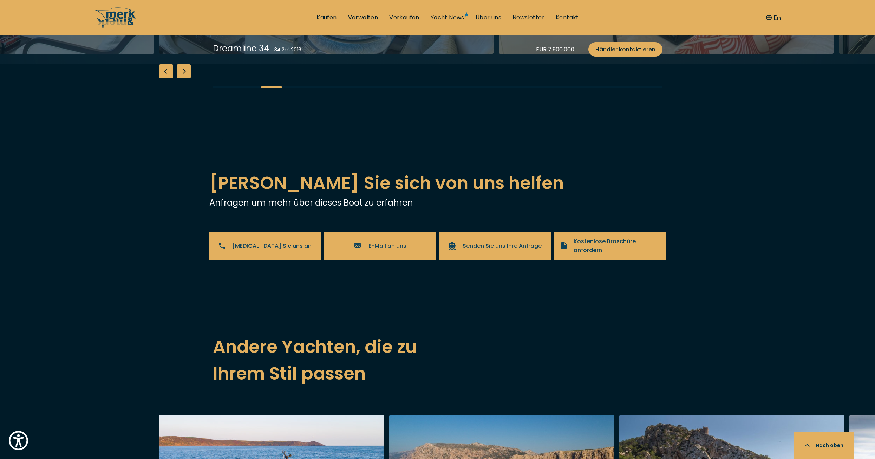
scroll to position [1230, 0]
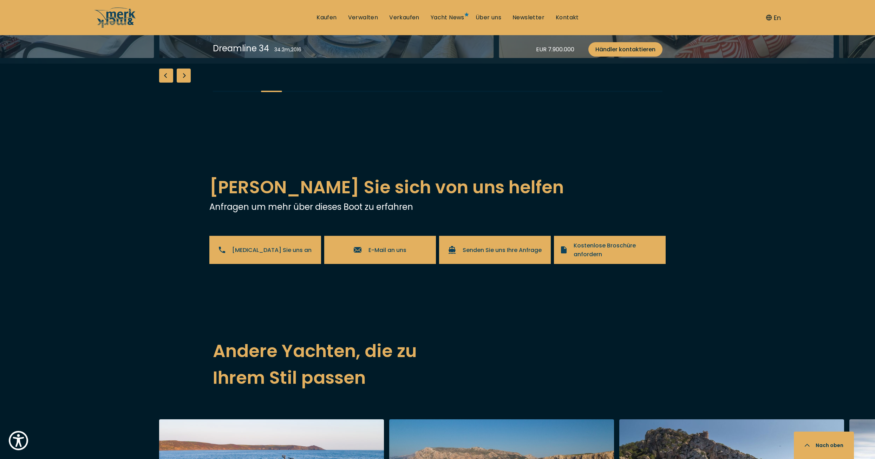
click at [189, 83] on div "Next slide" at bounding box center [184, 76] width 14 height 14
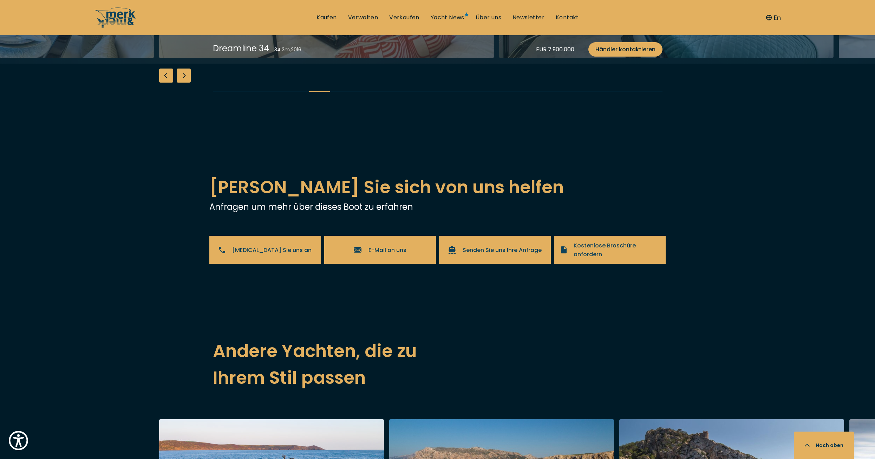
click at [189, 83] on div "Next slide" at bounding box center [184, 76] width 14 height 14
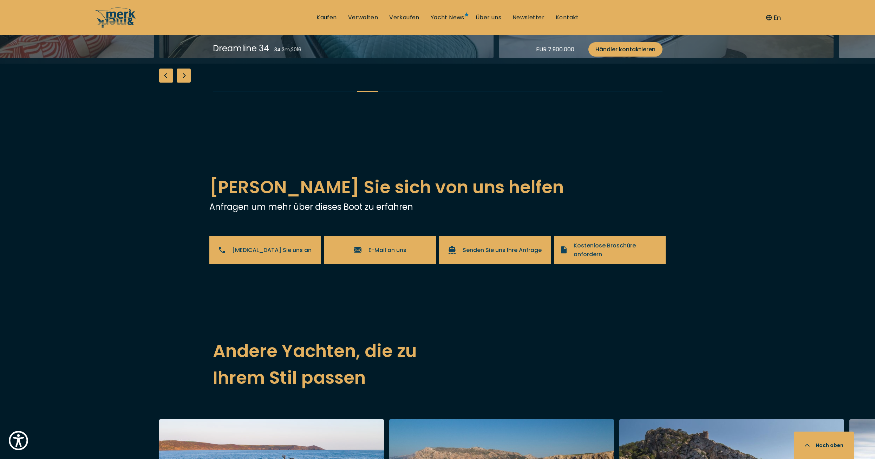
click at [189, 83] on div "Next slide" at bounding box center [184, 76] width 14 height 14
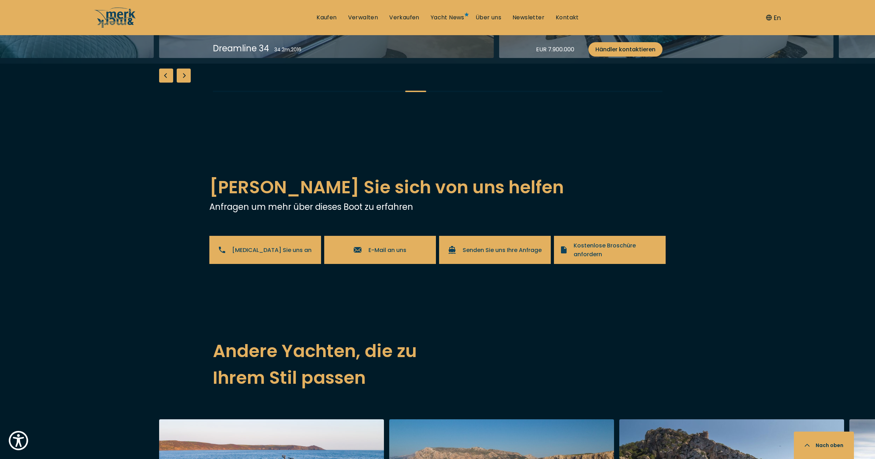
click at [189, 83] on div "Next slide" at bounding box center [184, 76] width 14 height 14
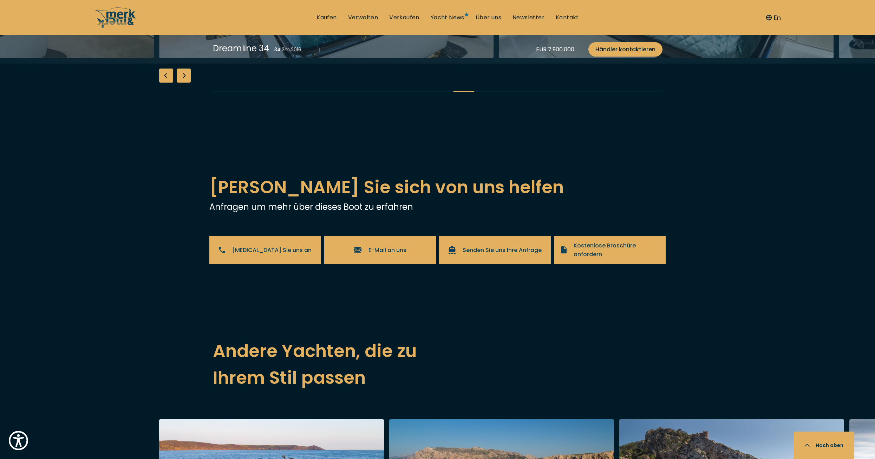
click at [189, 83] on div "Next slide" at bounding box center [184, 76] width 14 height 14
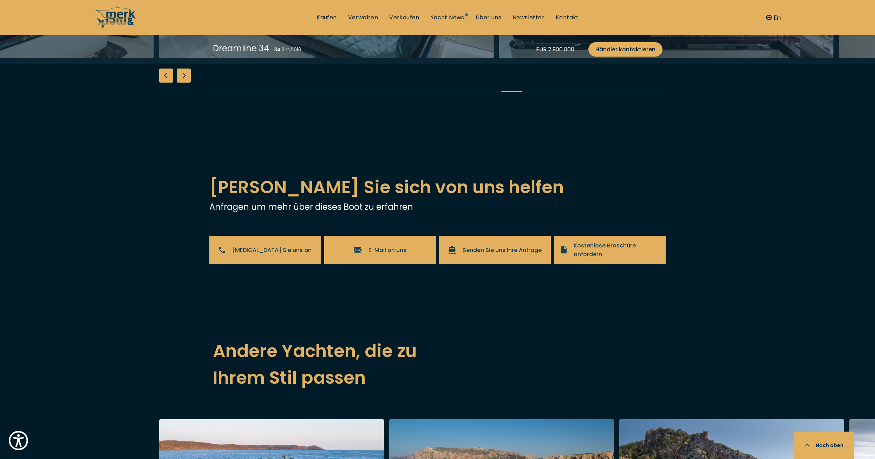
click at [189, 83] on div "Next slide" at bounding box center [184, 76] width 14 height 14
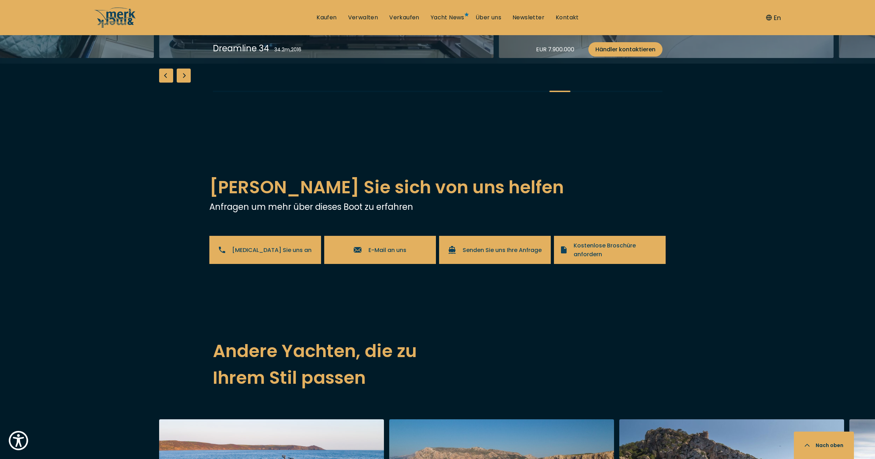
click at [189, 83] on div "Next slide" at bounding box center [184, 76] width 14 height 14
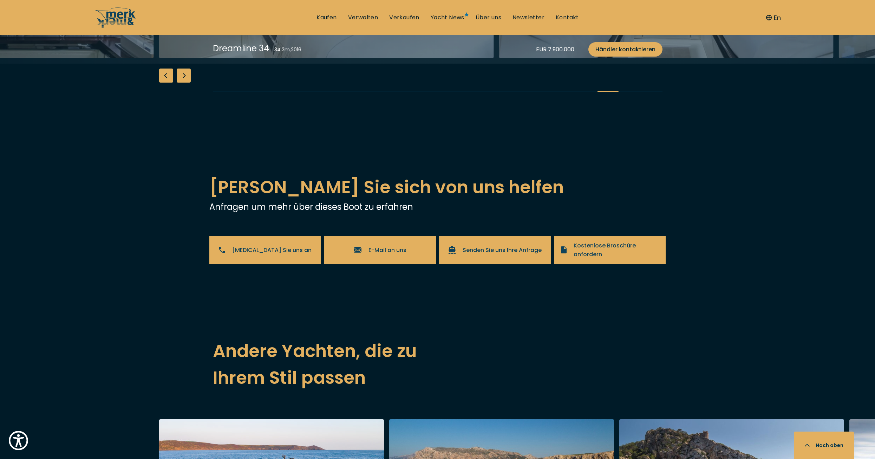
click at [187, 83] on div "Next slide" at bounding box center [184, 76] width 14 height 14
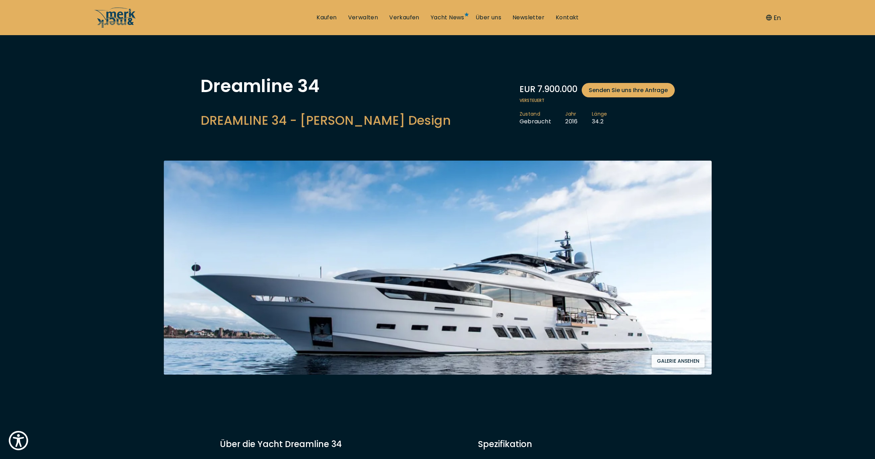
scroll to position [0, 0]
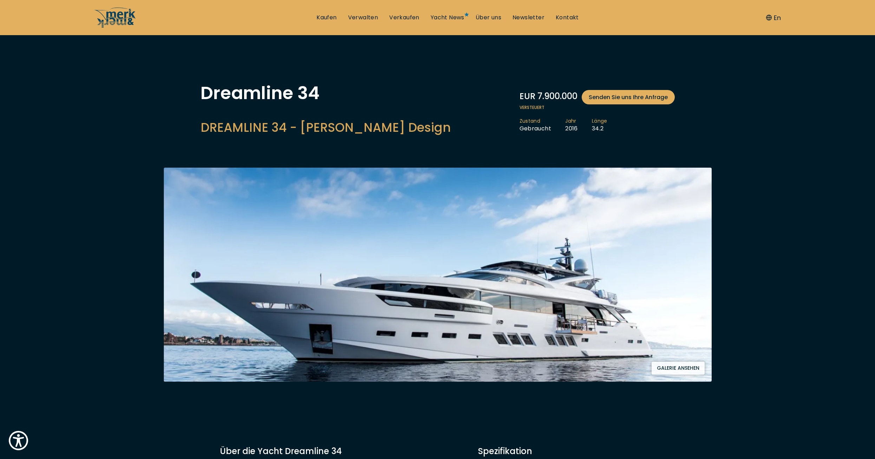
drag, startPoint x: 122, startPoint y: 259, endPoint x: 142, endPoint y: 163, distance: 97.3
drag, startPoint x: 131, startPoint y: 157, endPoint x: 135, endPoint y: 155, distance: 5.2
